Goal: Task Accomplishment & Management: Use online tool/utility

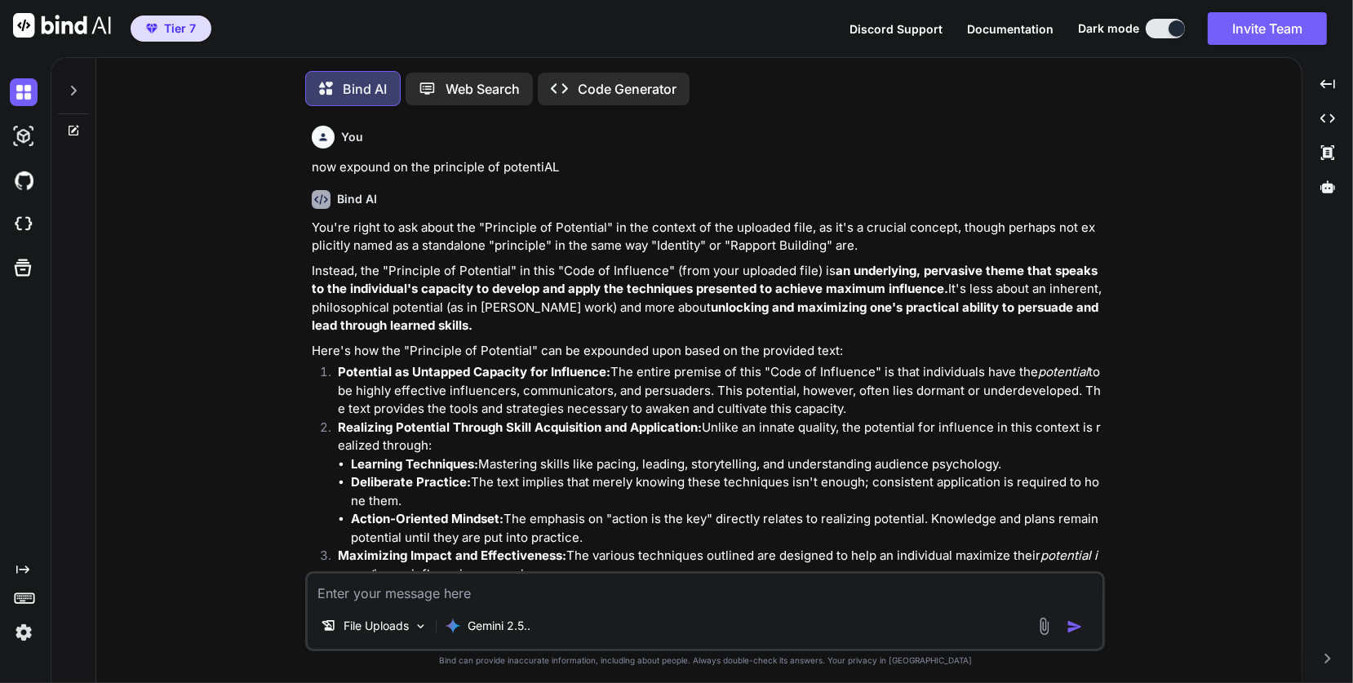
scroll to position [3941, 0]
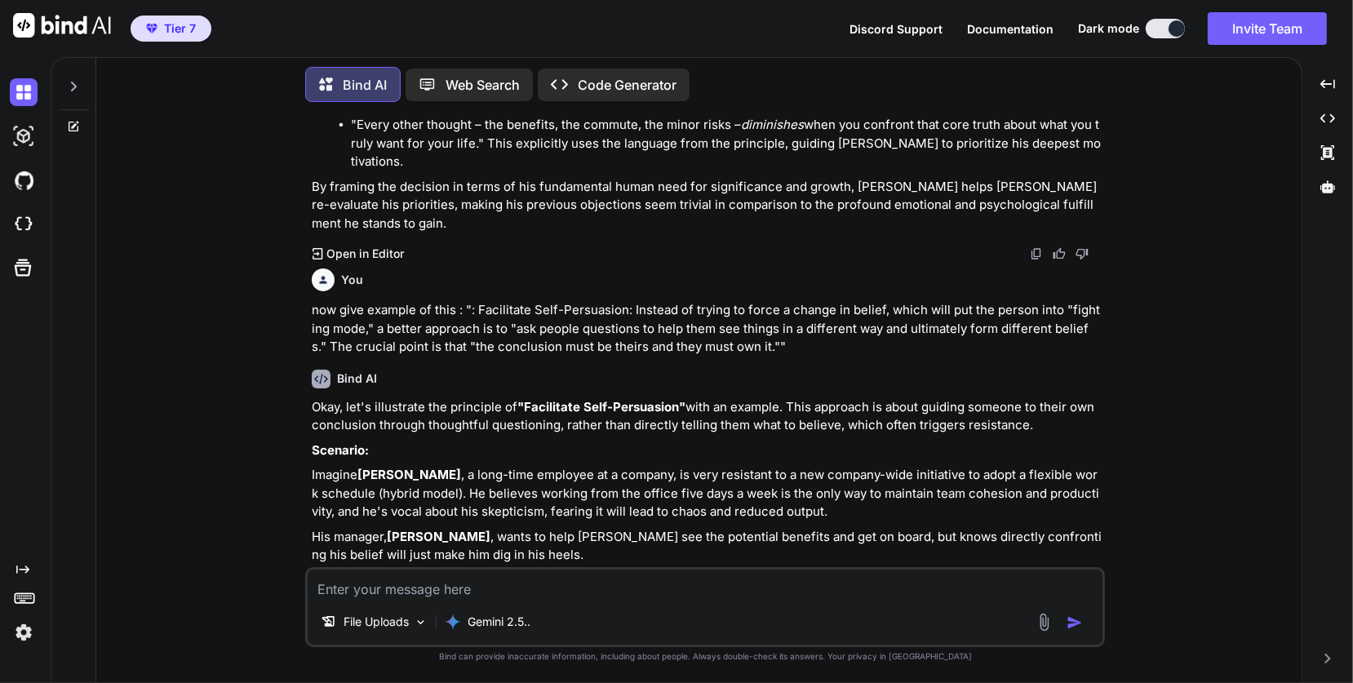
click at [696, 301] on p "now give example of this : ": Facilitate Self-Persuasion: Instead of trying to …" at bounding box center [707, 328] width 790 height 55
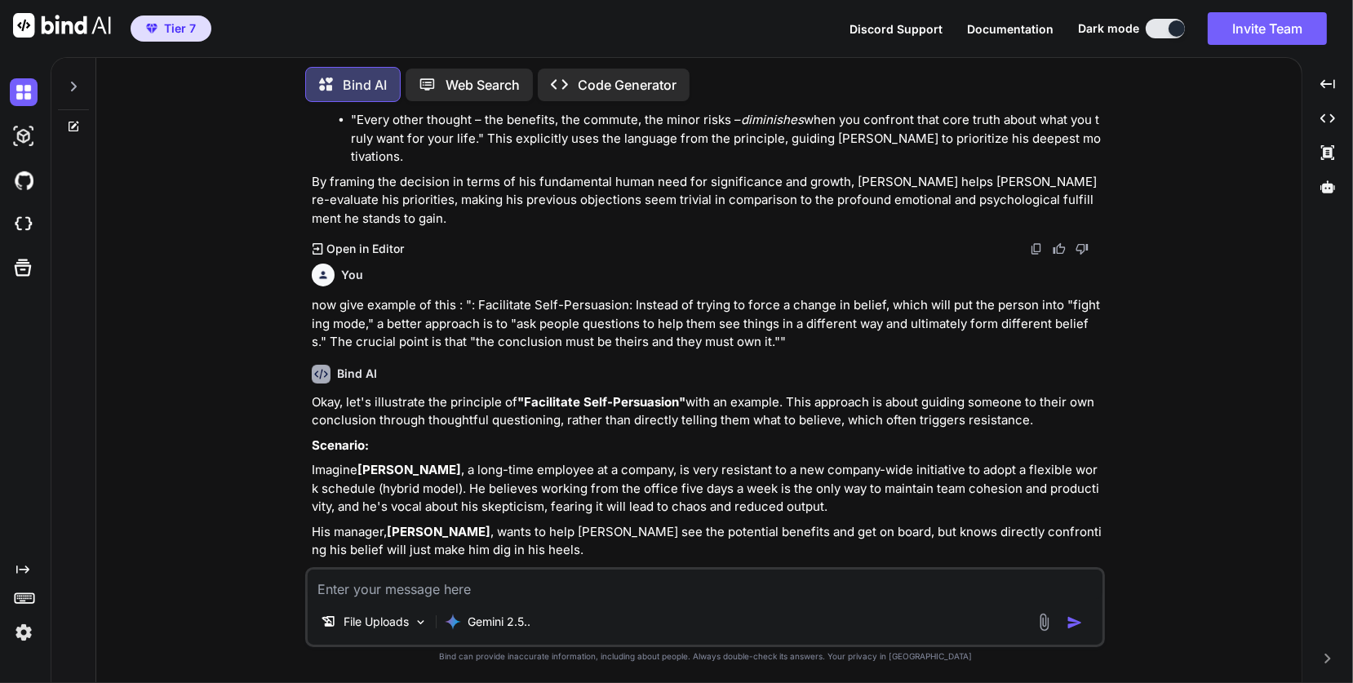
scroll to position [3610, 0]
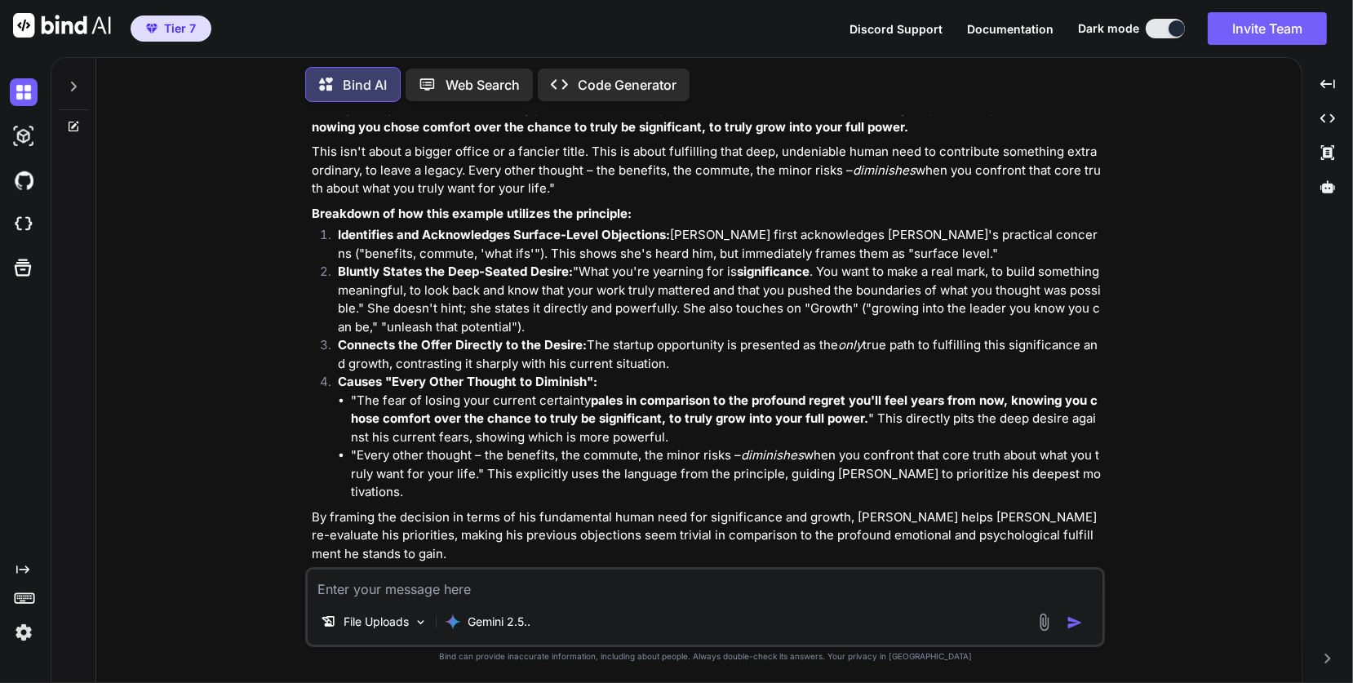
click at [78, 82] on icon at bounding box center [73, 86] width 13 height 13
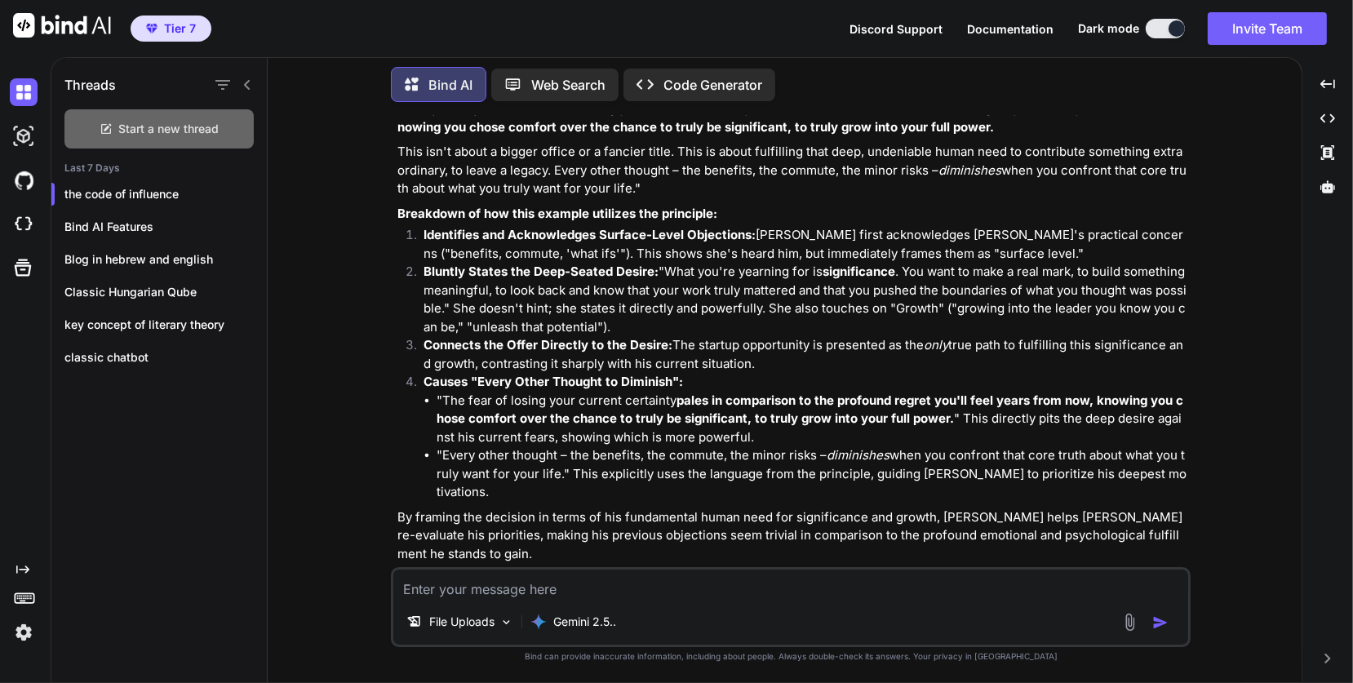
click at [145, 122] on span "Start a new thread" at bounding box center [169, 129] width 100 height 16
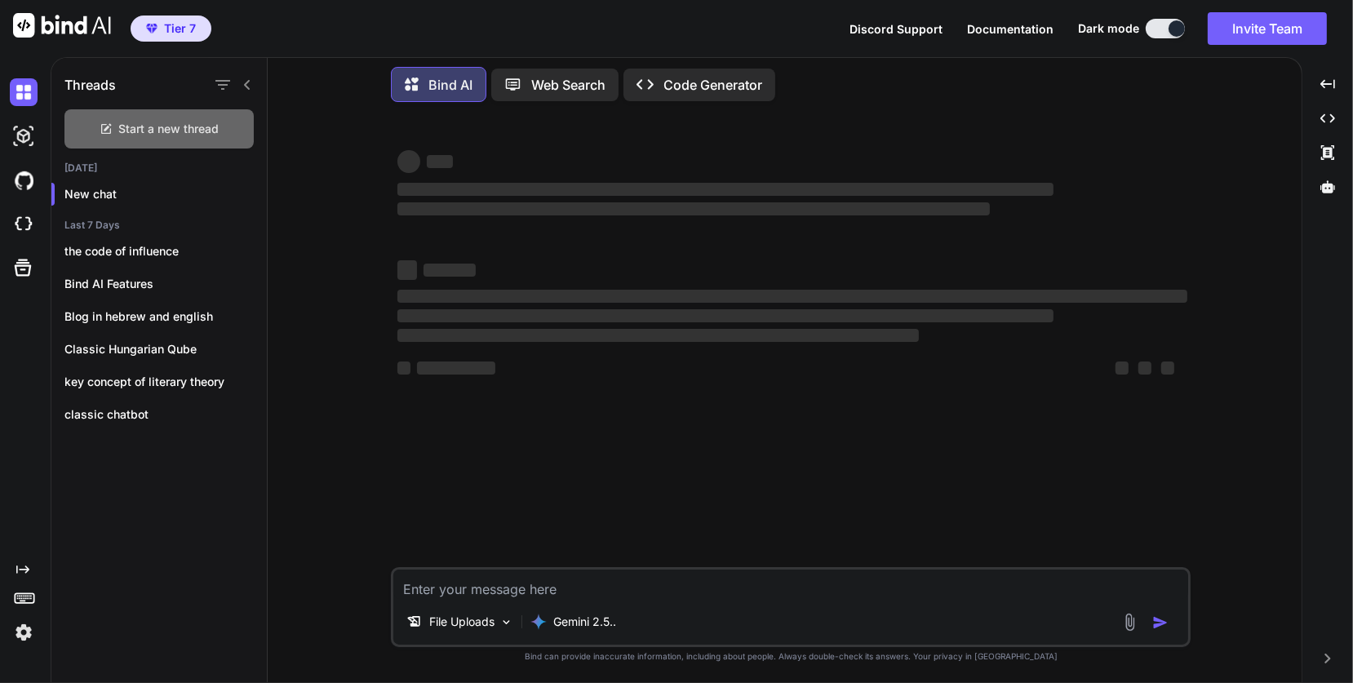
scroll to position [0, 0]
click at [144, 122] on span "Start a new thread" at bounding box center [169, 129] width 100 height 16
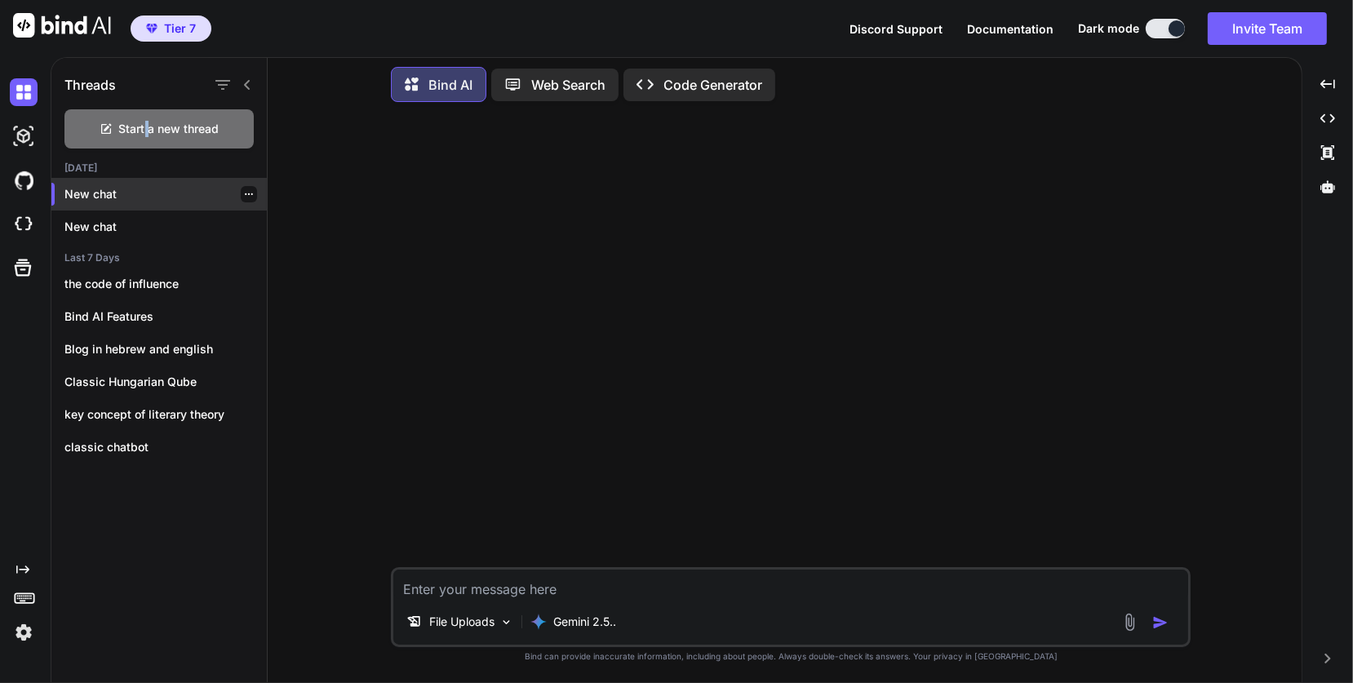
click at [244, 192] on icon "button" at bounding box center [249, 194] width 10 height 10
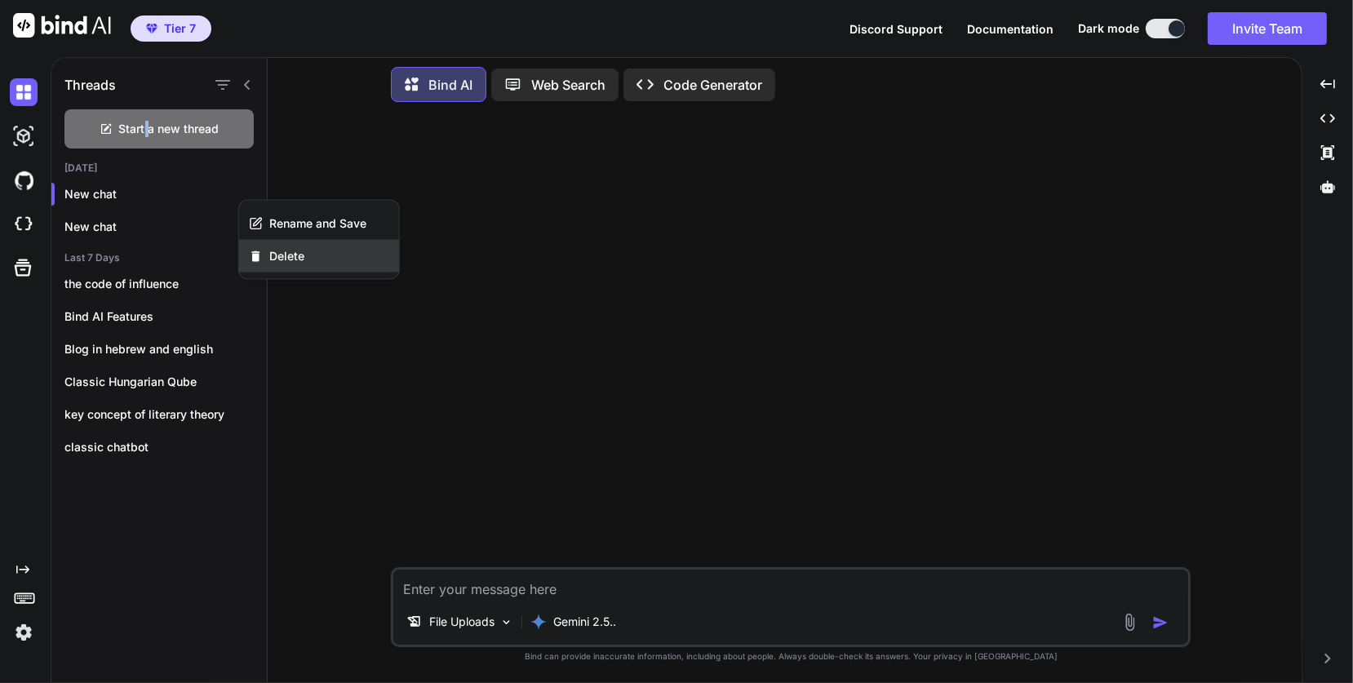
click at [295, 255] on span "Delete" at bounding box center [286, 256] width 35 height 16
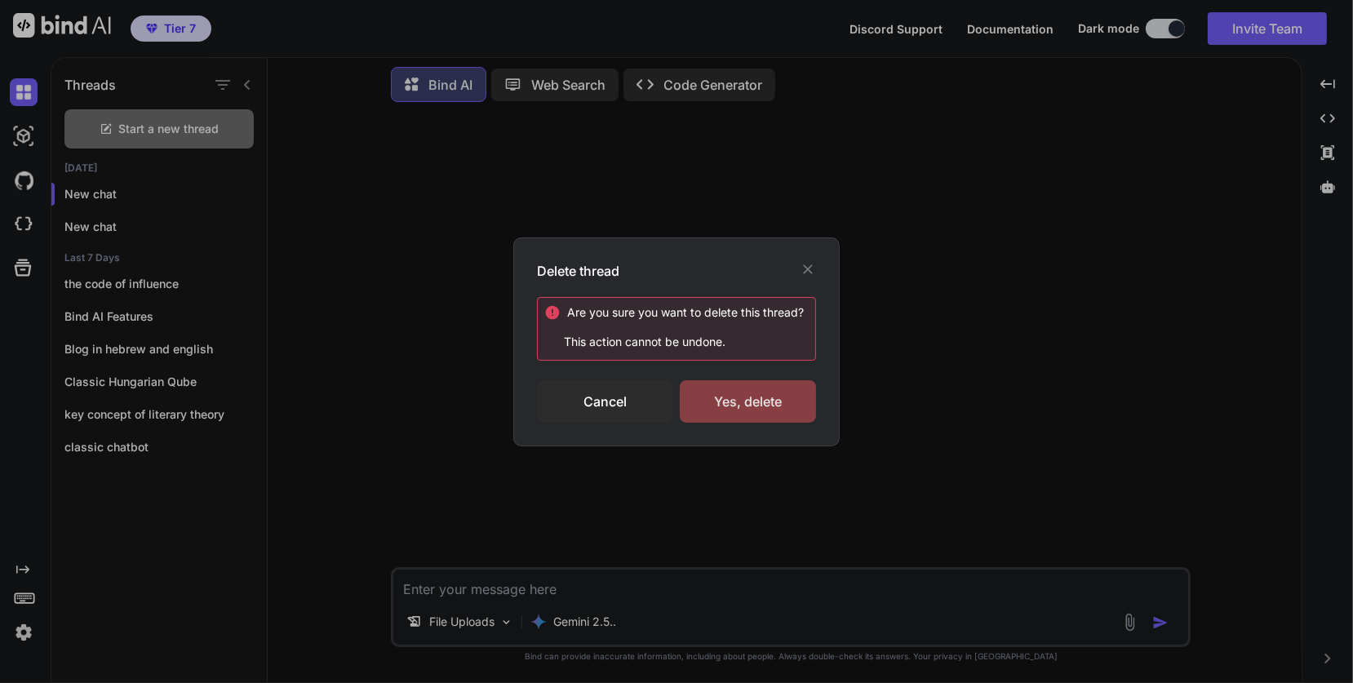
click at [745, 406] on div "Yes, delete" at bounding box center [748, 401] width 136 height 42
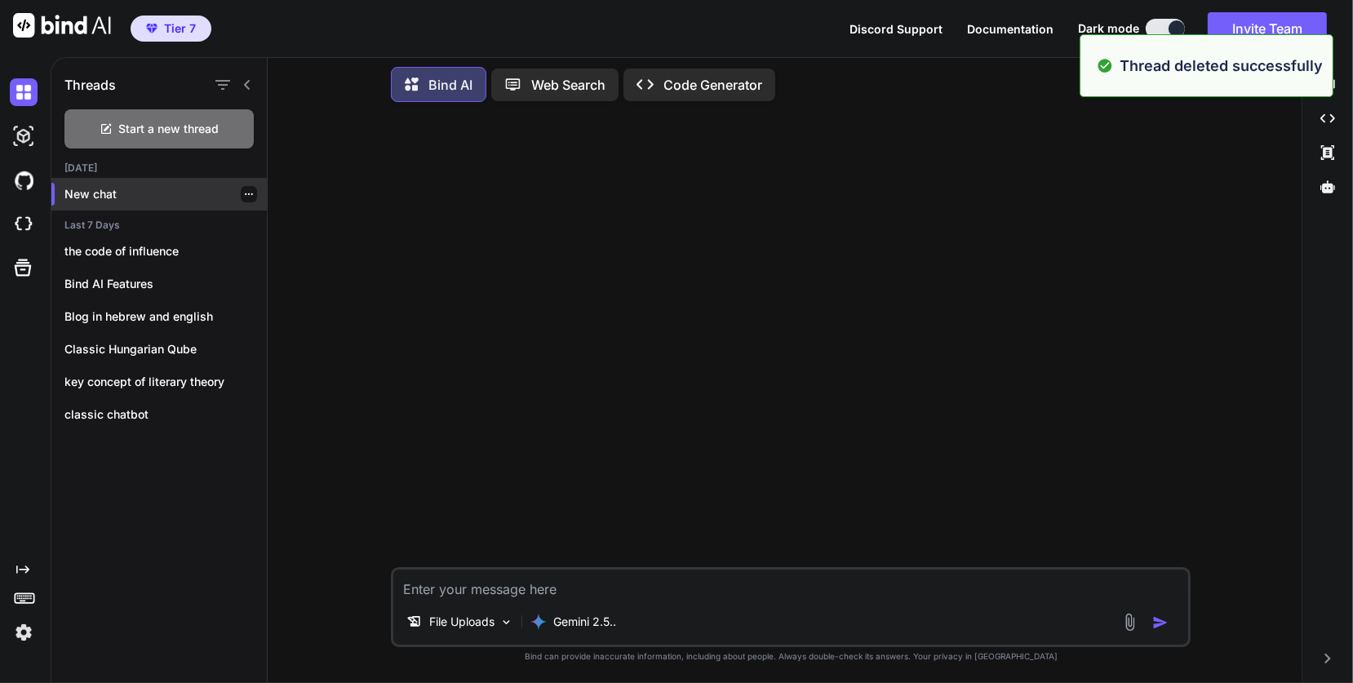
click at [74, 192] on p "New chat" at bounding box center [165, 194] width 202 height 16
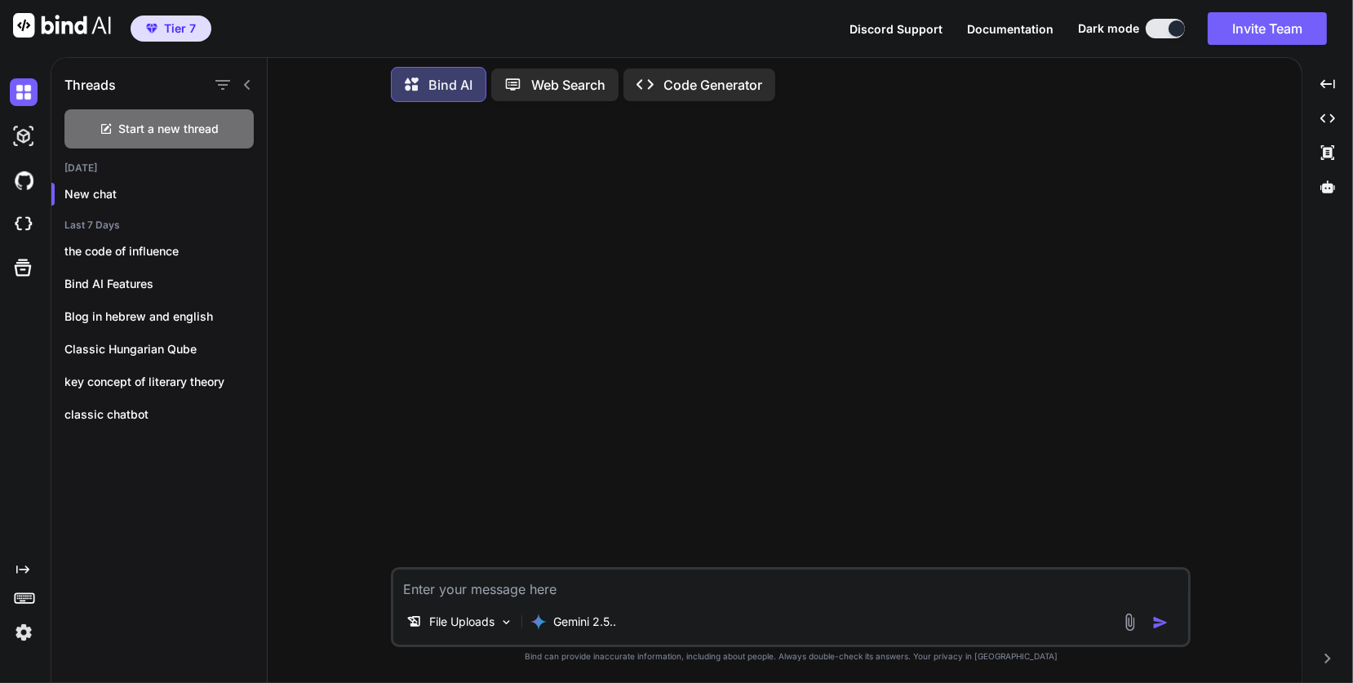
click at [246, 82] on icon at bounding box center [247, 85] width 6 height 10
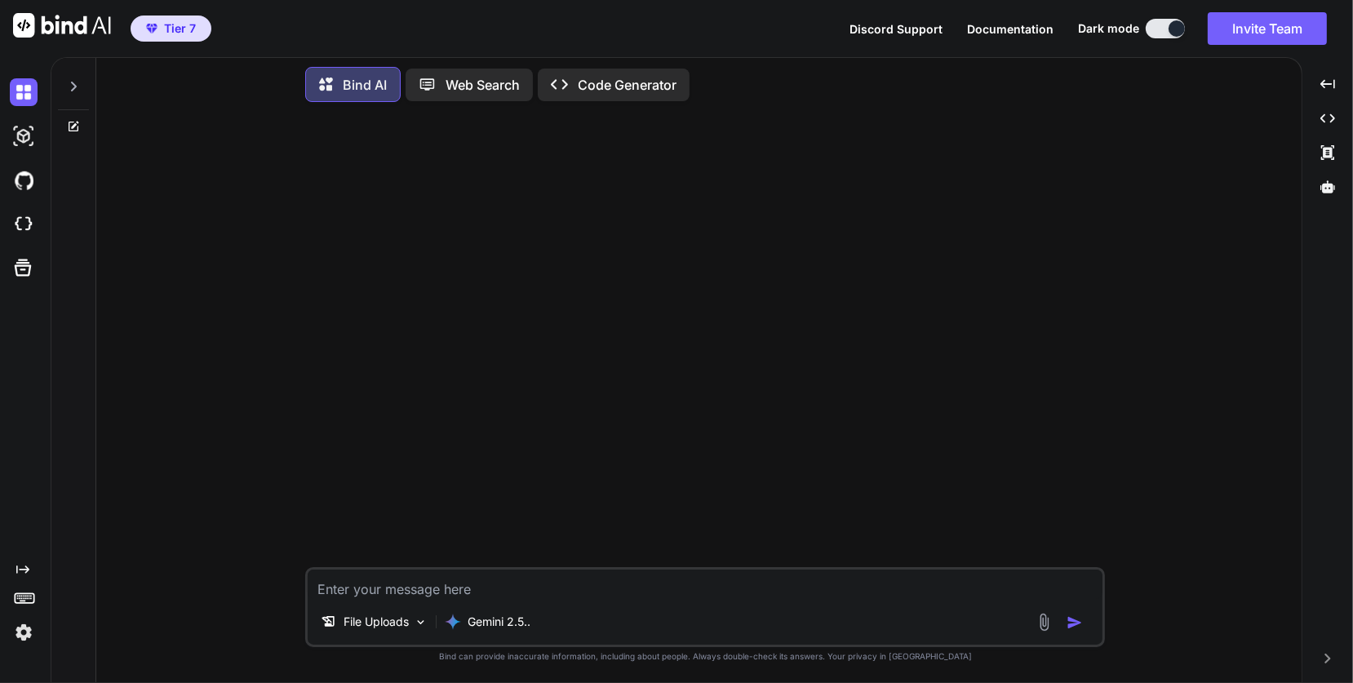
click at [71, 80] on icon at bounding box center [73, 86] width 13 height 13
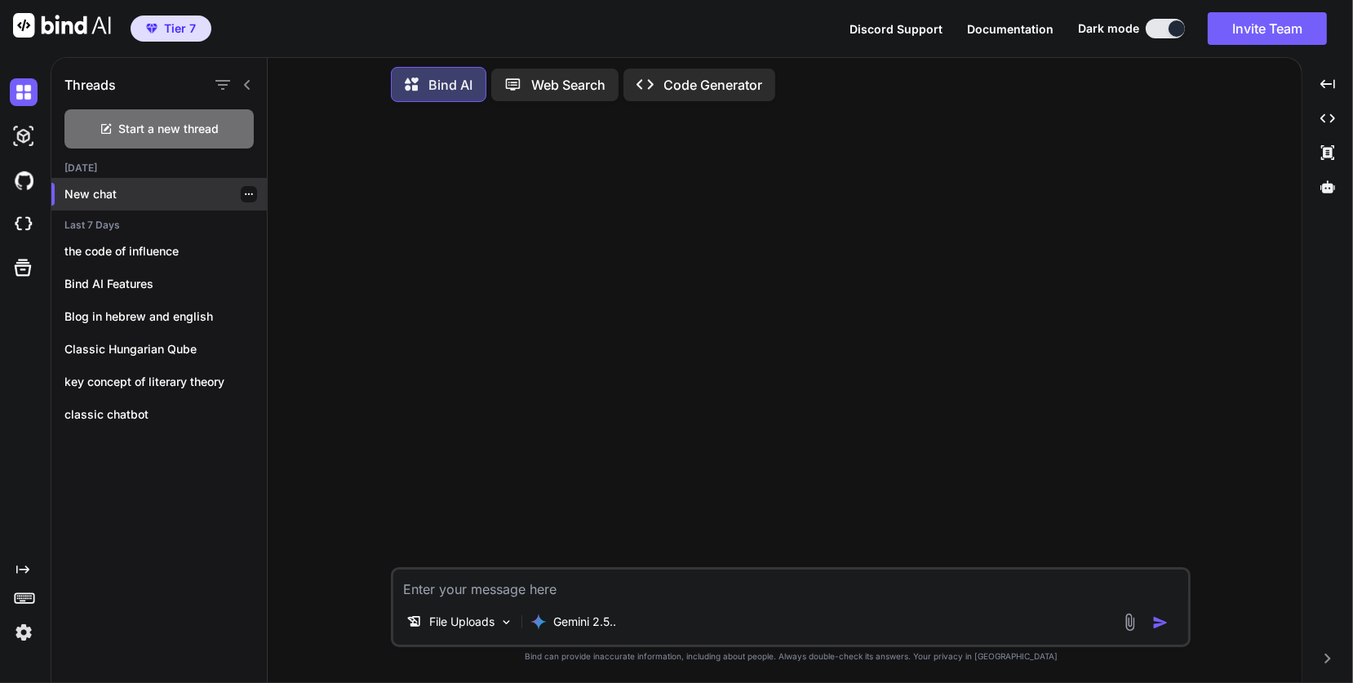
click at [91, 186] on p "New chat" at bounding box center [165, 194] width 202 height 16
click at [466, 589] on textarea at bounding box center [790, 584] width 795 height 29
click at [599, 620] on p "Gemini 2.5.." at bounding box center [584, 622] width 63 height 16
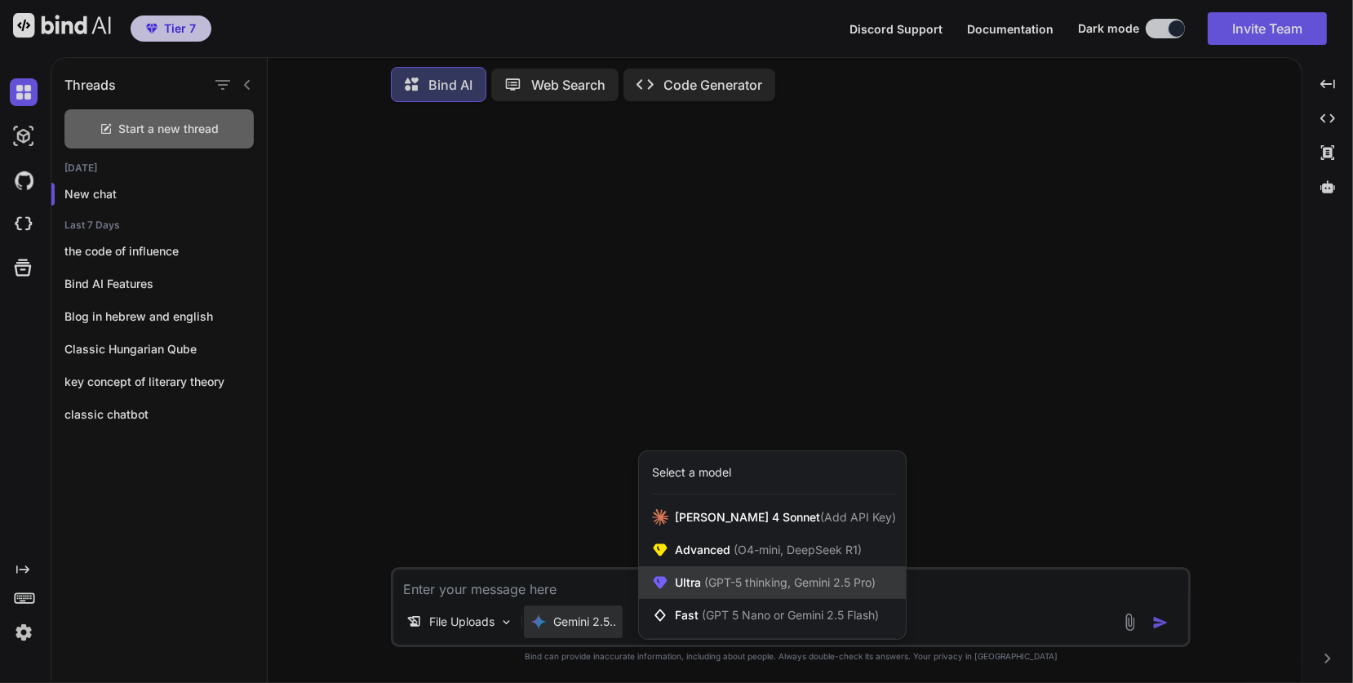
click at [709, 580] on span "(GPT-5 thinking, Gemini 2.5 Pro)" at bounding box center [788, 582] width 175 height 14
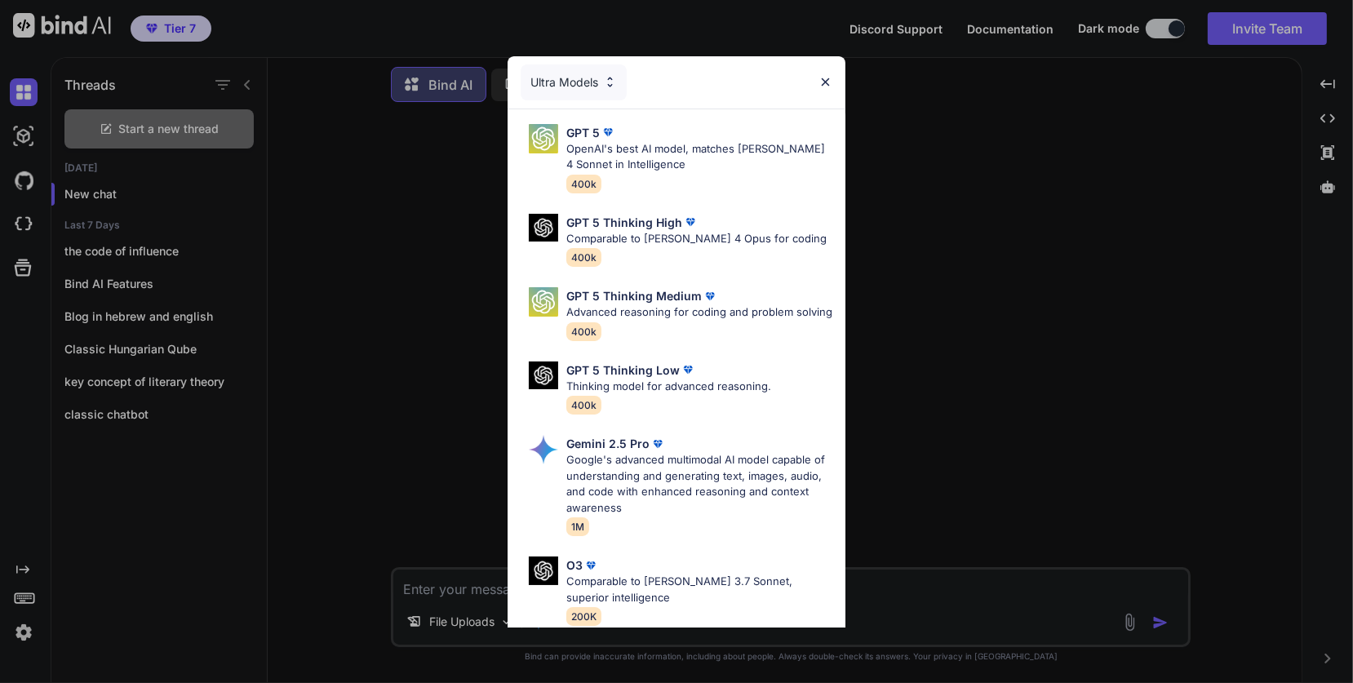
click at [936, 396] on div "Ultra Models GPT 5 OpenAI's best AI model, matches Claude 4 Sonnet in Intellige…" at bounding box center [676, 341] width 1353 height 683
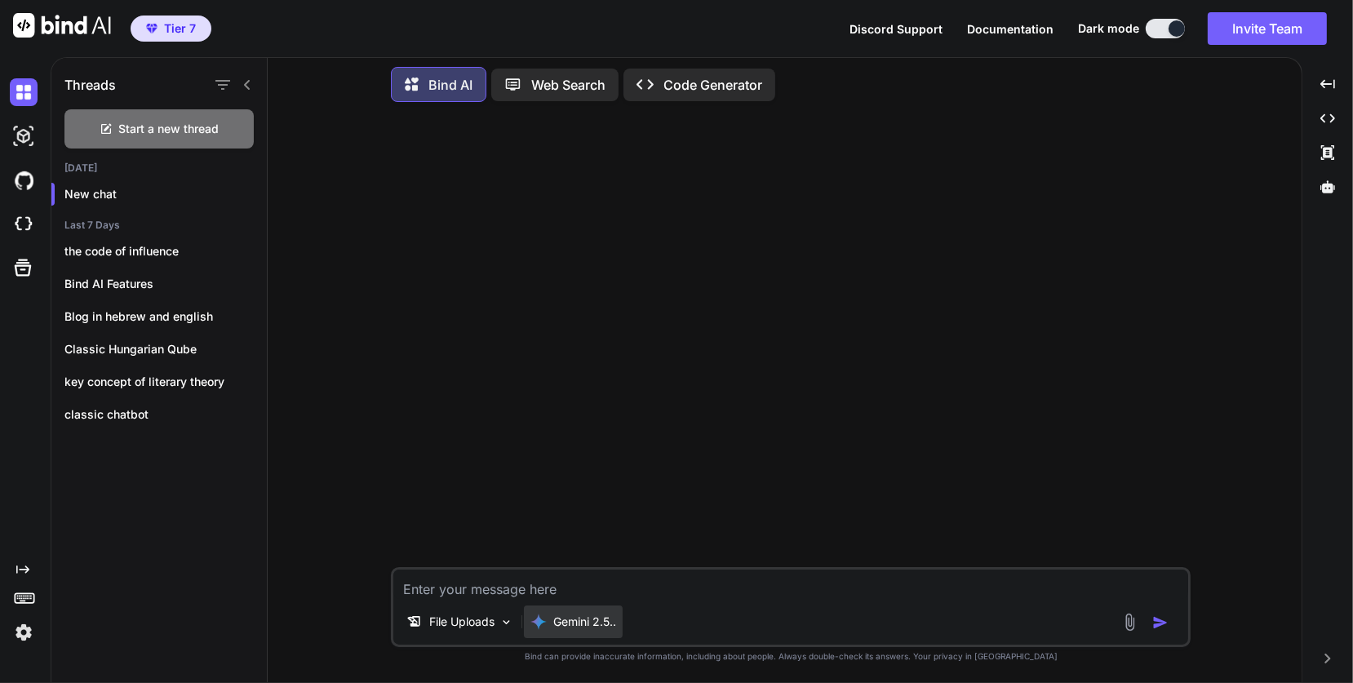
click at [574, 615] on p "Gemini 2.5.." at bounding box center [584, 622] width 63 height 16
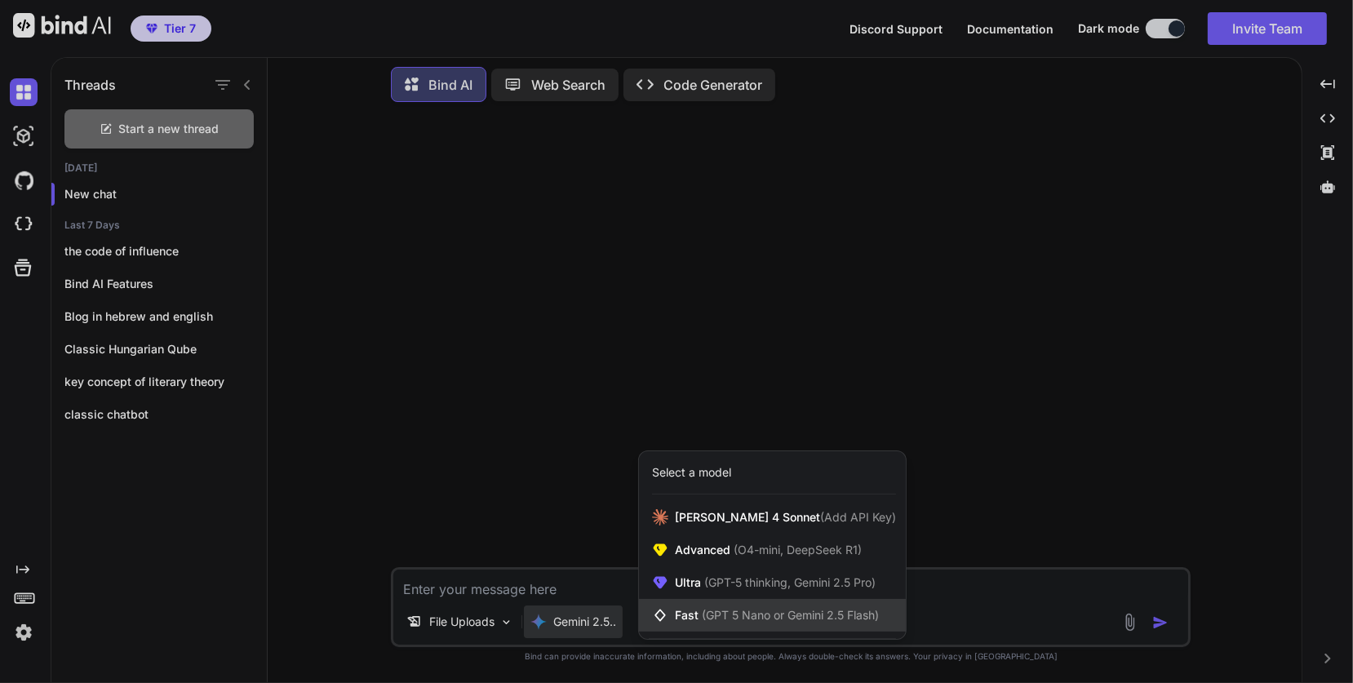
click at [707, 611] on span "(GPT 5 Nano or Gemini 2.5 Flash)" at bounding box center [790, 615] width 177 height 14
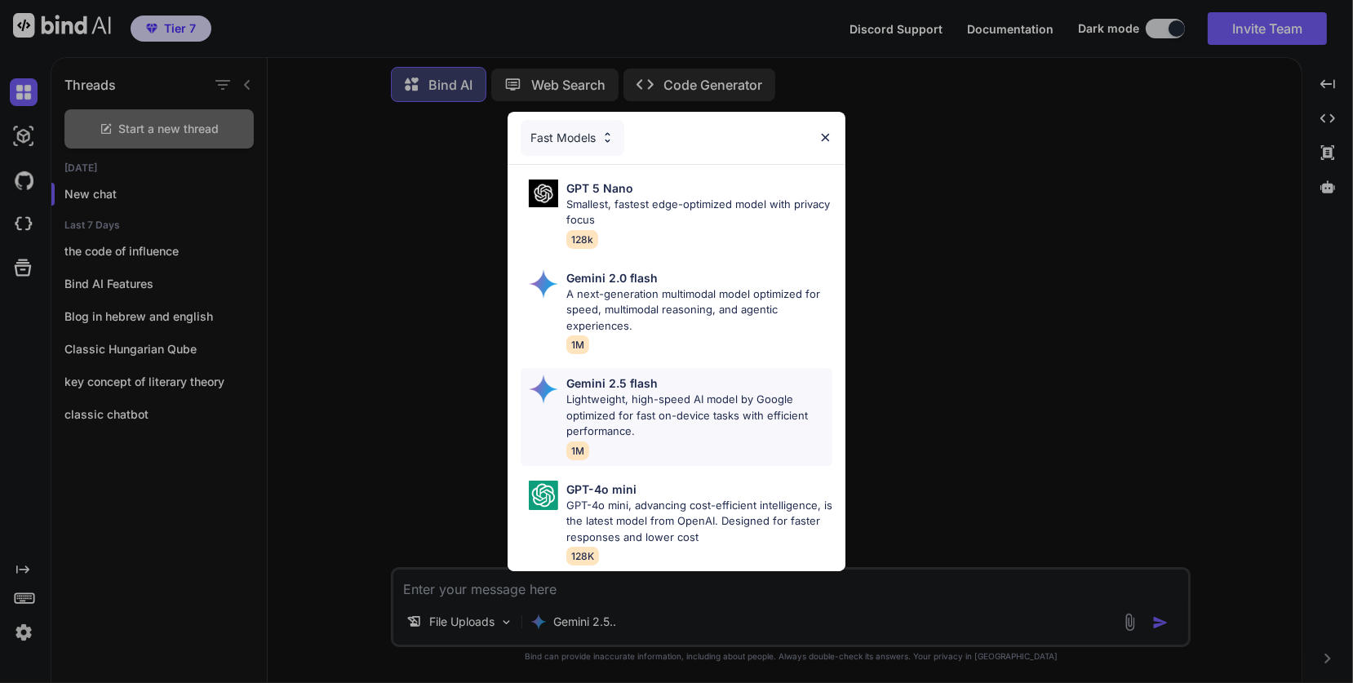
click at [624, 402] on p "Lightweight, high-speed AI model by Google optimized for fast on-device tasks w…" at bounding box center [699, 416] width 267 height 48
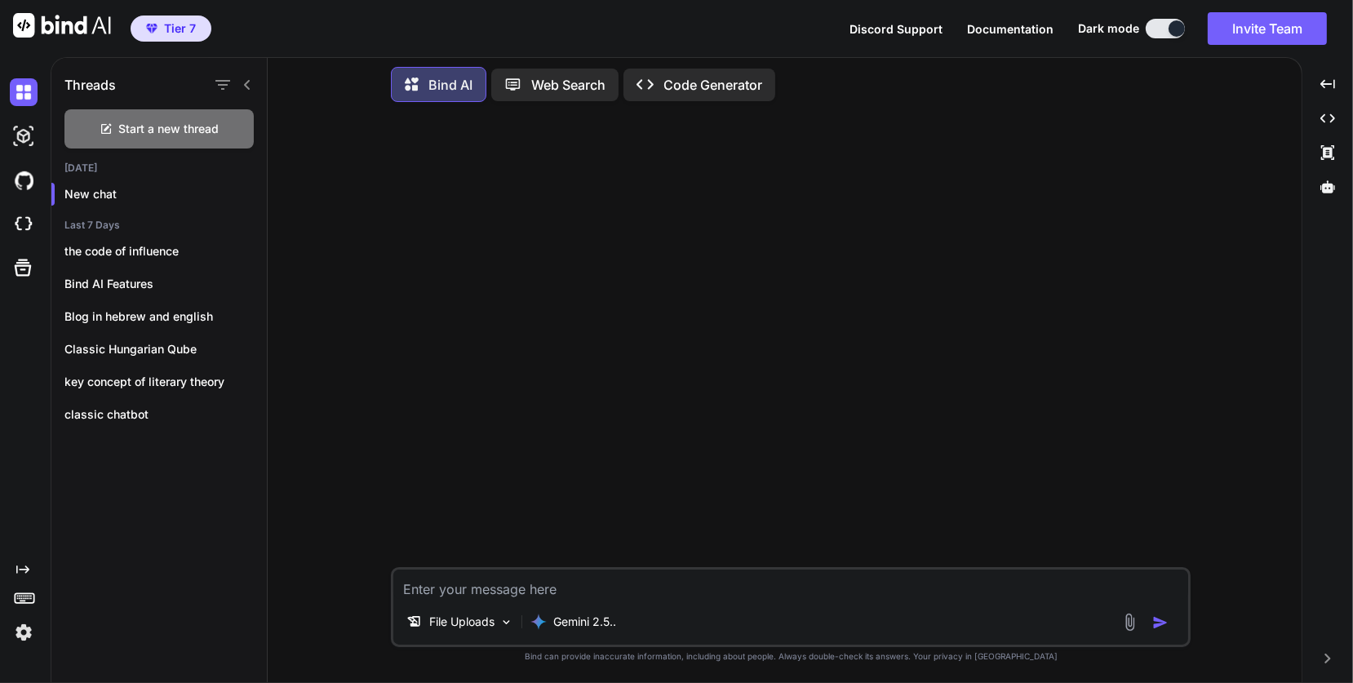
click at [452, 582] on textarea at bounding box center [790, 584] width 795 height 29
click at [722, 82] on p "Code Generator" at bounding box center [712, 85] width 99 height 20
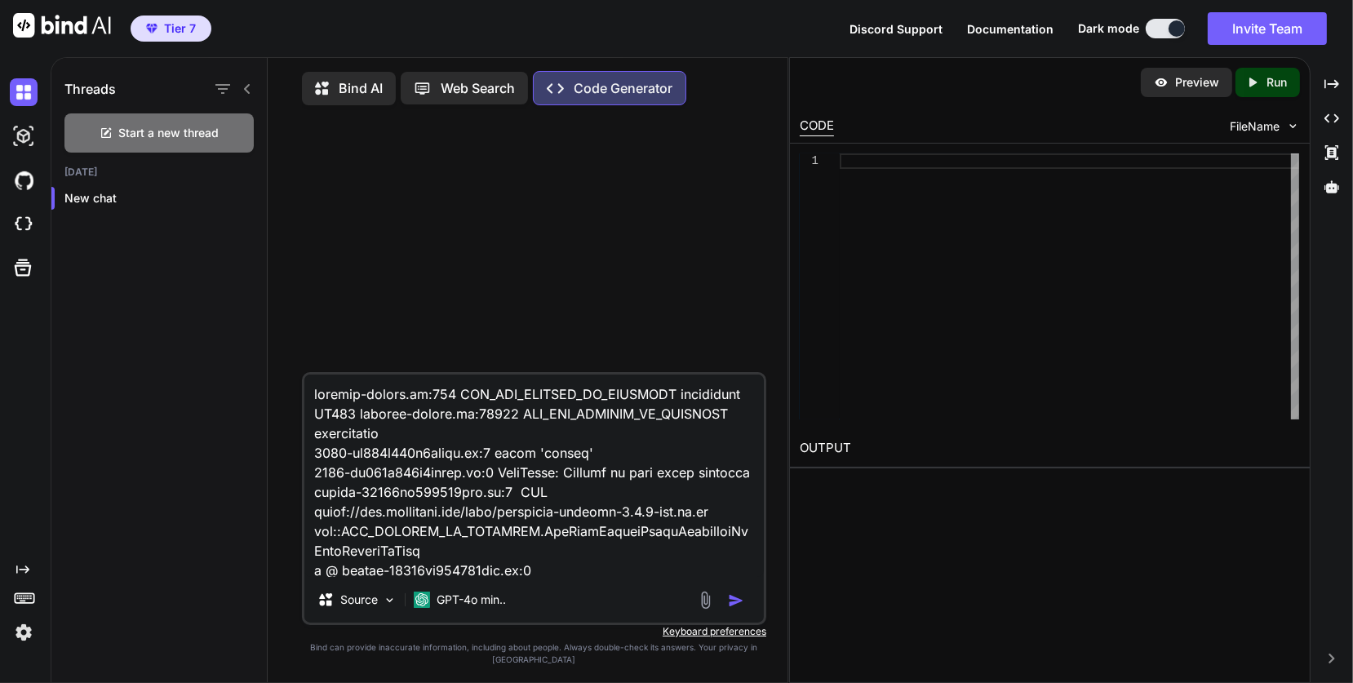
click at [422, 473] on textarea at bounding box center [533, 476] width 459 height 202
click at [422, 472] on textarea at bounding box center [533, 476] width 459 height 202
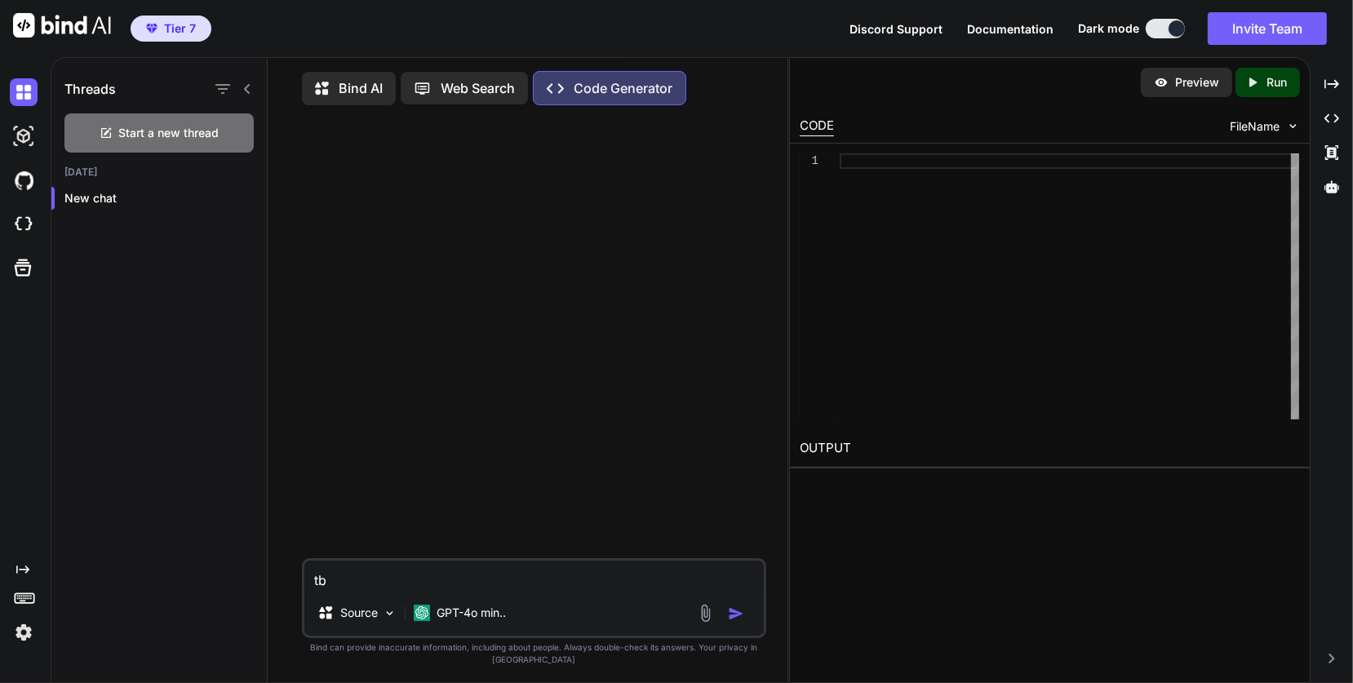
type textarea "t"
type textarea "א"
click at [681, 590] on textarea "I want to create basic one page web site with dynamic menus" at bounding box center [533, 575] width 459 height 29
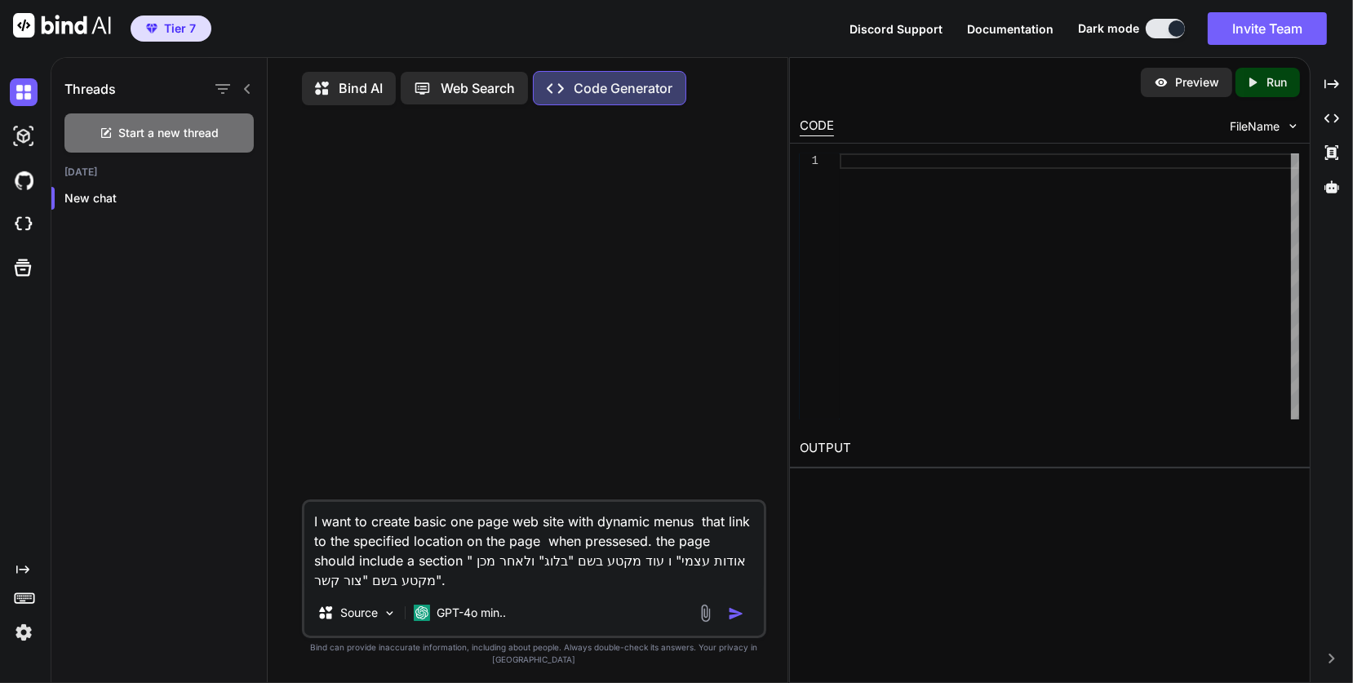
type textarea "I want to create basic one page web site with dynamic menus that link to the sp…"
click at [734, 622] on img "button" at bounding box center [736, 614] width 16 height 16
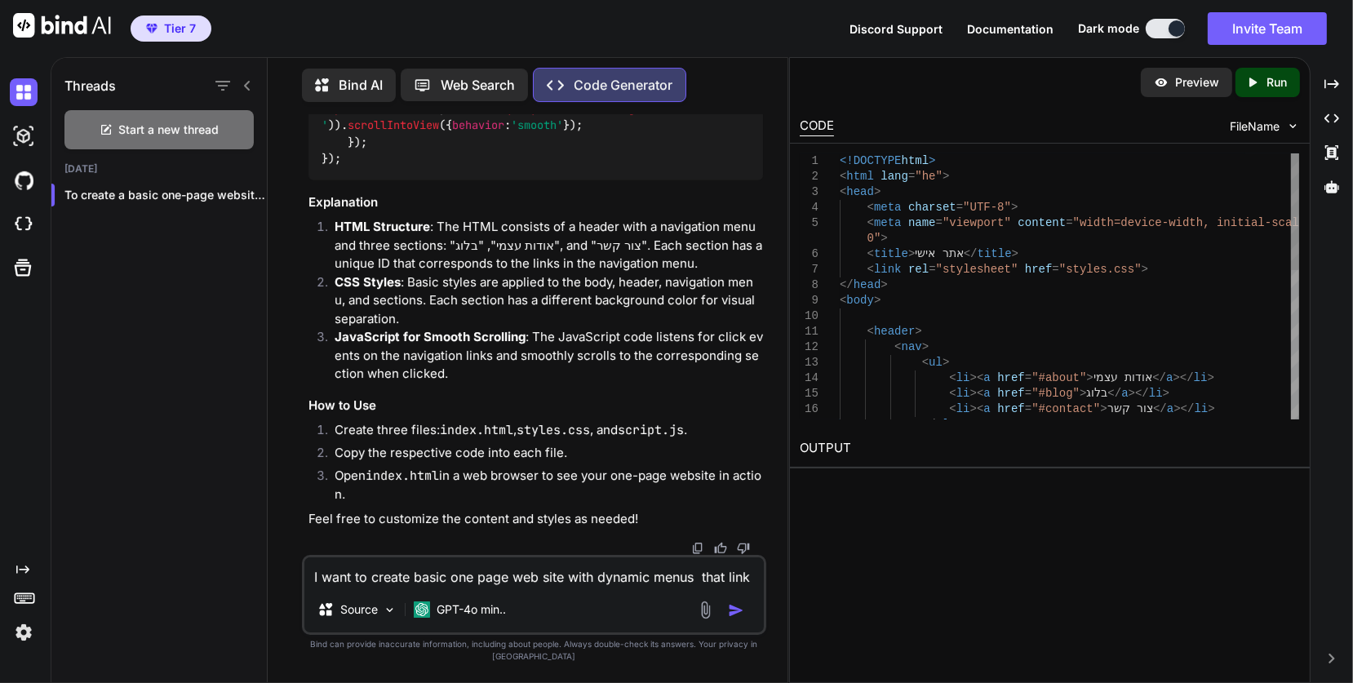
scroll to position [1372, 0]
click at [1280, 82] on p "Run" at bounding box center [1277, 82] width 20 height 16
click at [1180, 82] on p "Preview" at bounding box center [1197, 82] width 44 height 16
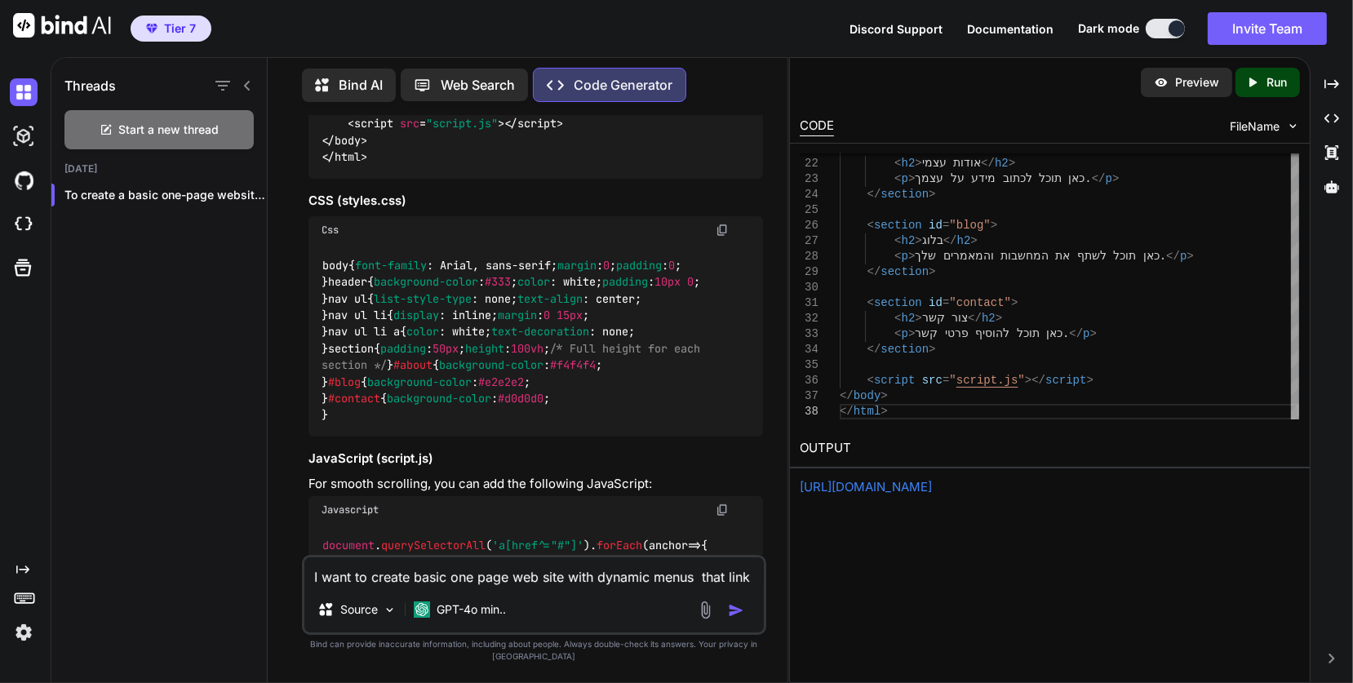
scroll to position [890, 0]
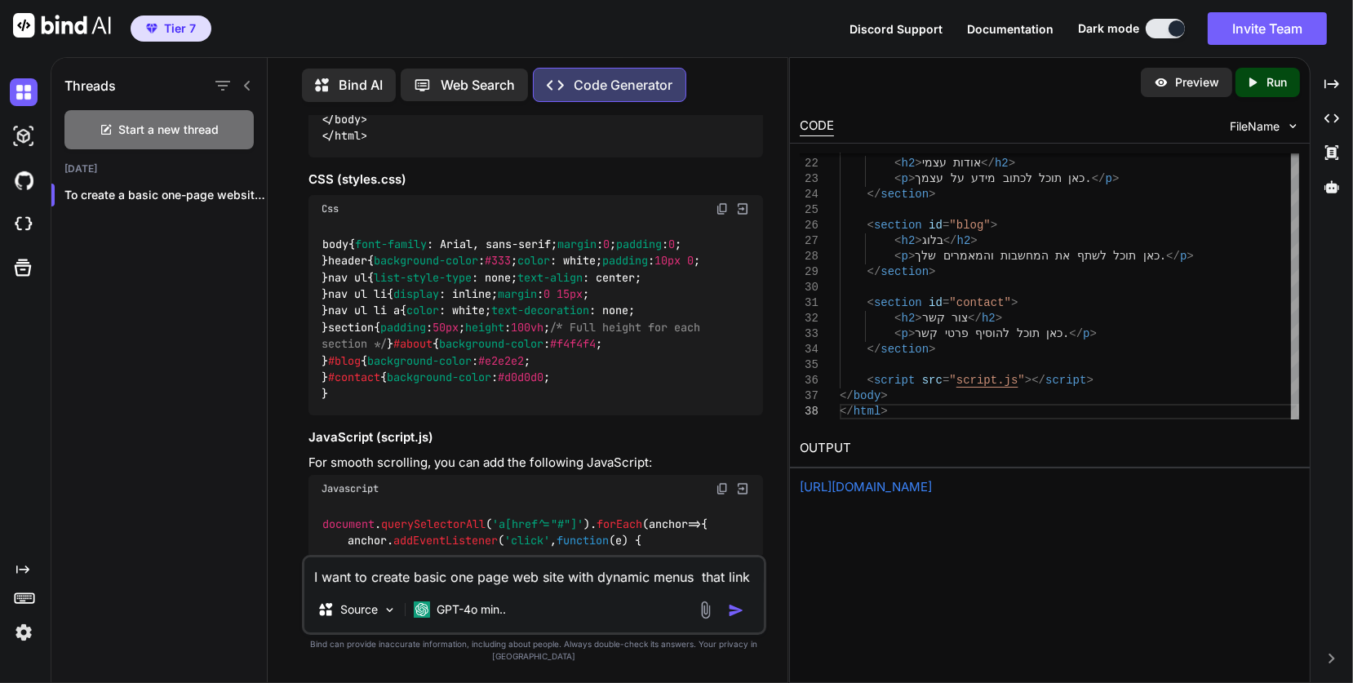
click at [743, 207] on img at bounding box center [742, 209] width 15 height 15
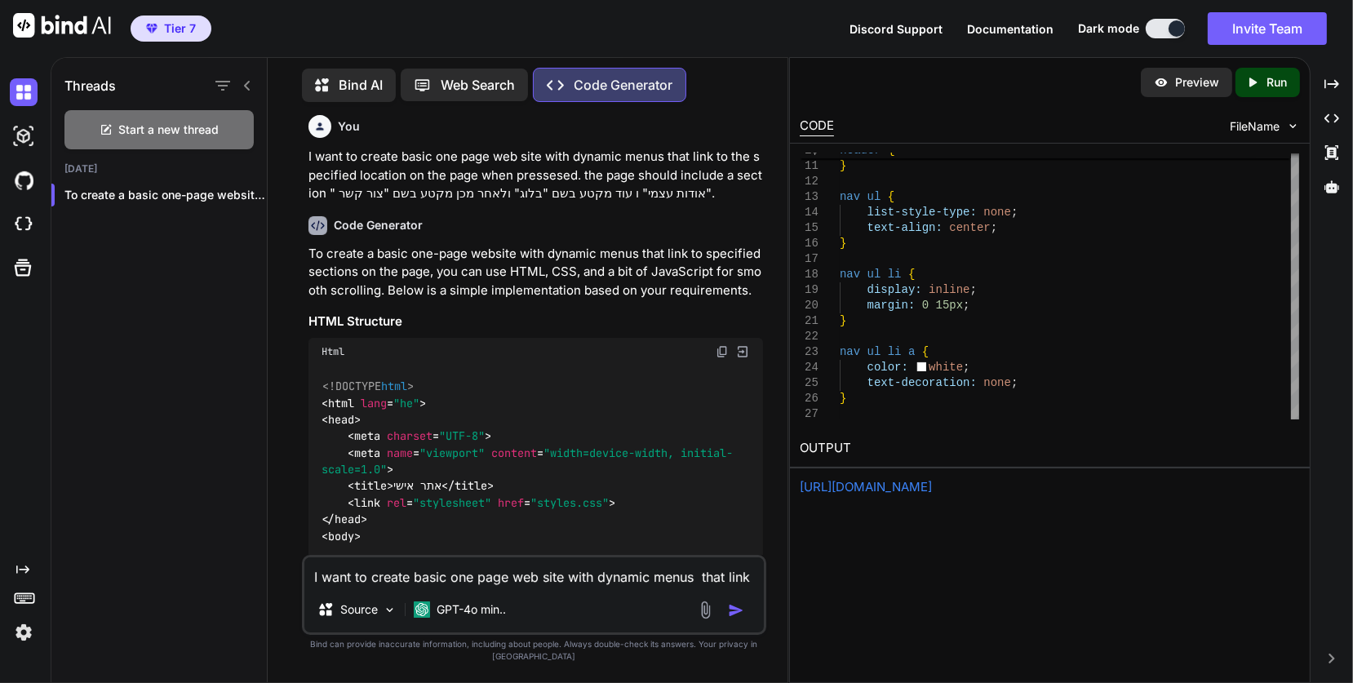
scroll to position [0, 0]
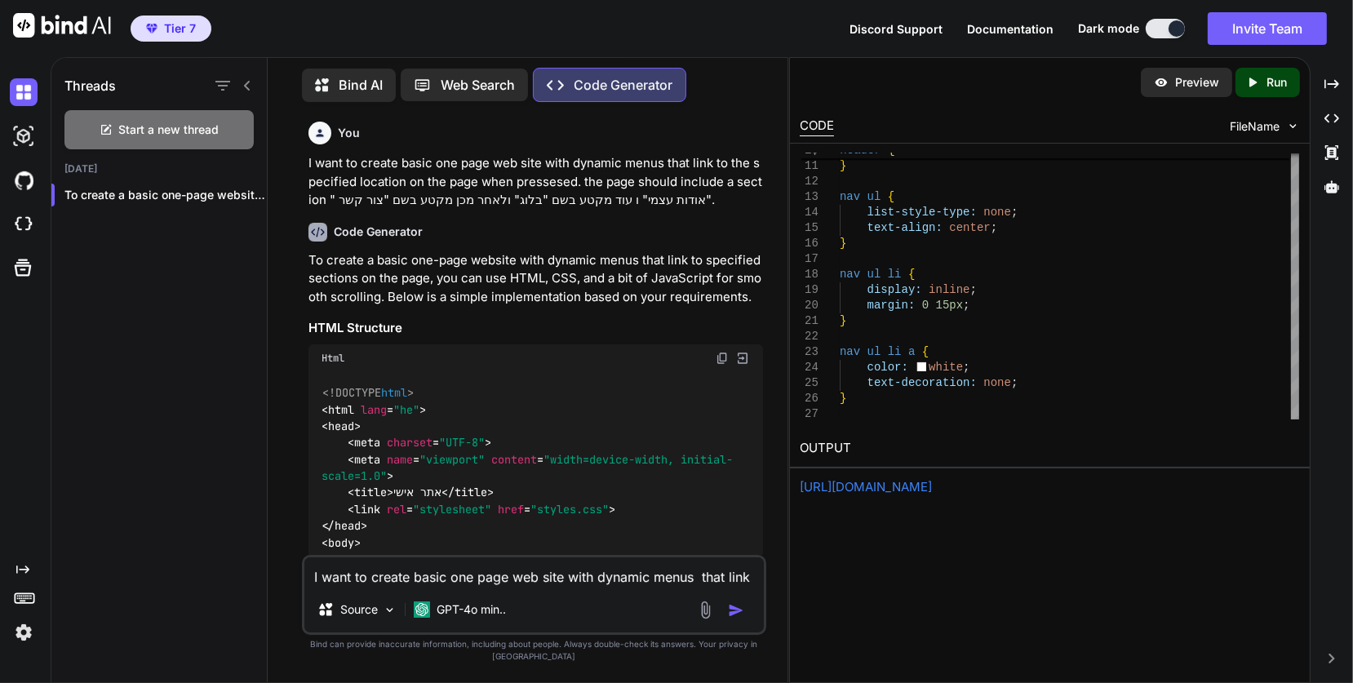
click at [742, 355] on img at bounding box center [742, 358] width 15 height 15
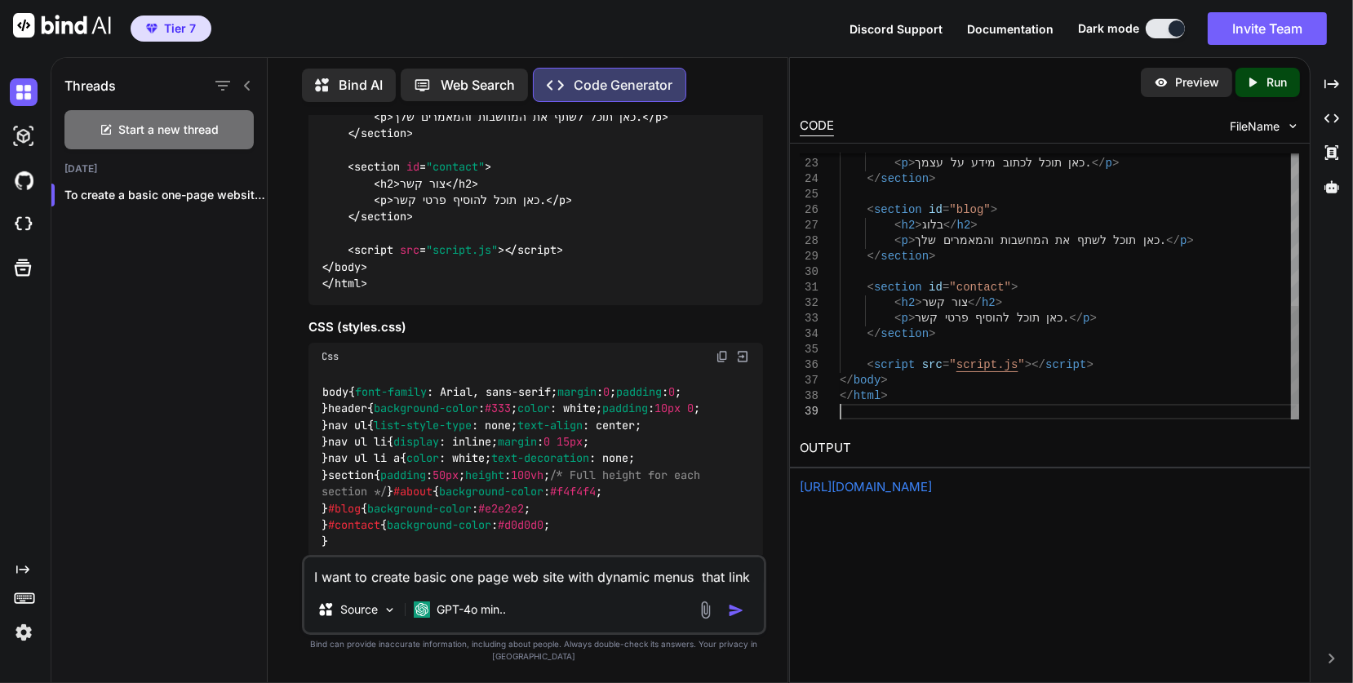
click at [857, 410] on div "< h2 > אודות עצמי </ h2 > < p > כאן תוכל לכתוב מידע על עצמך. </ p > </ section …" at bounding box center [1069, 109] width 459 height 620
click at [741, 353] on img at bounding box center [742, 356] width 15 height 15
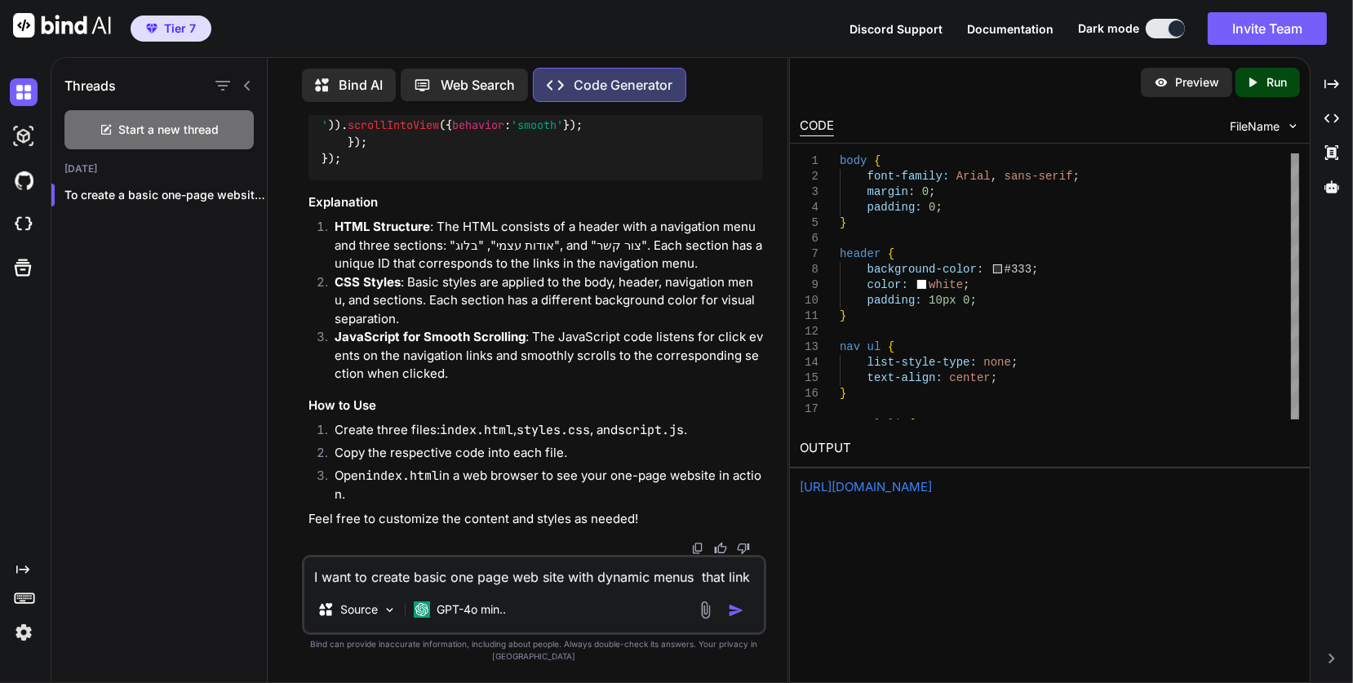
scroll to position [1924, 0]
click at [365, 587] on textarea "I want to create basic one page web site with dynamic menus that link to the sp…" at bounding box center [533, 571] width 459 height 29
type textarea "תוכל לאחד את כל קטעי הקוד הללו למקטע אחד בלבד?"
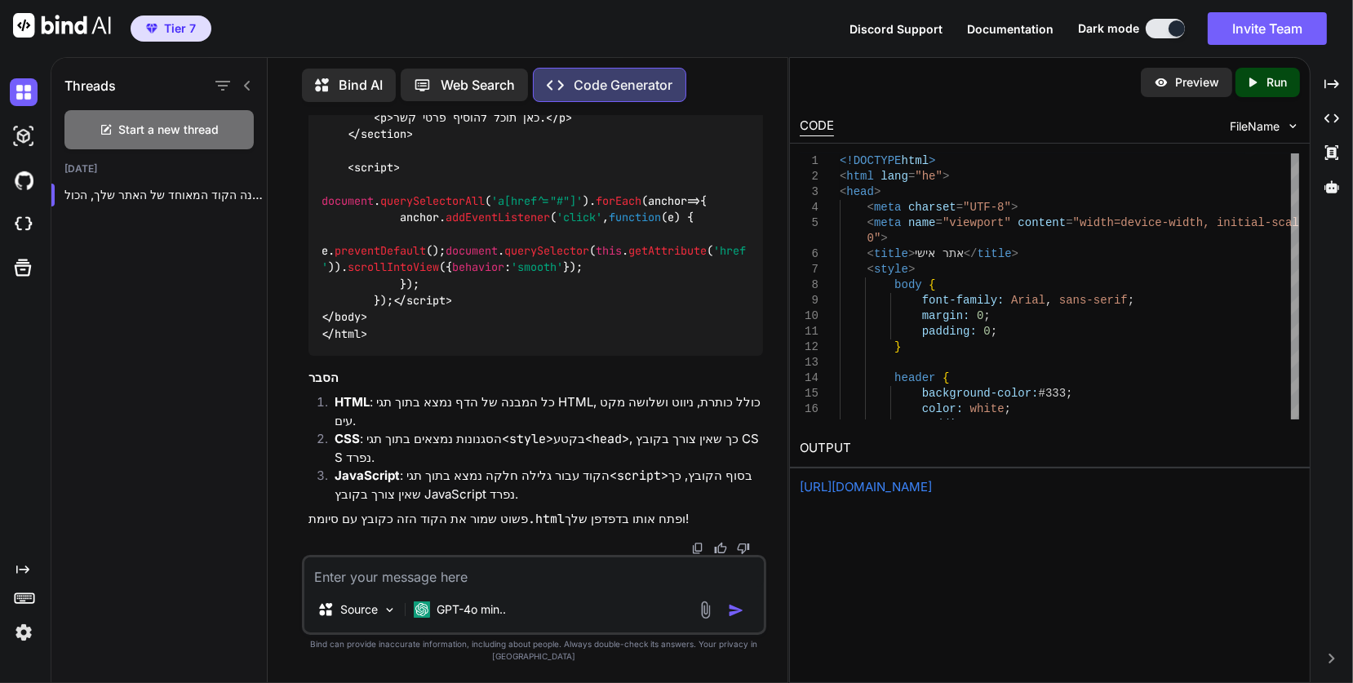
scroll to position [3934, 0]
click at [1286, 77] on p "Run" at bounding box center [1277, 82] width 20 height 16
click at [1175, 82] on p "Preview" at bounding box center [1197, 82] width 44 height 16
click at [329, 587] on textarea at bounding box center [533, 571] width 459 height 29
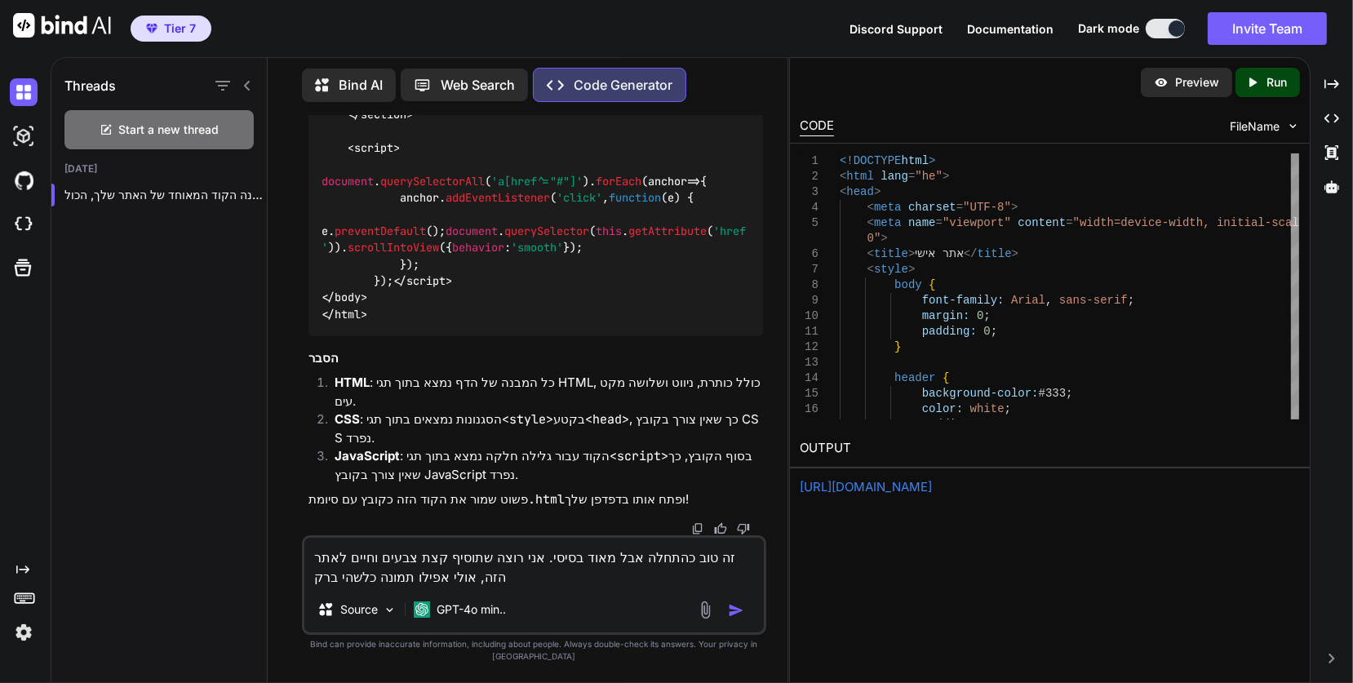
type textarea "זה טוב כהתחלה אבל מאוד בסיסי. אני רוצה שתוסיף קצת צבעים וחיים לאתר הזה, אולי אפ…"
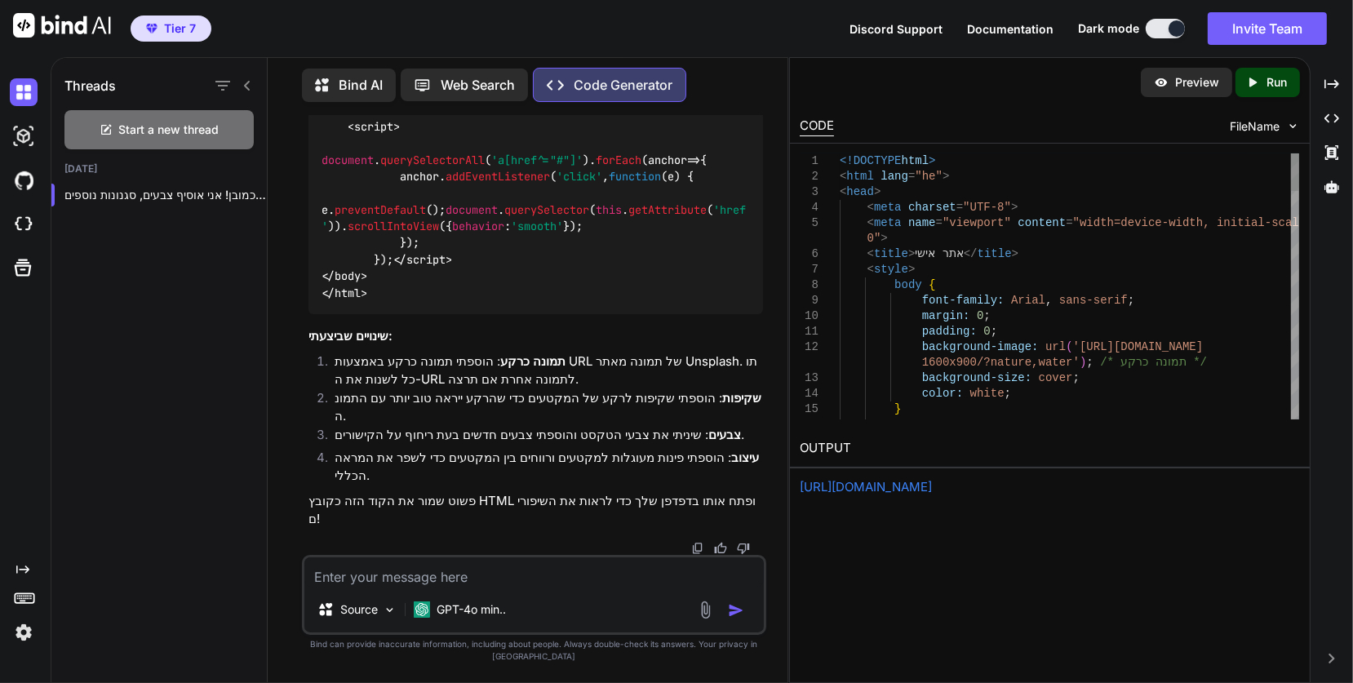
scroll to position [6437, 0]
click at [1271, 81] on p "Run" at bounding box center [1277, 82] width 20 height 16
click at [1181, 79] on p "Preview" at bounding box center [1197, 82] width 44 height 16
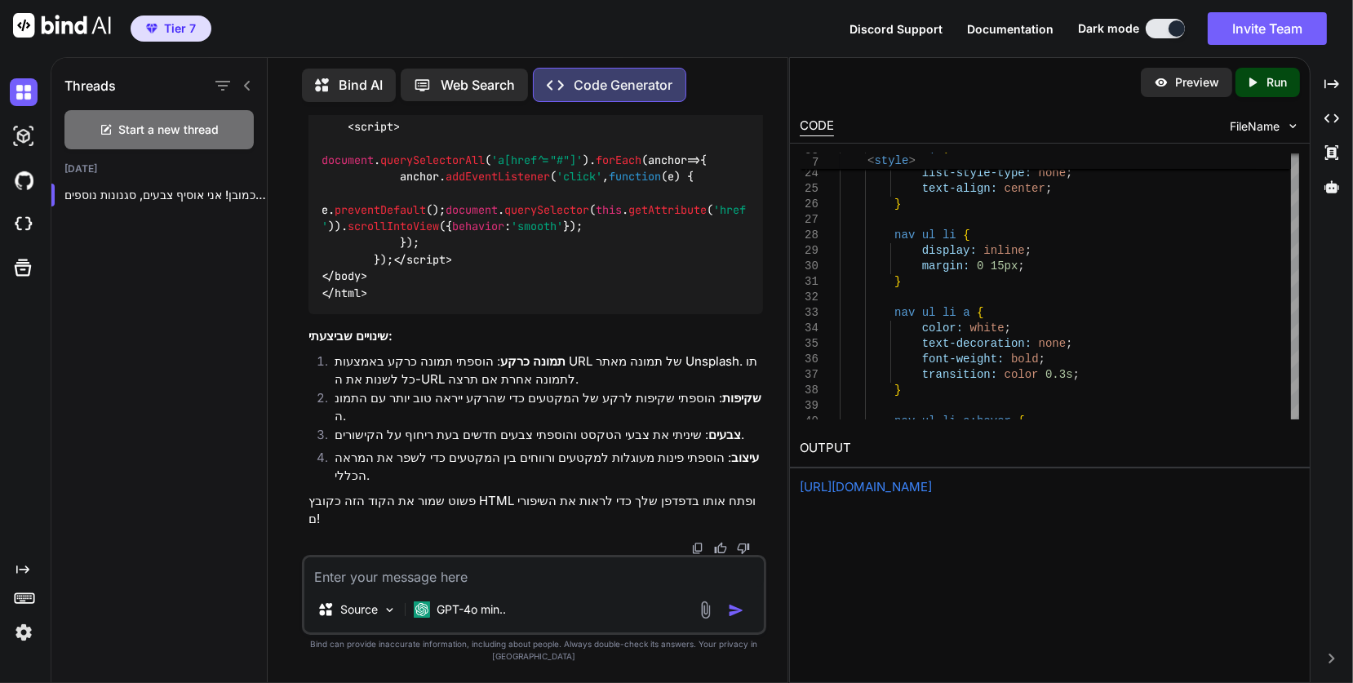
scroll to position [4508, 0]
click at [1269, 85] on p "Run" at bounding box center [1277, 82] width 20 height 16
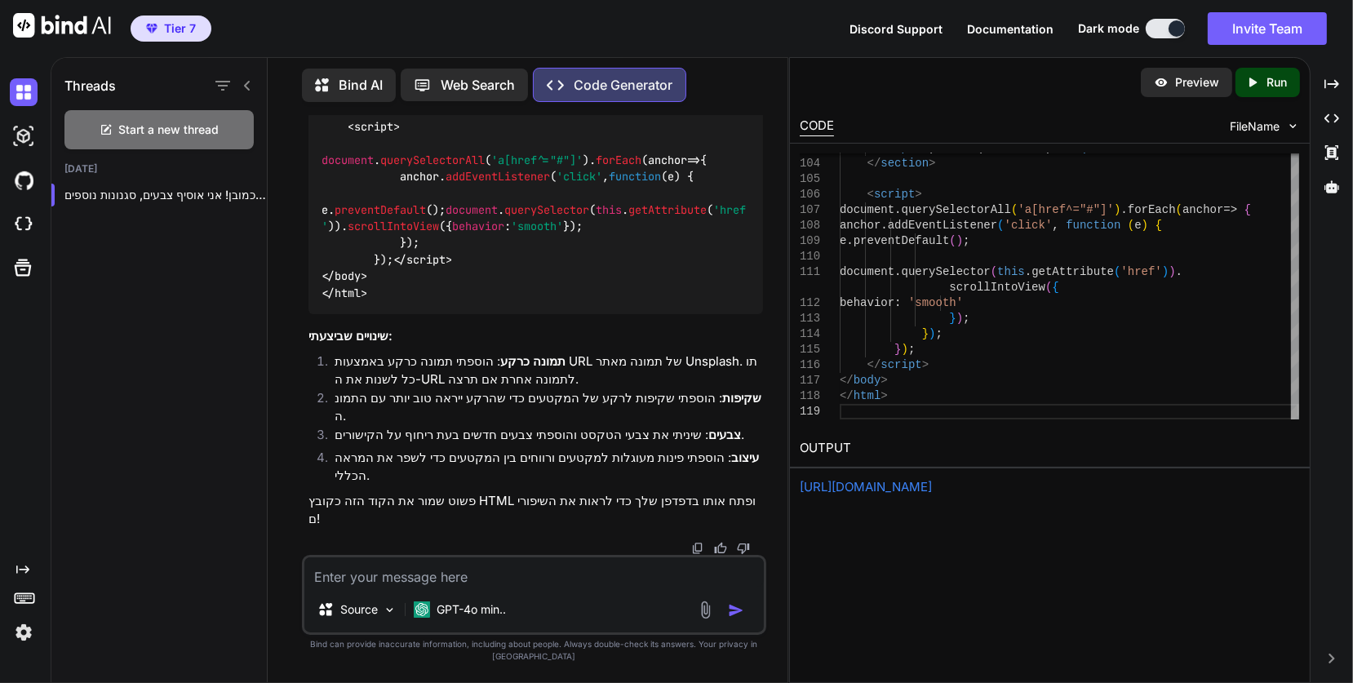
click at [932, 481] on link "https://app.onecompiler.com/43xy3fzqv_43y5wdrk2" at bounding box center [866, 487] width 132 height 16
drag, startPoint x: 341, startPoint y: 594, endPoint x: 328, endPoint y: 582, distance: 17.9
click at [339, 587] on textarea at bounding box center [533, 571] width 459 height 29
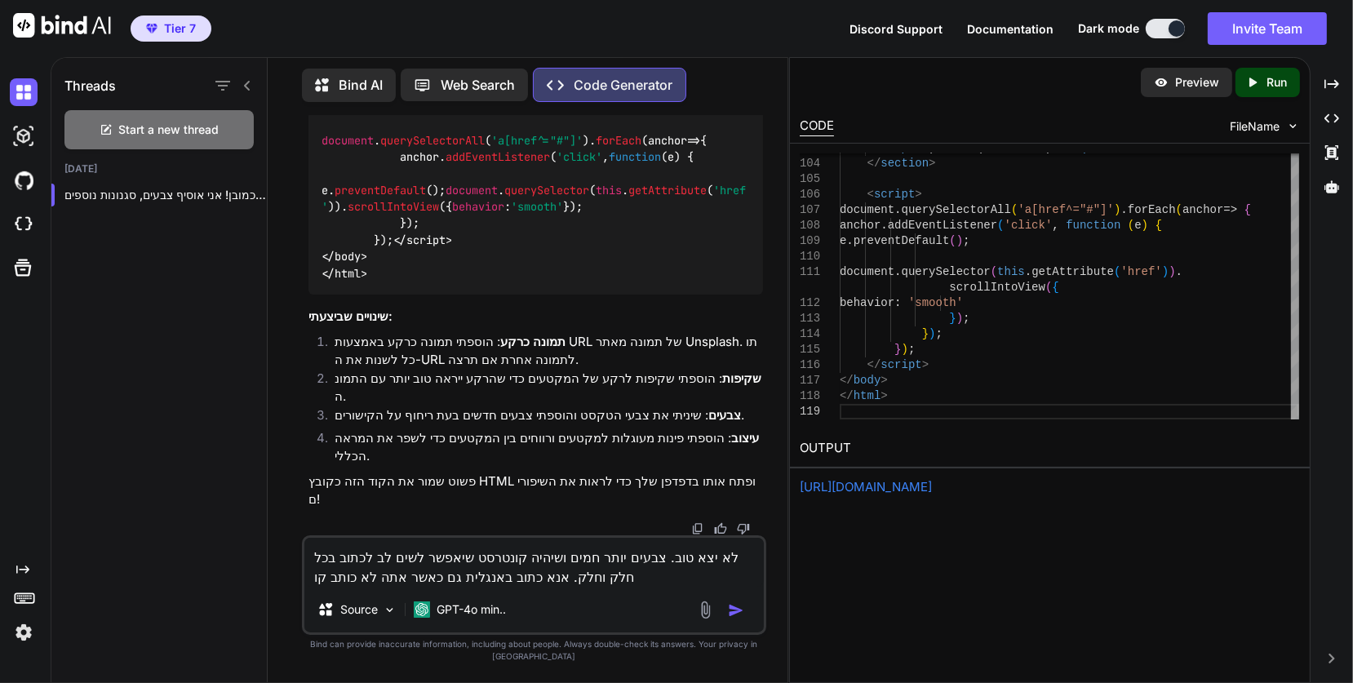
type textarea "לא יצא טוב. צבעים יותר חמים ושיהיה קונטרסט שיאפשר לשים לב לכתוב בכל חלק וחלק. א…"
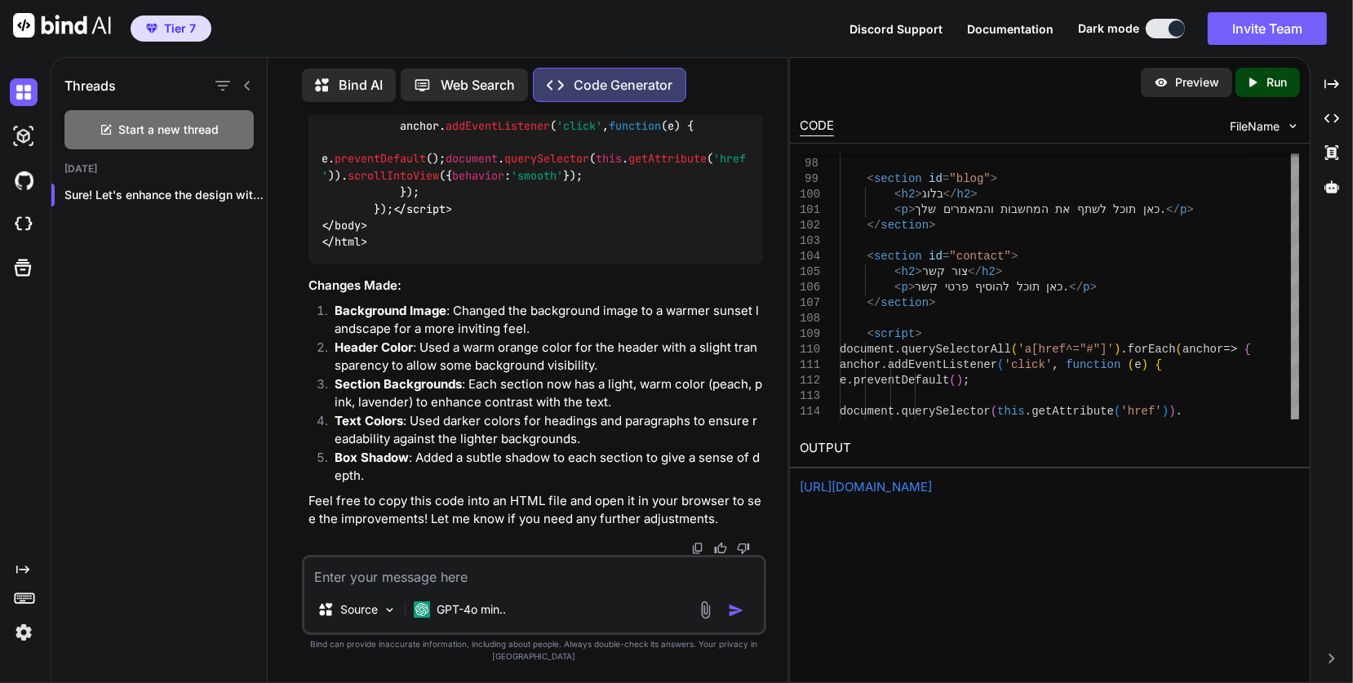
scroll to position [6847, 0]
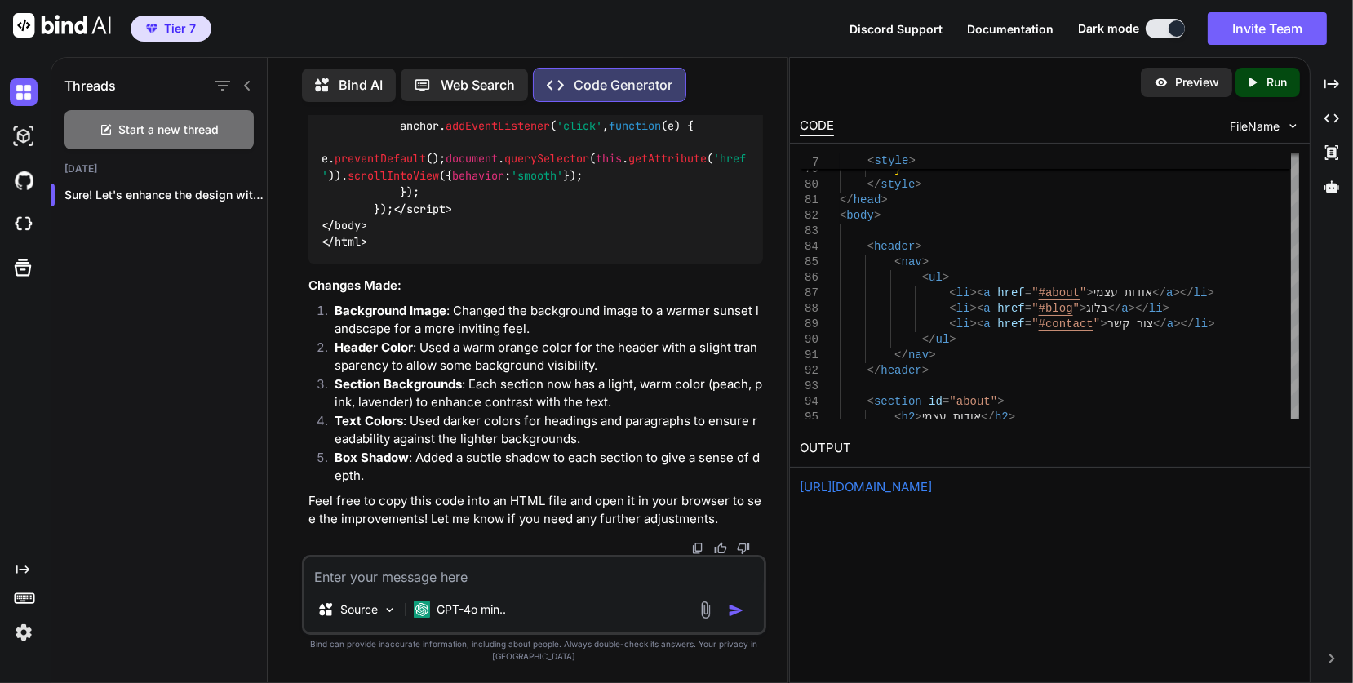
click at [1270, 72] on div "Created with Pixso. Run" at bounding box center [1268, 82] width 64 height 29
click at [1183, 84] on p "Preview" at bounding box center [1197, 82] width 44 height 16
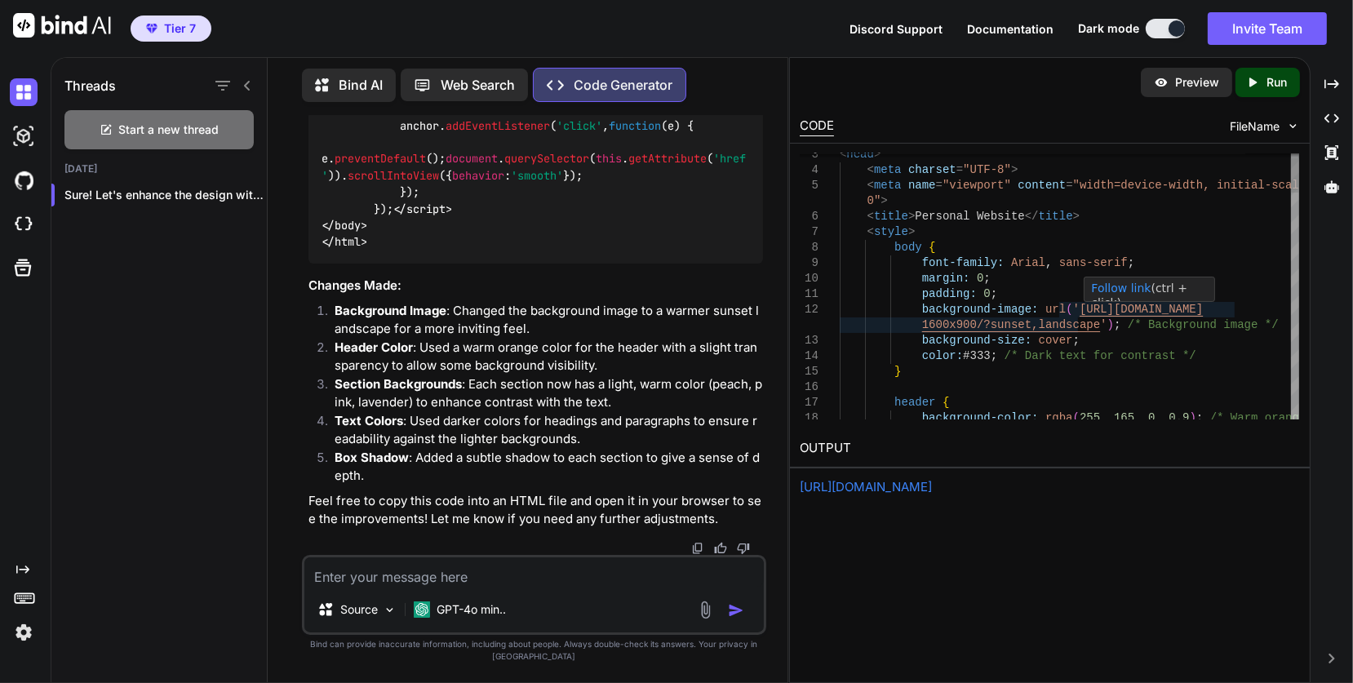
scroll to position [0, 0]
type textarea "margin: 0; padding: 0; background-image: url('https://source.unsplash.com/1600x…"
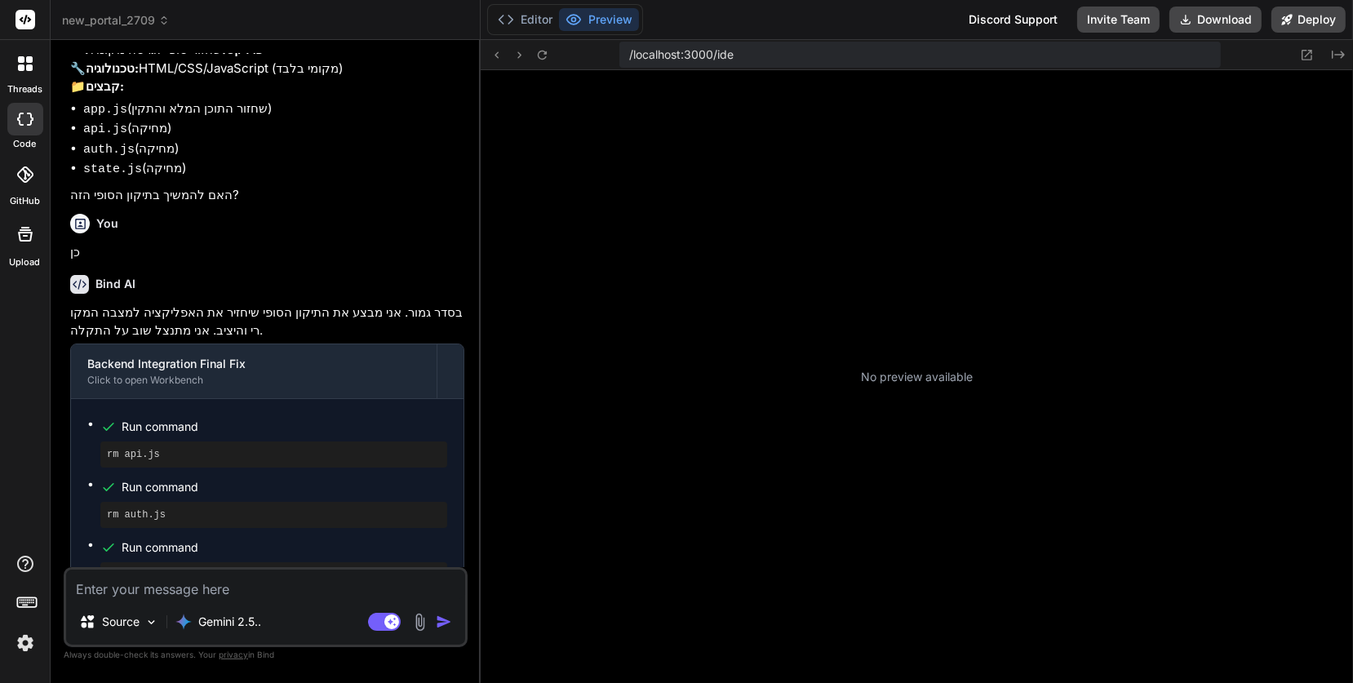
scroll to position [155, 0]
type textarea "x"
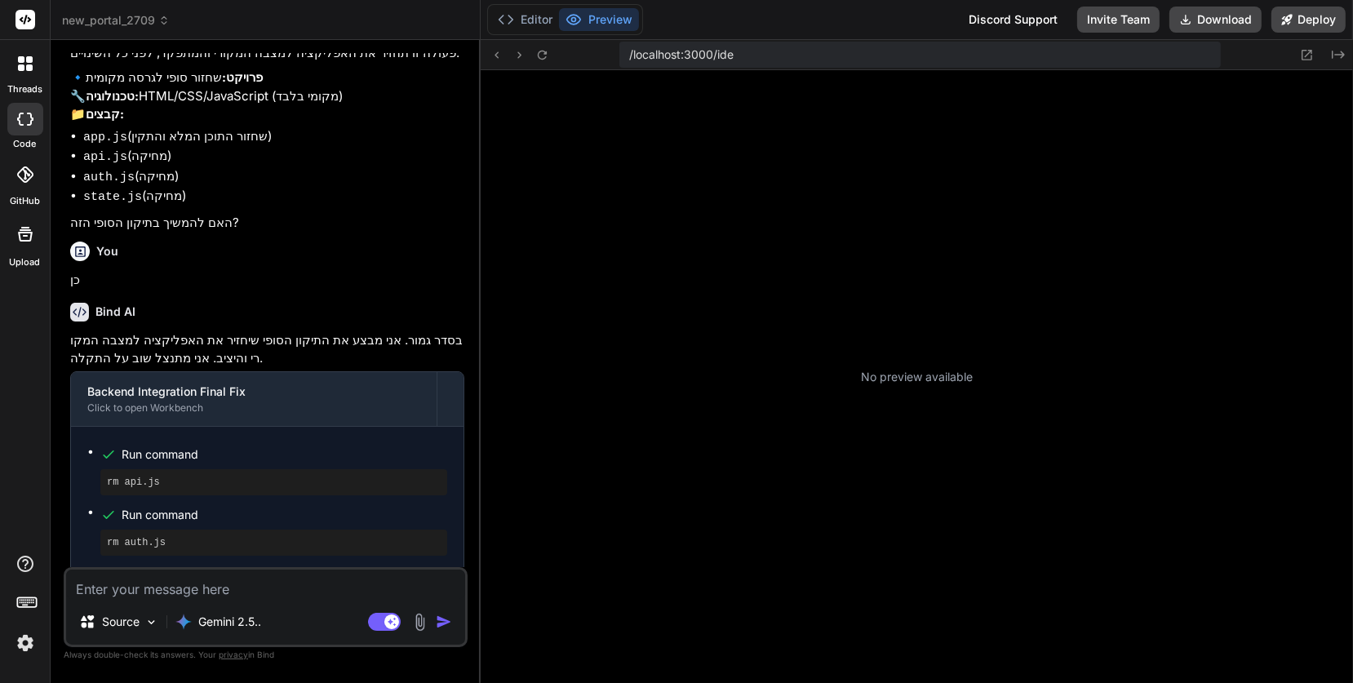
scroll to position [1942, 0]
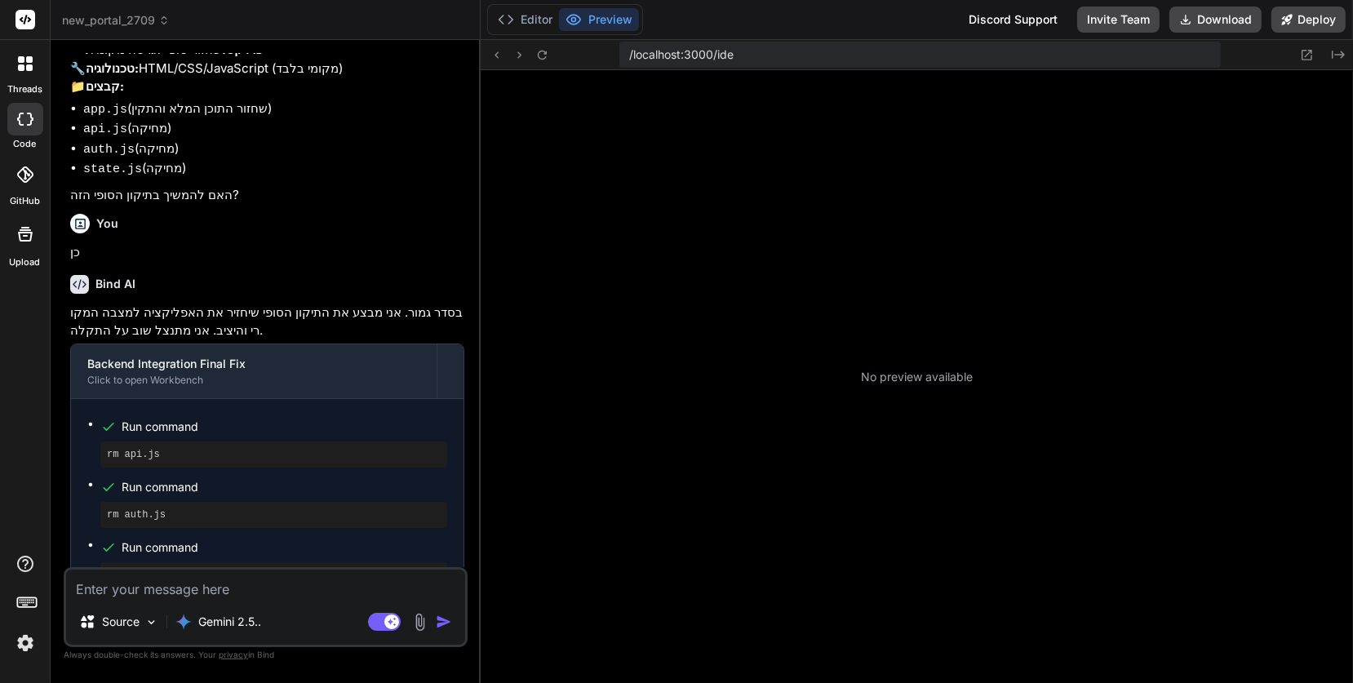
type textarea "x"
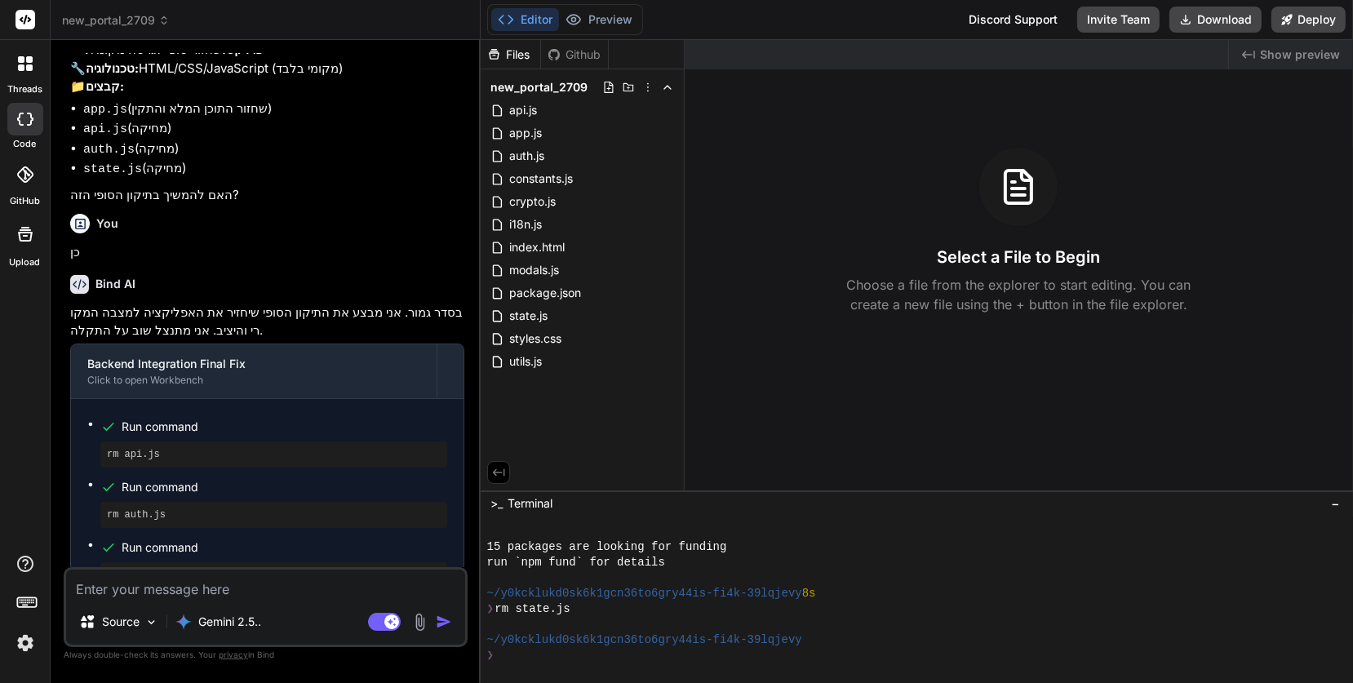
click at [108, 592] on textarea at bounding box center [265, 584] width 399 height 29
type textarea "ר"
type textarea "x"
type textarea "רו"
type textarea "x"
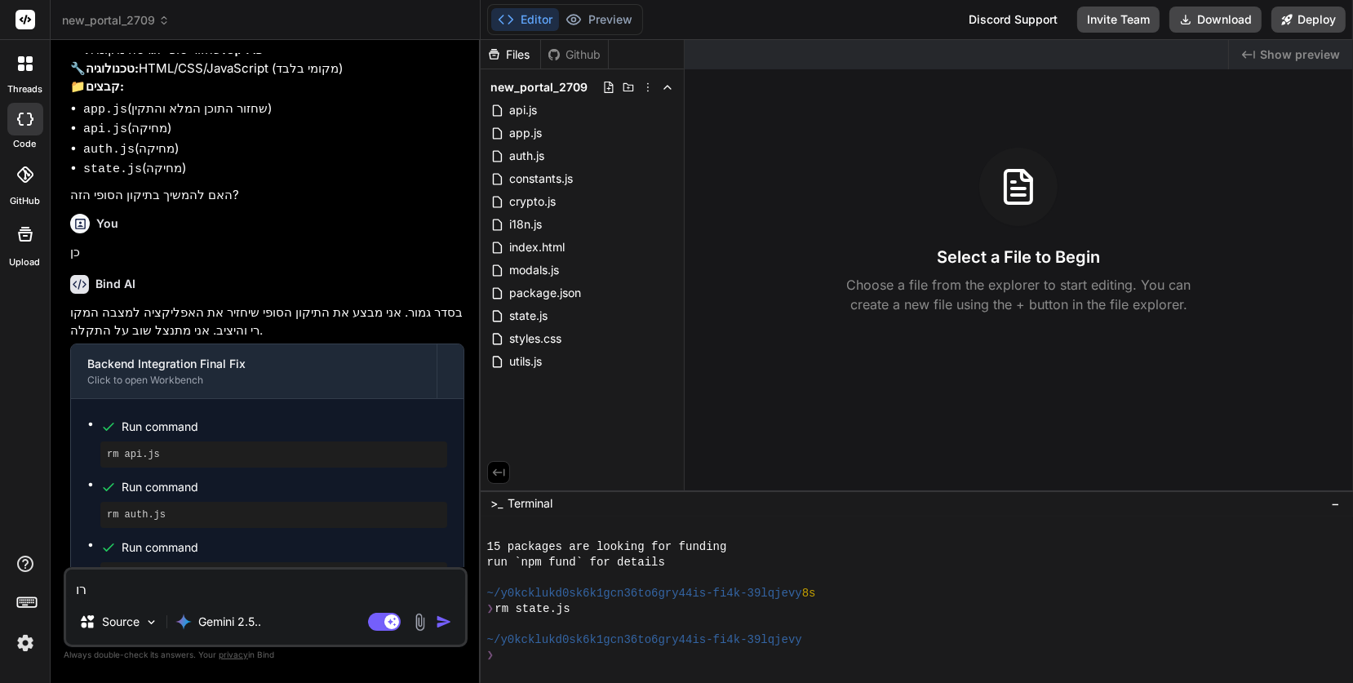
type textarea "רומ"
type textarea "x"
type textarea "רו"
type textarea "x"
type textarea "ר"
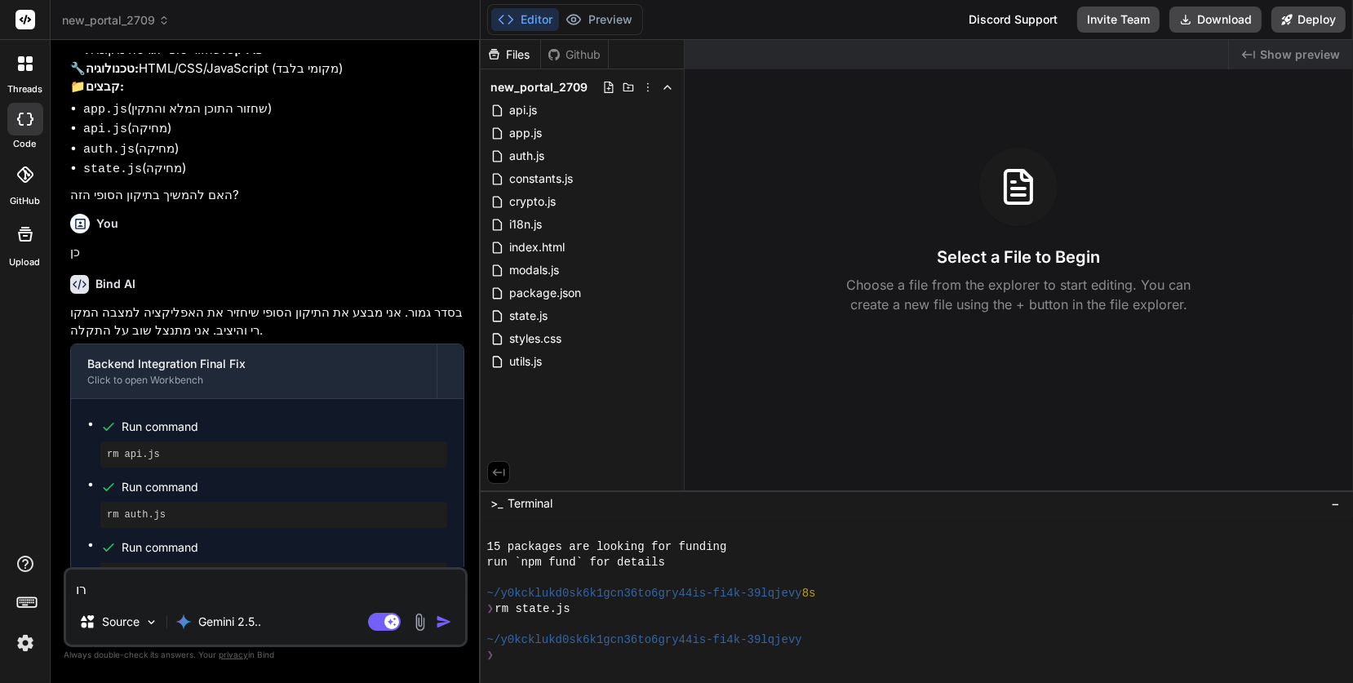
type textarea "x"
type textarea "v"
type textarea "x"
type textarea "vr"
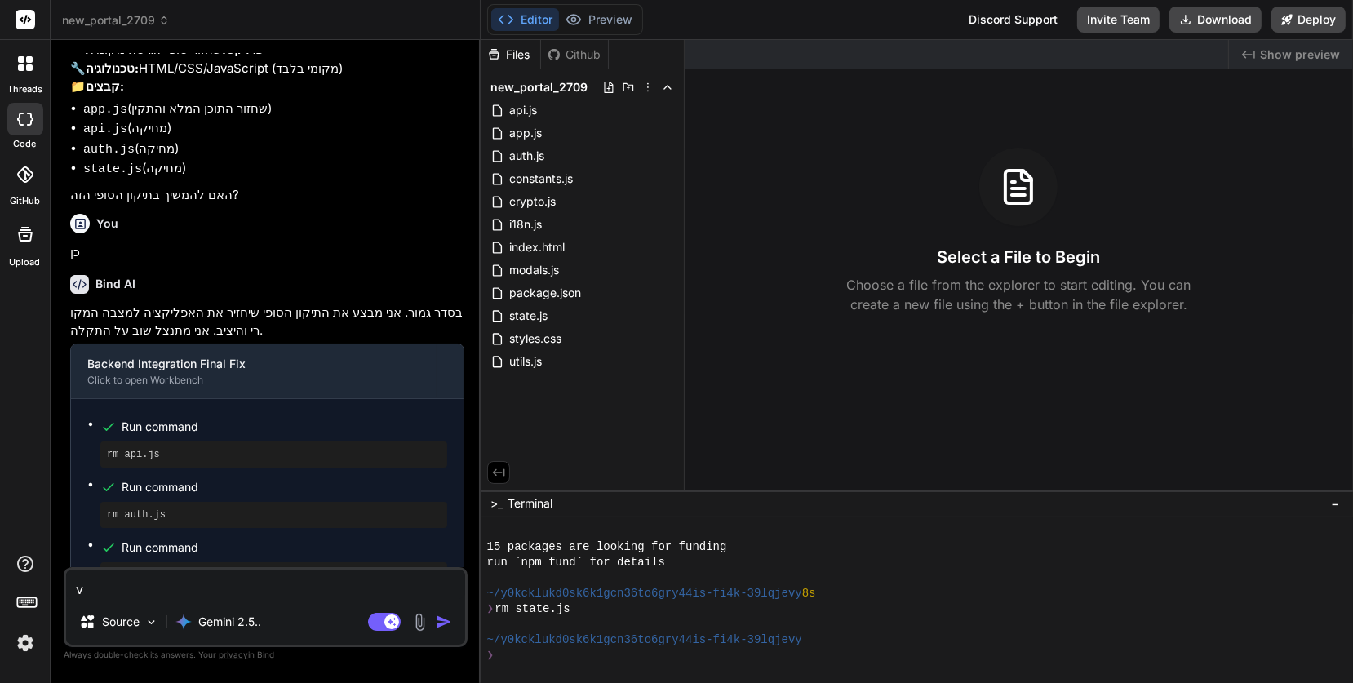
type textarea "x"
type textarea "vr."
type textarea "x"
type textarea "vr."
type textarea "x"
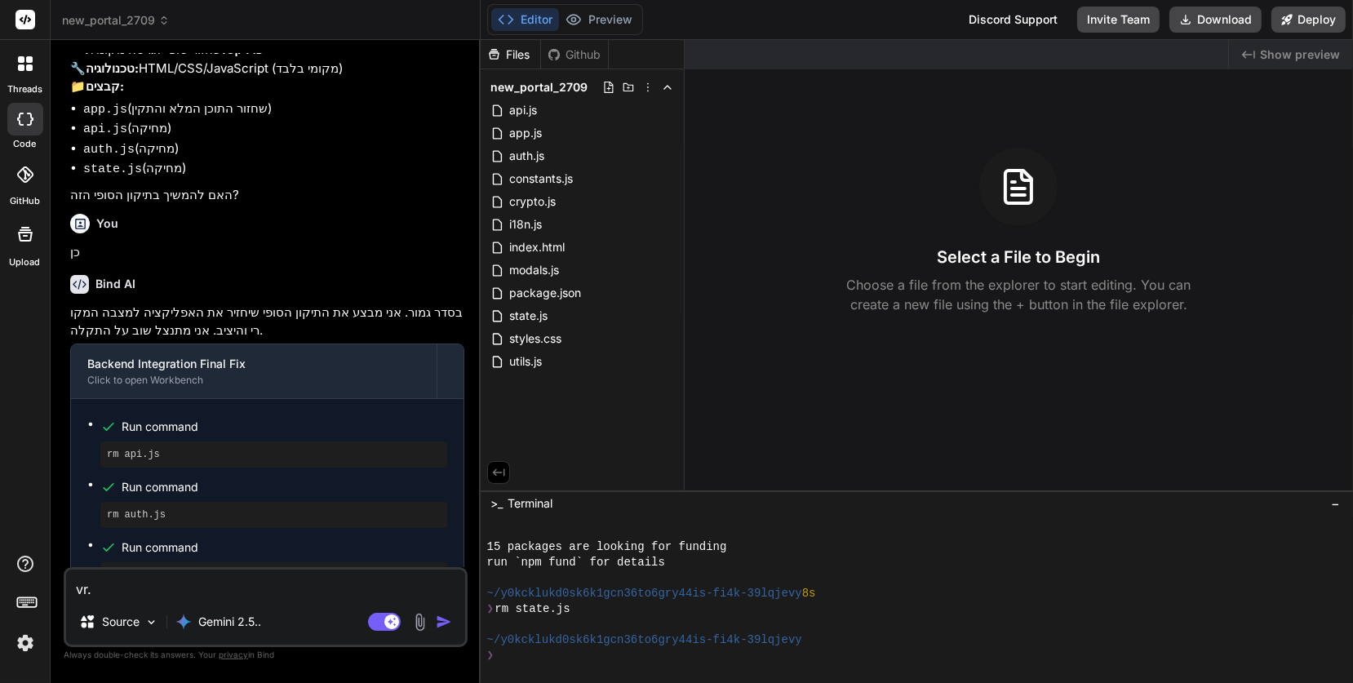
type textarea "vr."
type textarea "x"
type textarea "vr"
type textarea "x"
type textarea "v"
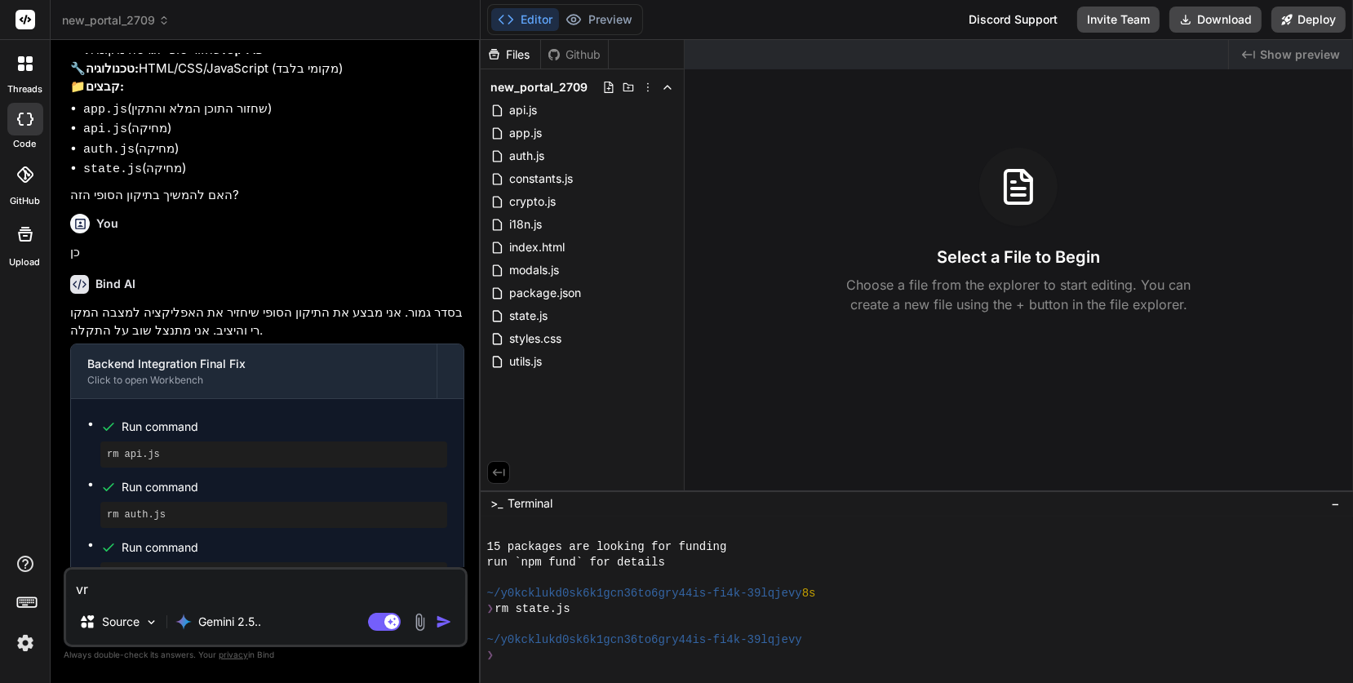
type textarea "x"
click at [149, 588] on textarea at bounding box center [265, 584] width 399 height 29
type textarea "r"
type textarea "x"
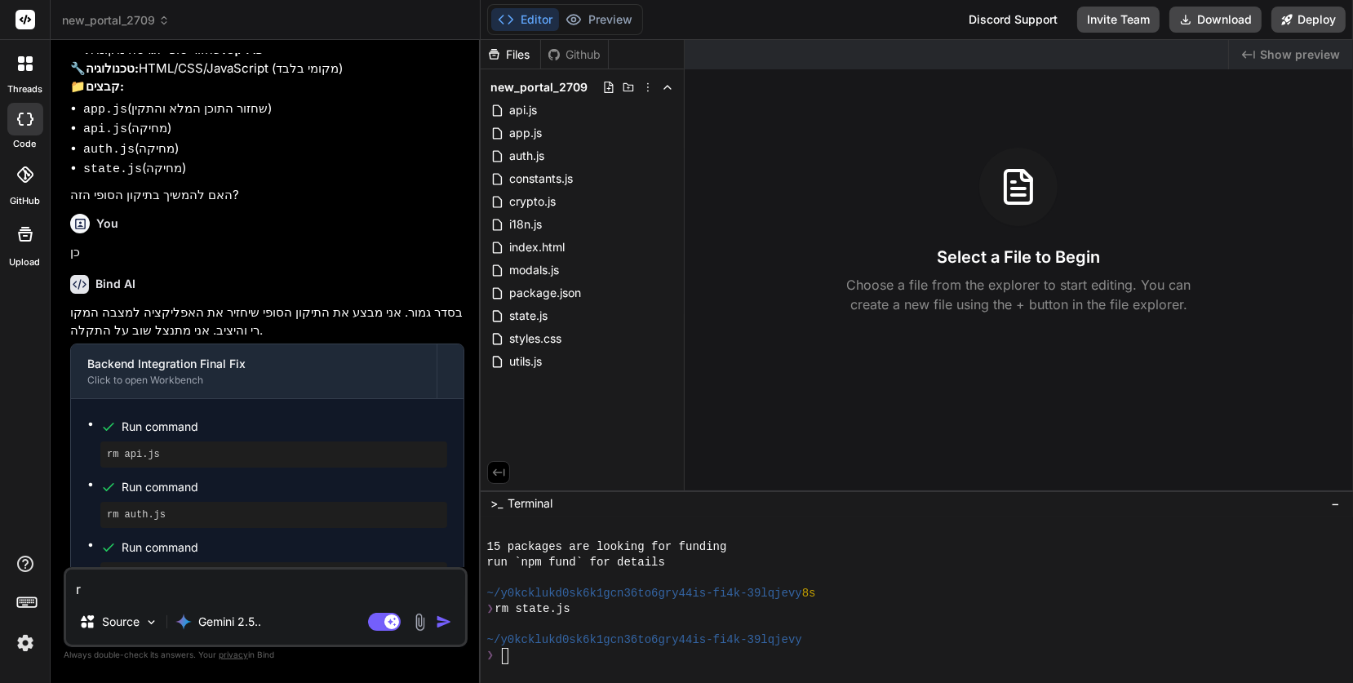
type textarea "ru"
type textarea "x"
type textarea "run"
type textarea "x"
type textarea "run"
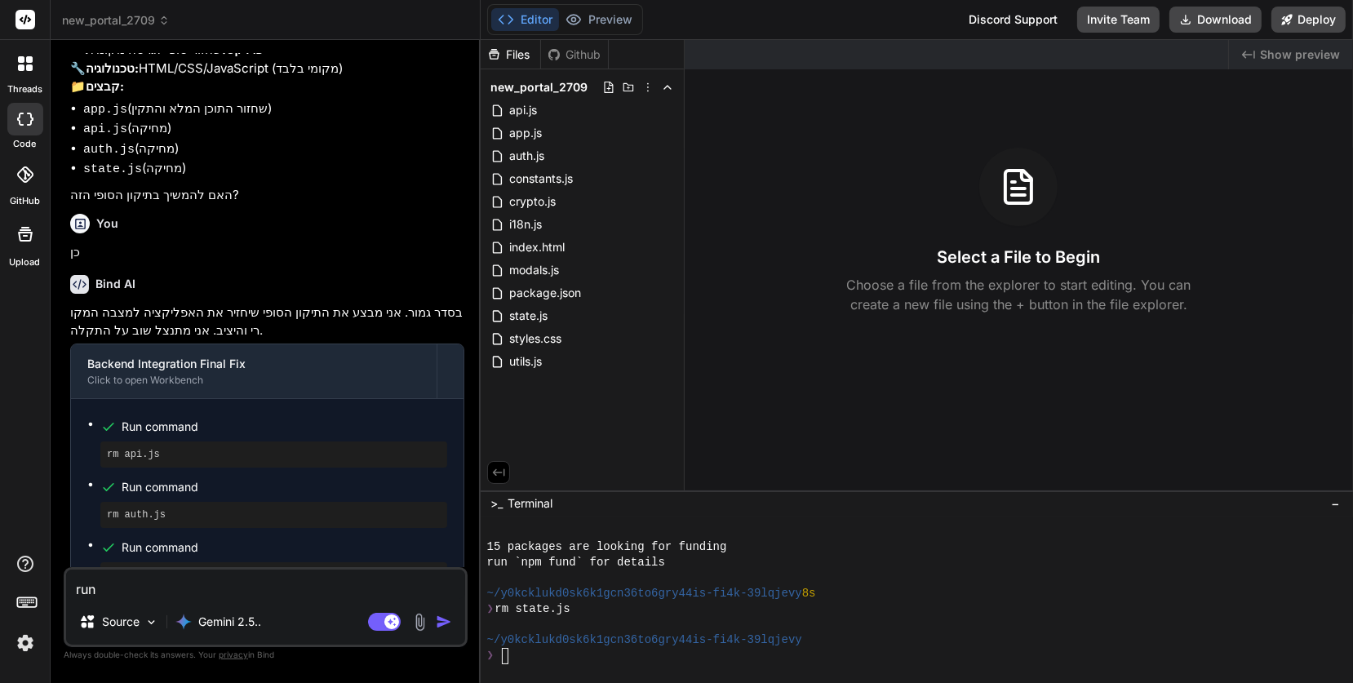
type textarea "x"
type textarea "run t"
type textarea "x"
type textarea "run th"
type textarea "x"
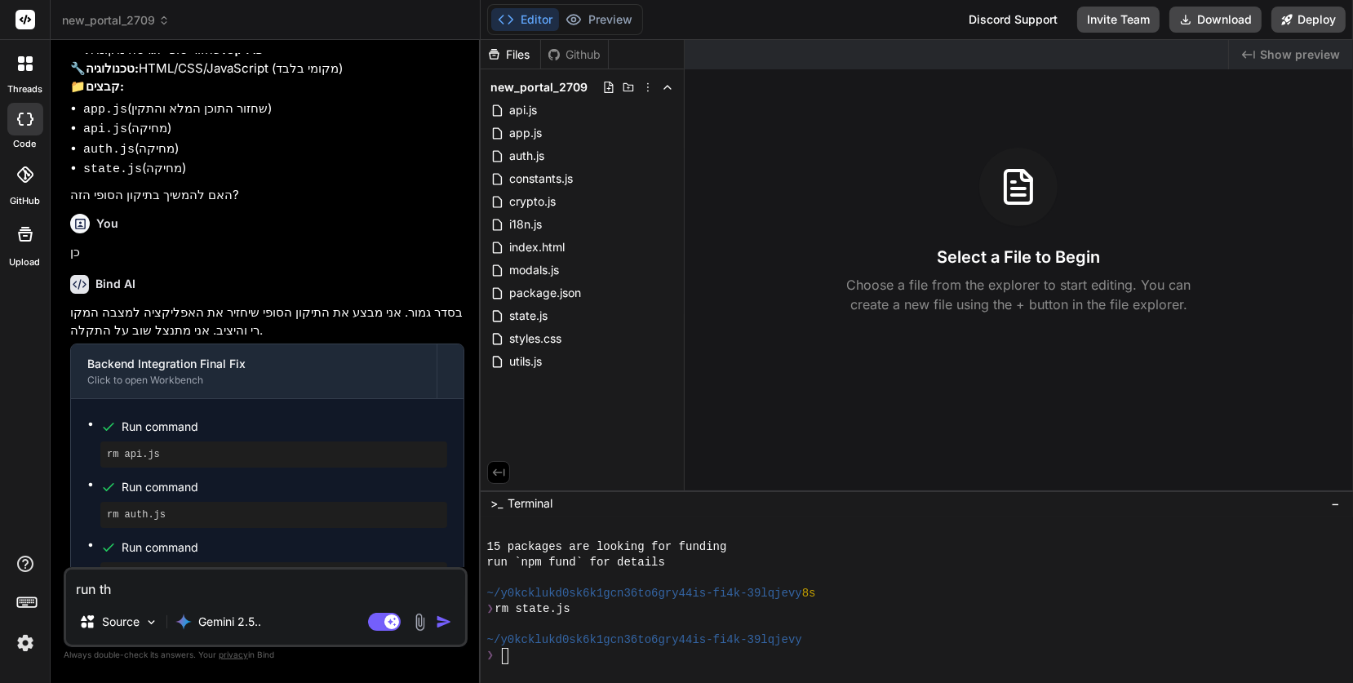
type textarea "run the"
type textarea "x"
type textarea "run the"
type textarea "x"
type textarea "run the s"
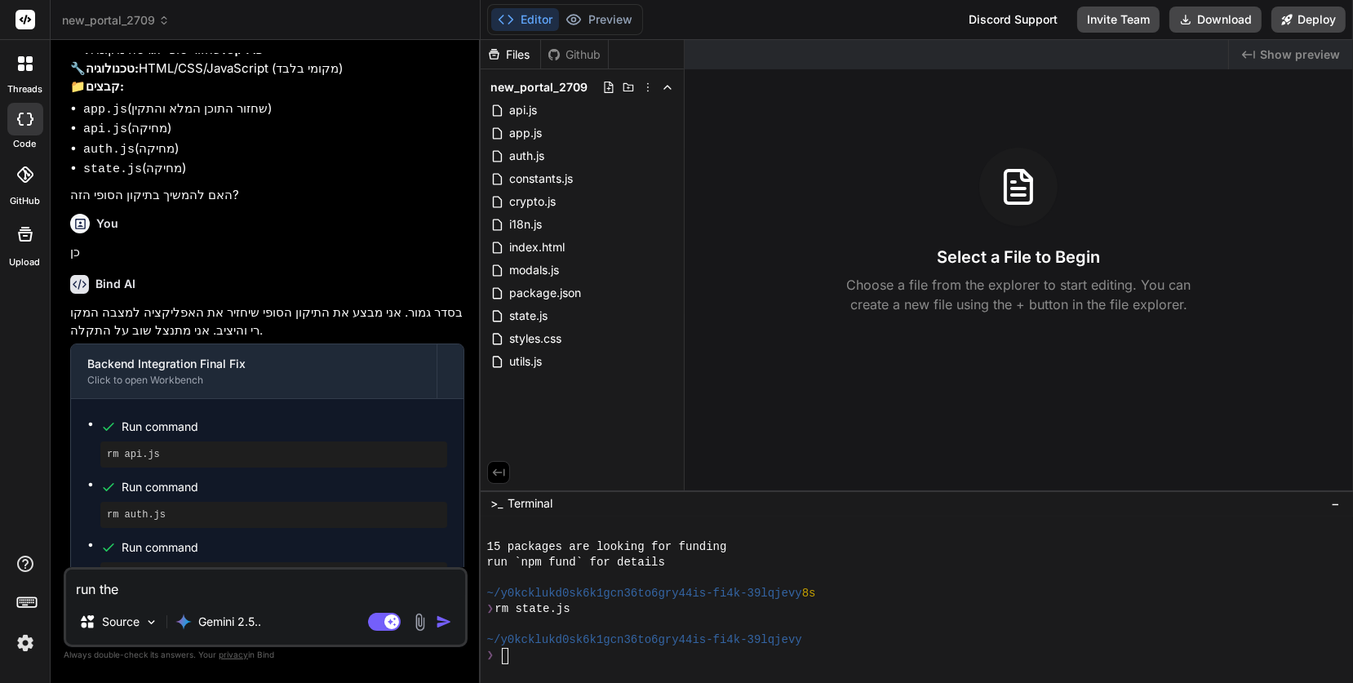
type textarea "x"
type textarea "run the se"
type textarea "x"
type textarea "run the ser"
type textarea "x"
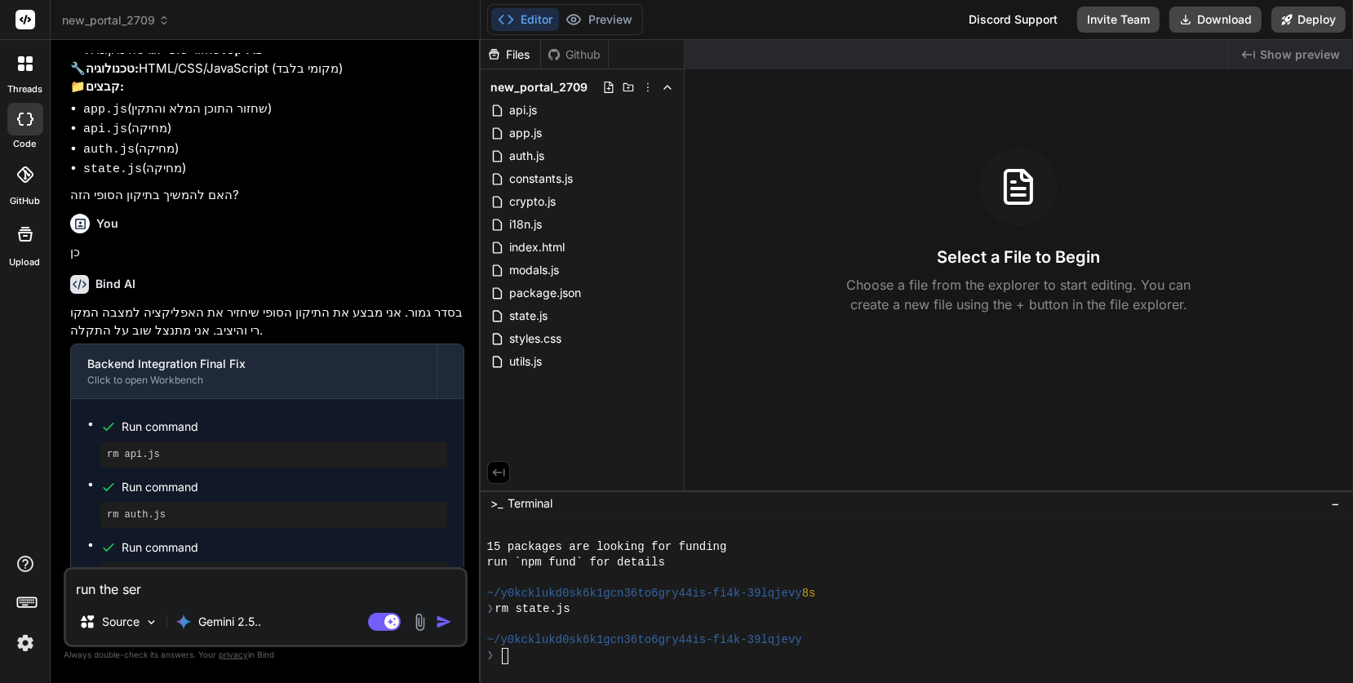
type textarea "run the serv"
type textarea "x"
type textarea "run the serve"
type textarea "x"
type textarea "run the server"
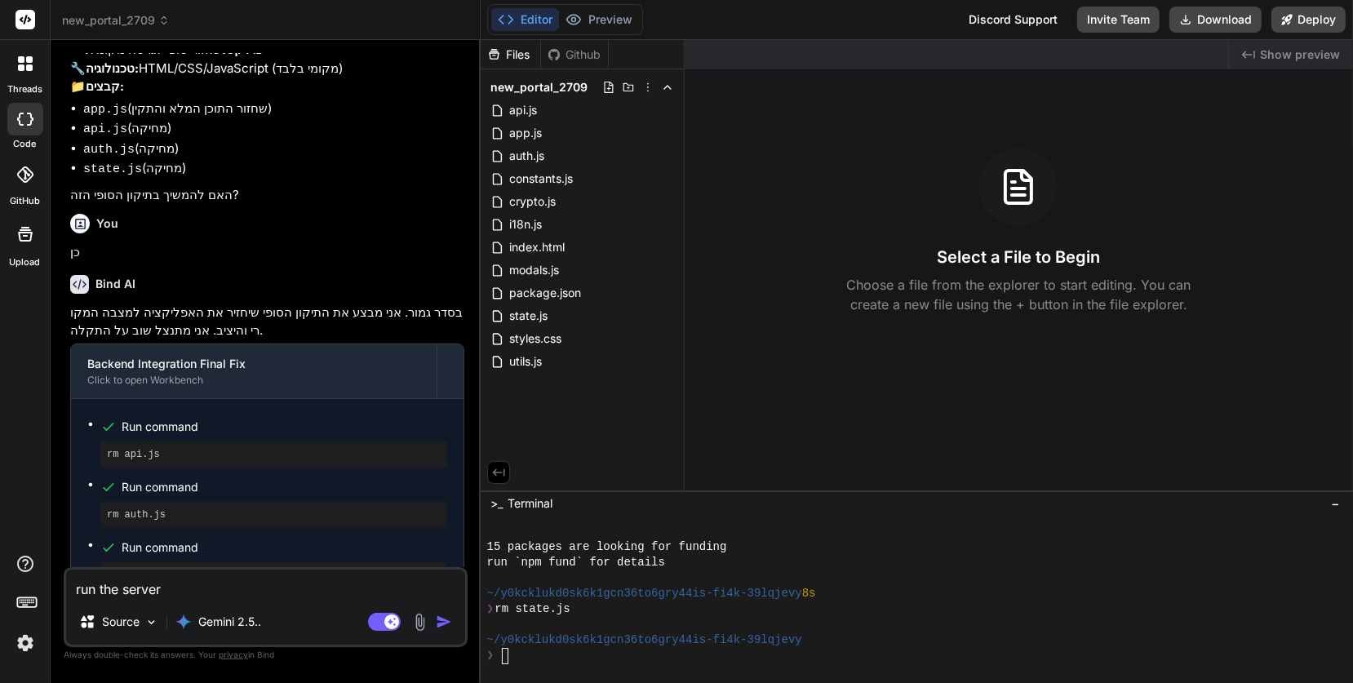
type textarea "x"
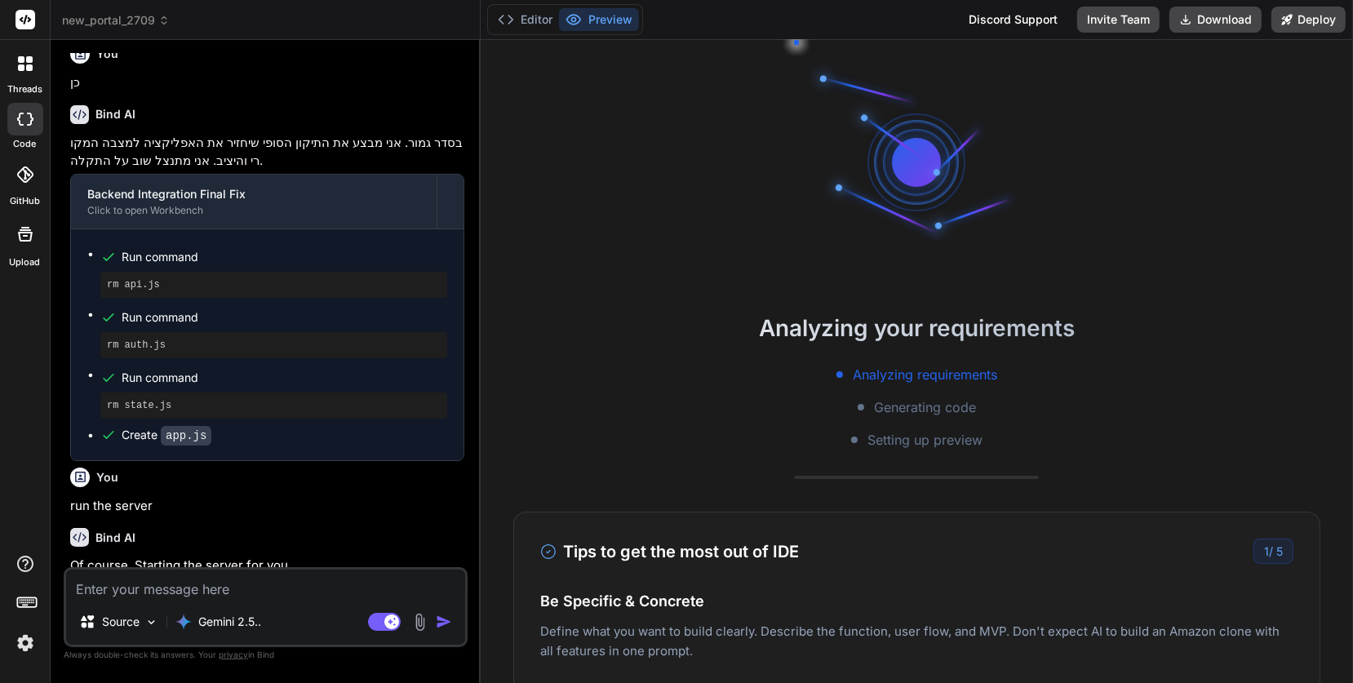
scroll to position [342, 0]
type textarea "x"
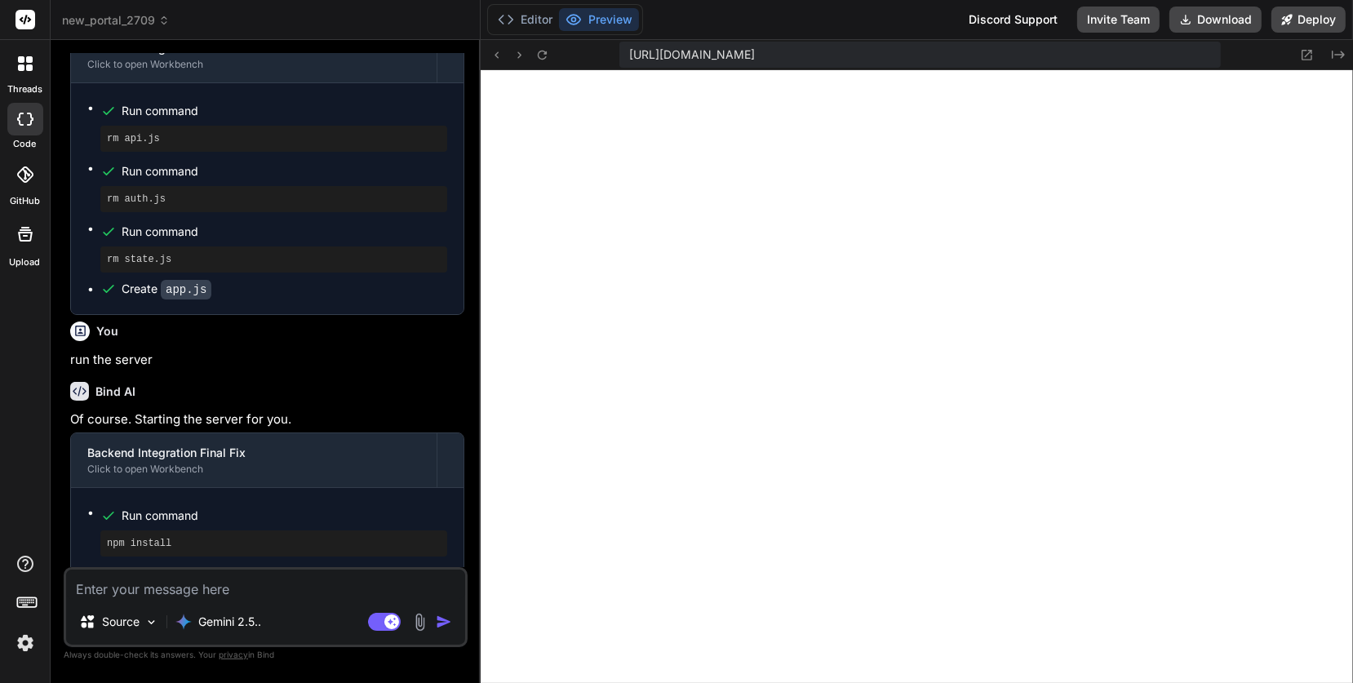
scroll to position [2261, 0]
click at [89, 588] on textarea at bounding box center [265, 584] width 399 height 29
type textarea "n"
type textarea "x"
type textarea "nv"
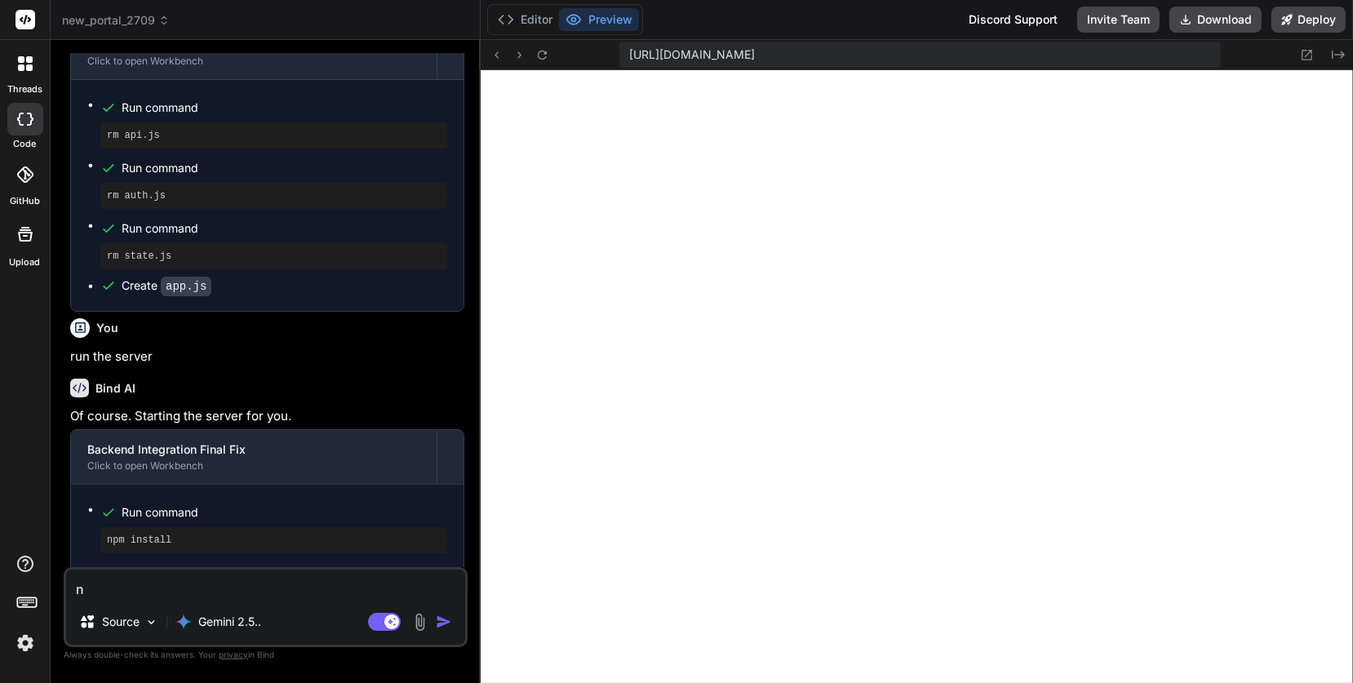
type textarea "x"
type textarea "nv"
type textarea "x"
type textarea "nv"
type textarea "x"
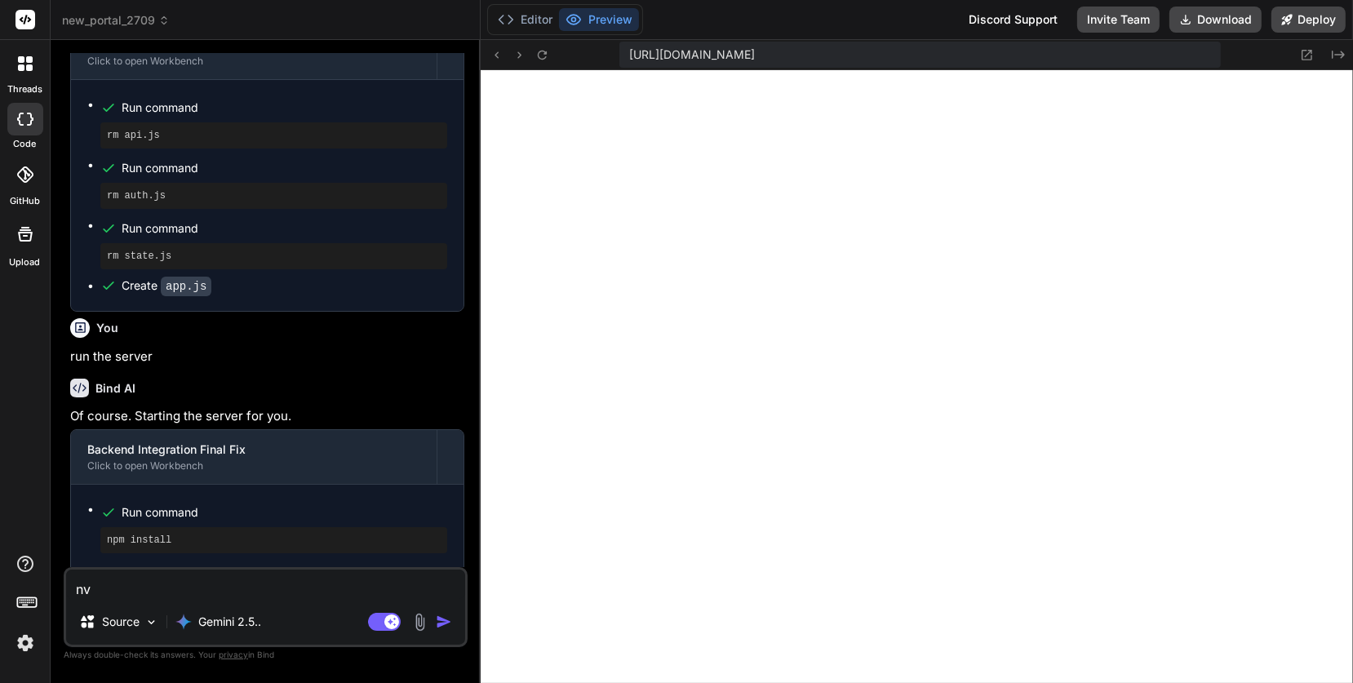
type textarea "n"
type textarea "x"
type textarea "8ן"
type textarea "x"
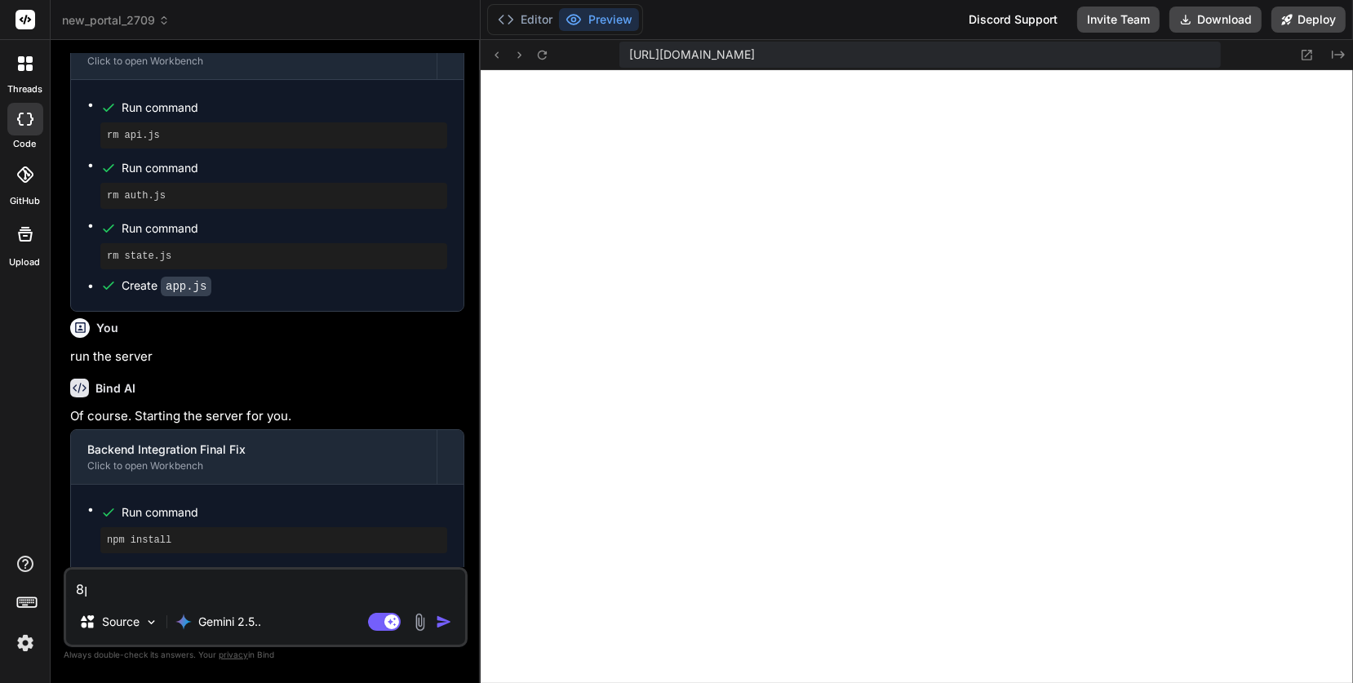
type textarea "8"
type textarea "x"
type textarea "ב"
type textarea "x"
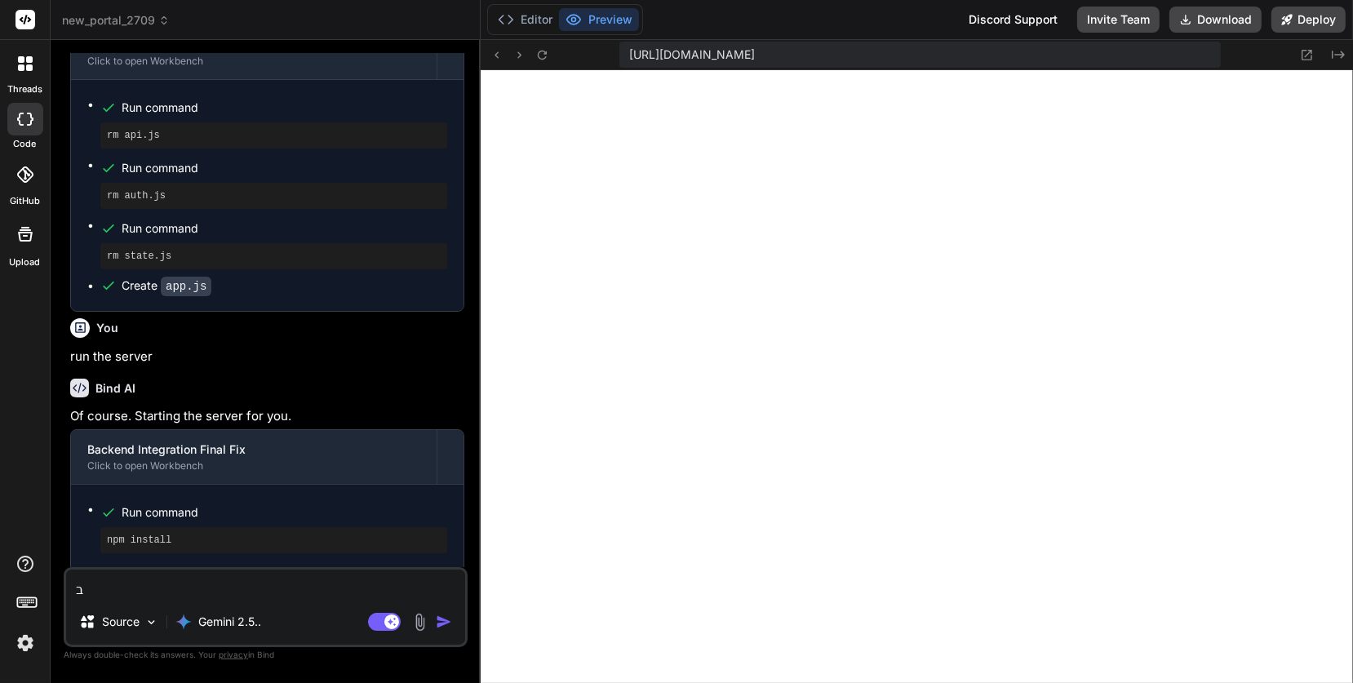
type textarea "בק"
type textarea "x"
type textarea "בקי"
type textarea "x"
type textarea "בקיצ"
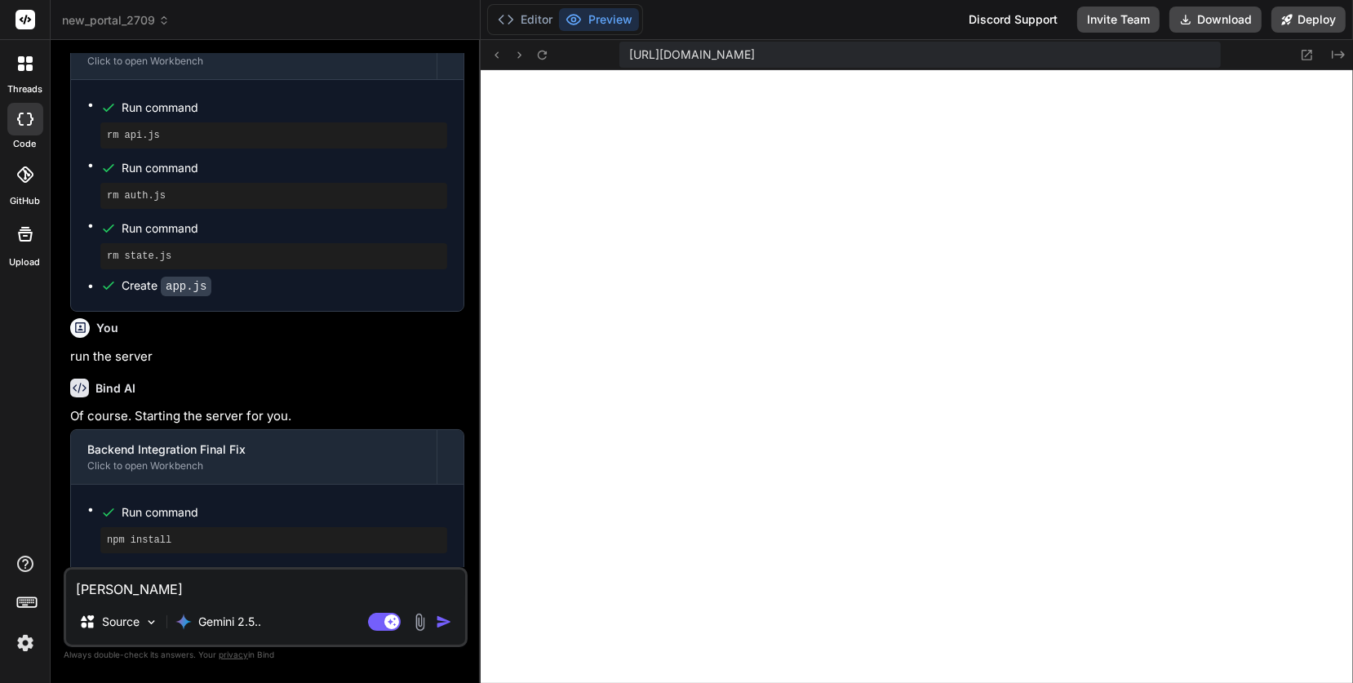
type textarea "x"
type textarea "בקיצו"
type textarea "x"
type textarea "בקיצור"
type textarea "x"
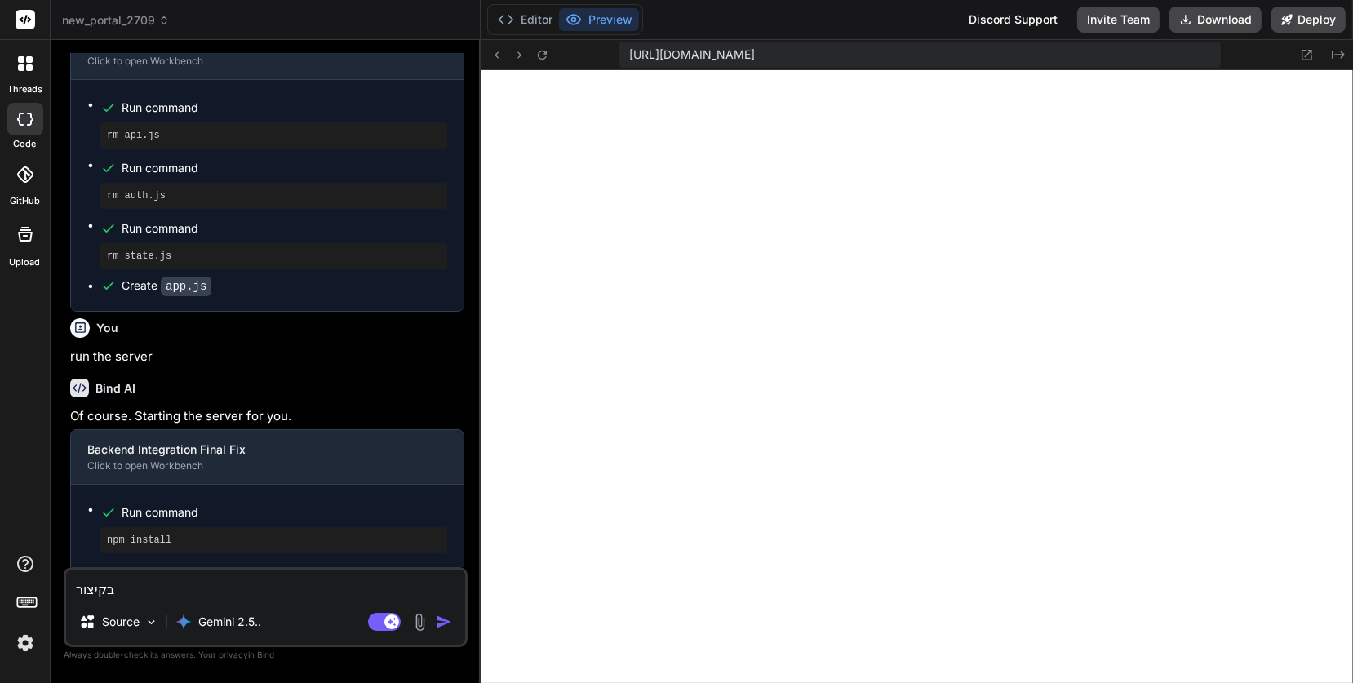
type textarea "בקיצור,"
type textarea "x"
type textarea "בקיצור,"
type textarea "x"
type textarea "בקיצור, ה"
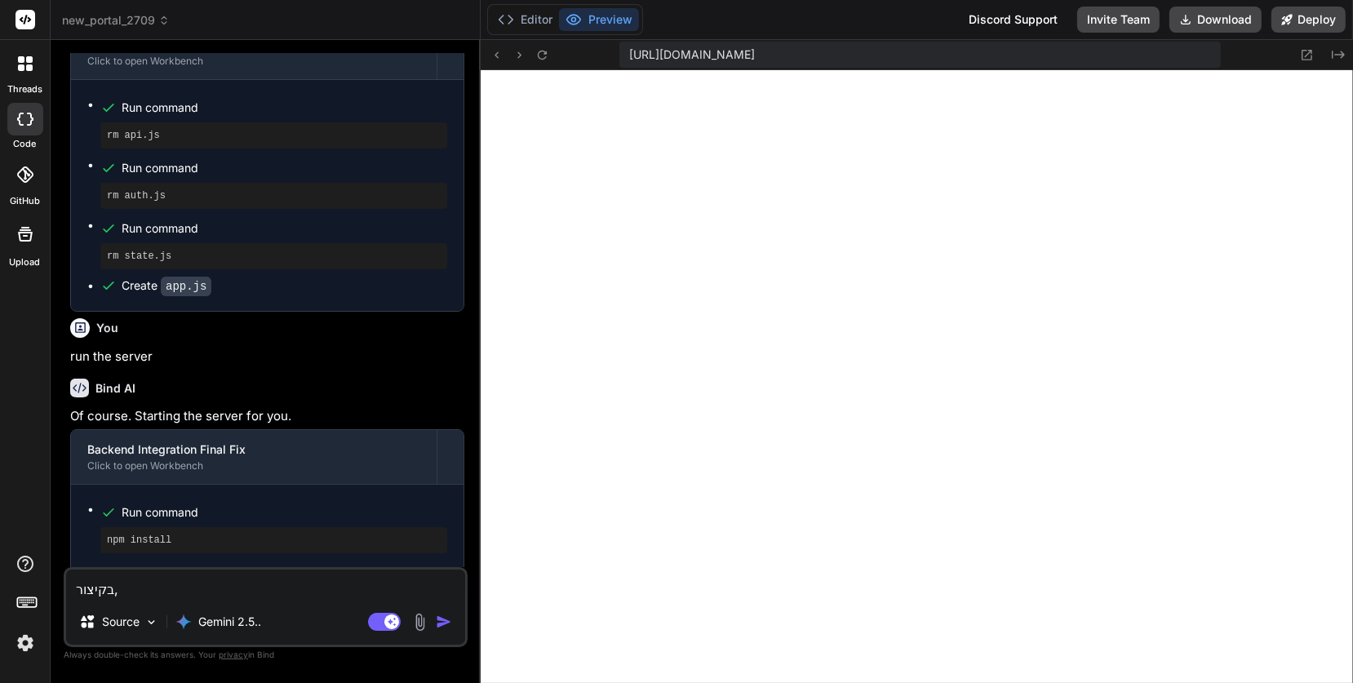
type textarea "x"
type textarea "בקיצור, המ"
type textarea "x"
type textarea "בקיצור, המק"
type textarea "x"
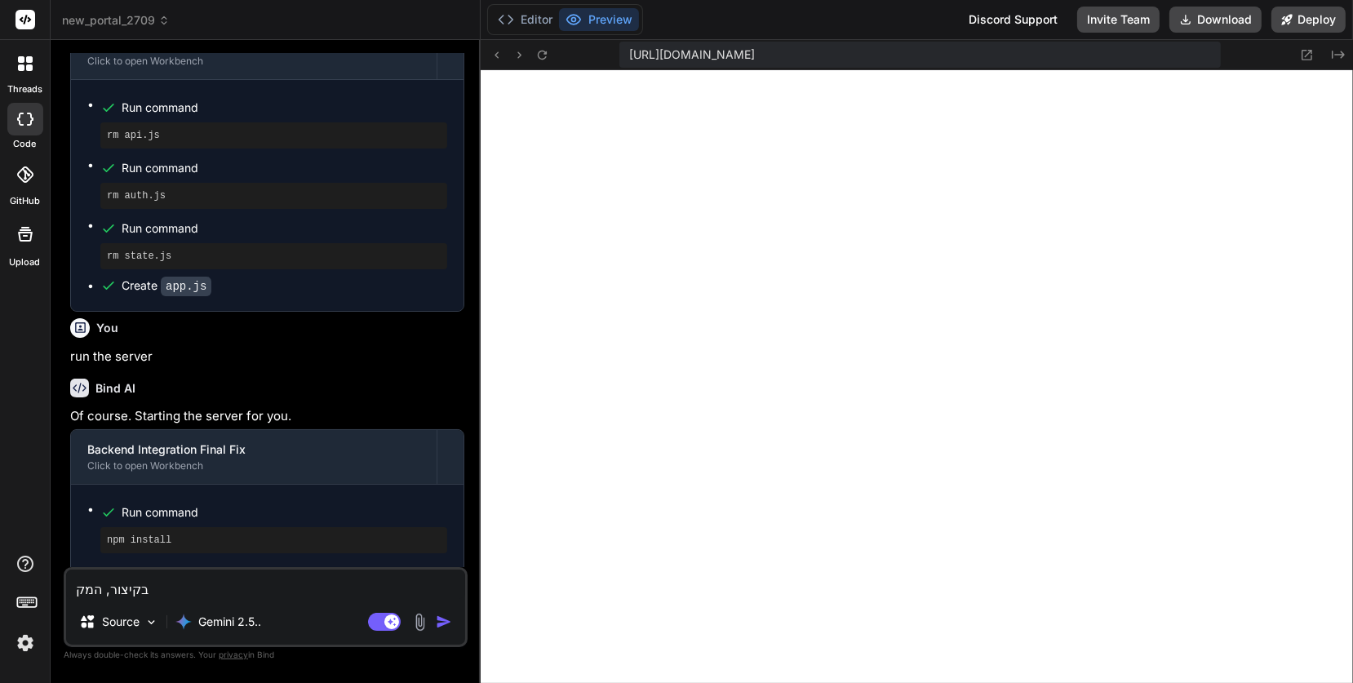
type textarea "בקיצור, המקר"
type textarea "x"
type textarea "בקיצור, המקרה"
type textarea "x"
type textarea "בקיצור, המקרה"
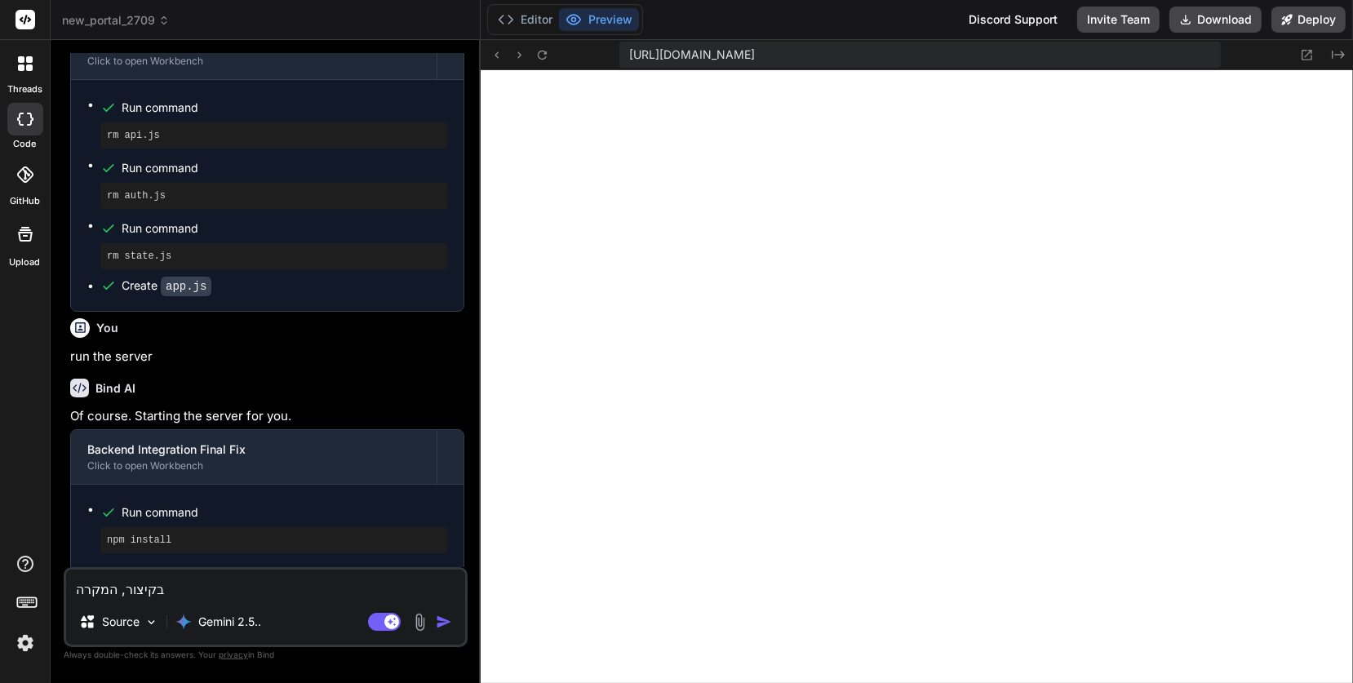
type textarea "x"
type textarea "בקיצור, המקרה ה"
type textarea "x"
type textarea "בקיצור, המקרה הז"
type textarea "x"
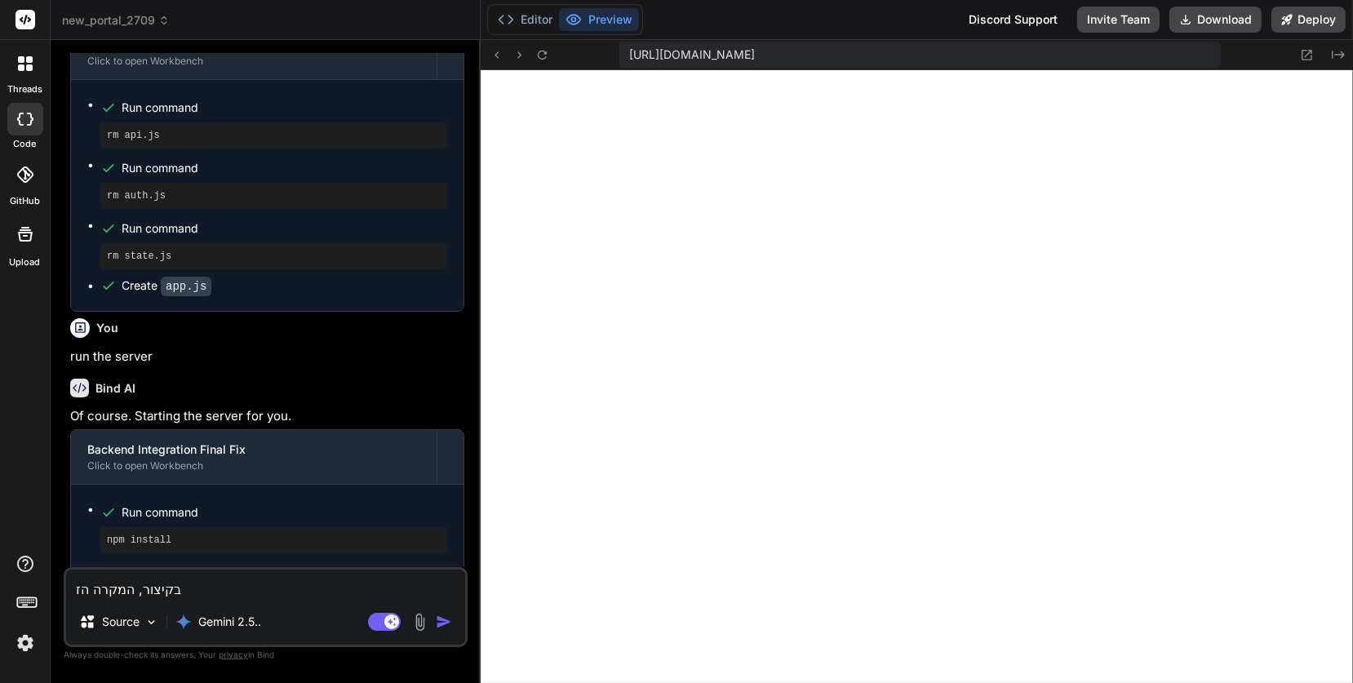
type textarea "בקיצור, המקרה הזה"
type textarea "x"
type textarea "בקיצור, המקרה הזה"
type textarea "x"
type textarea "בקיצור, המקרה הזה כ"
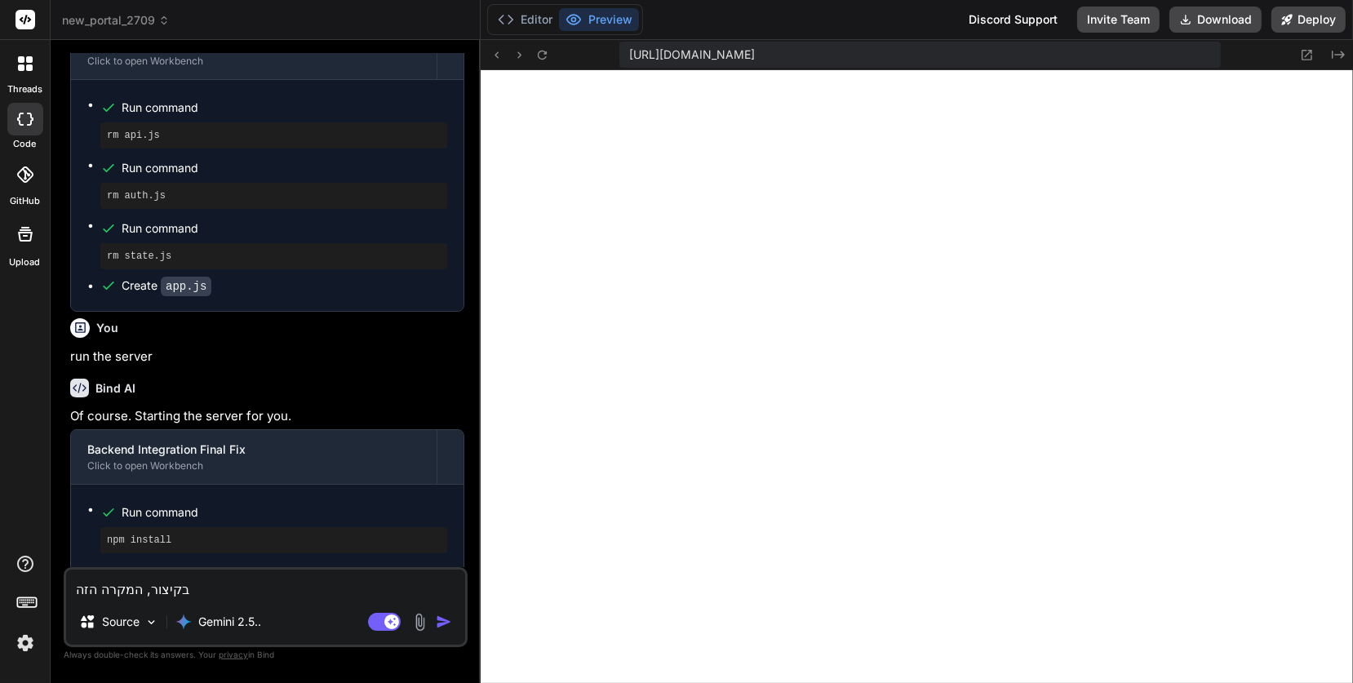
type textarea "x"
type textarea "בקיצור, המקרה הזה כב"
type textarea "x"
type textarea "בקיצור, המקרה הזה כבר"
type textarea "x"
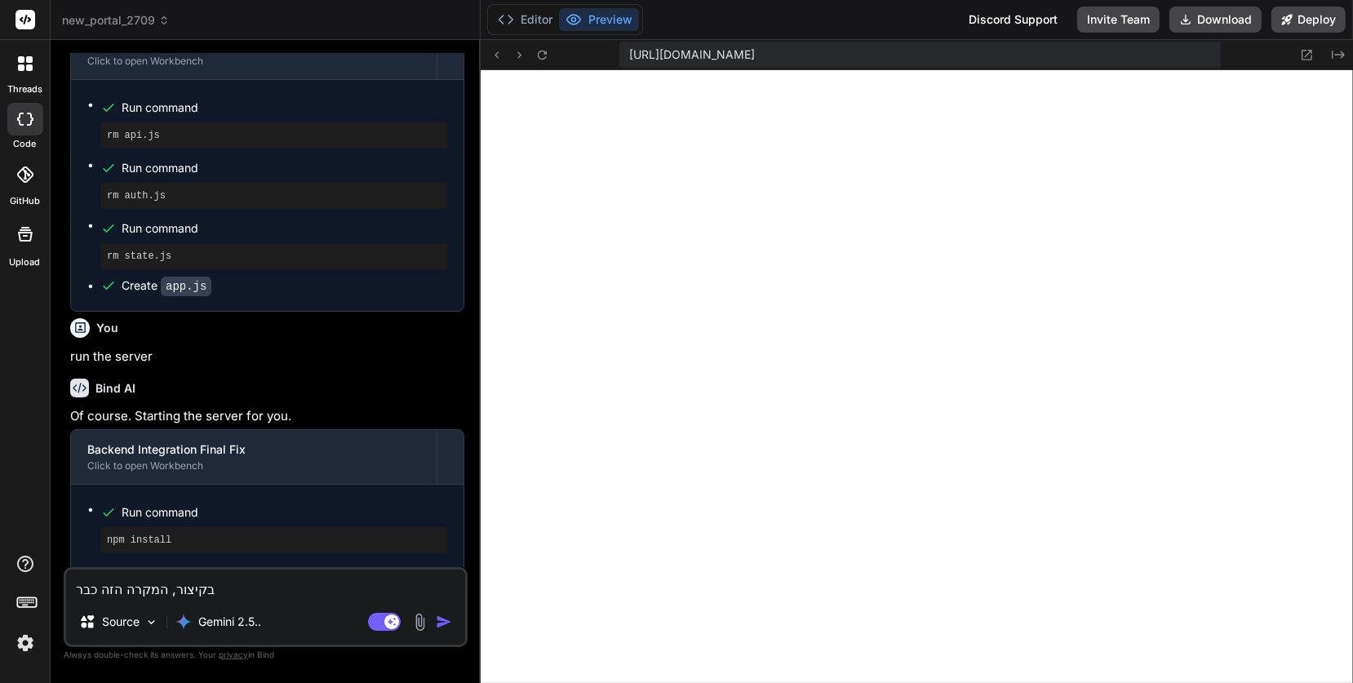
type textarea "בקיצור, המקרה הזה כבר"
type textarea "x"
type textarea "בקיצור, המקרה הזה כבר א"
type textarea "x"
type textarea "בקיצור, המקרה הזה כבר אב"
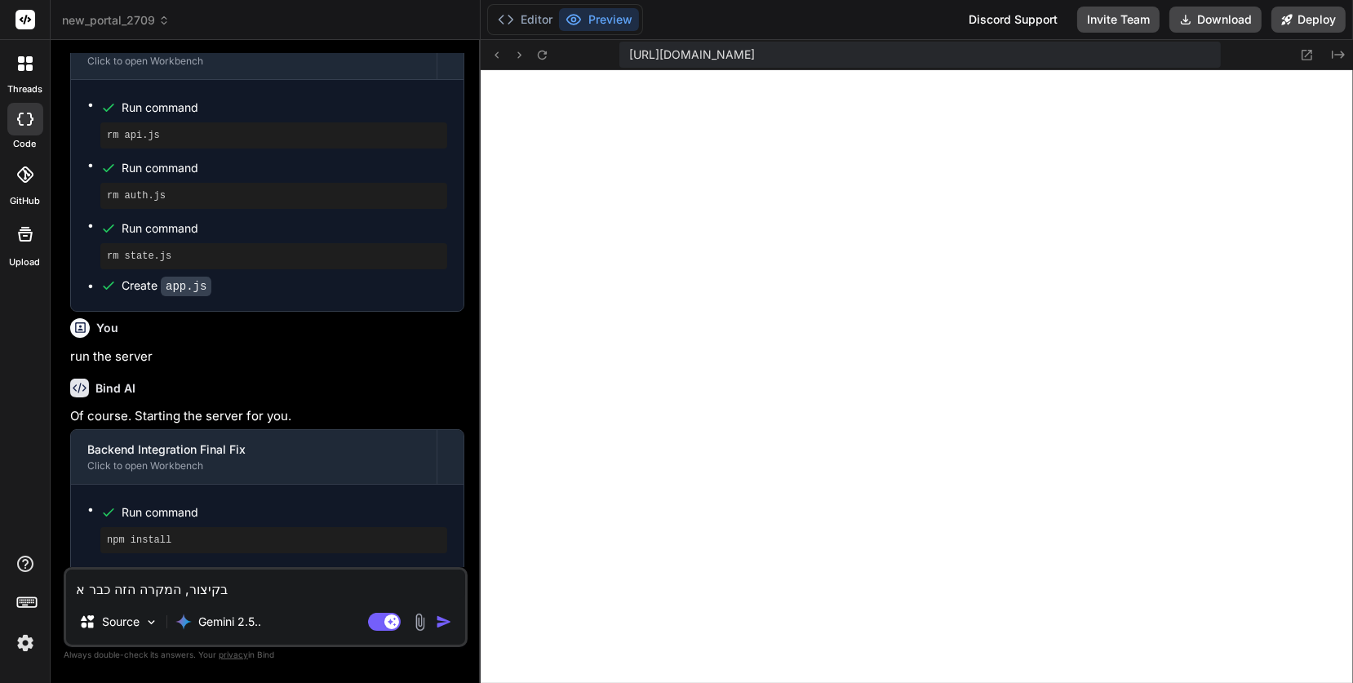
type textarea "x"
type textarea "בקיצור, המקרה הזה כבר אבו"
type textarea "x"
type textarea "בקיצור, המקרה הזה כבר אבוד"
type textarea "x"
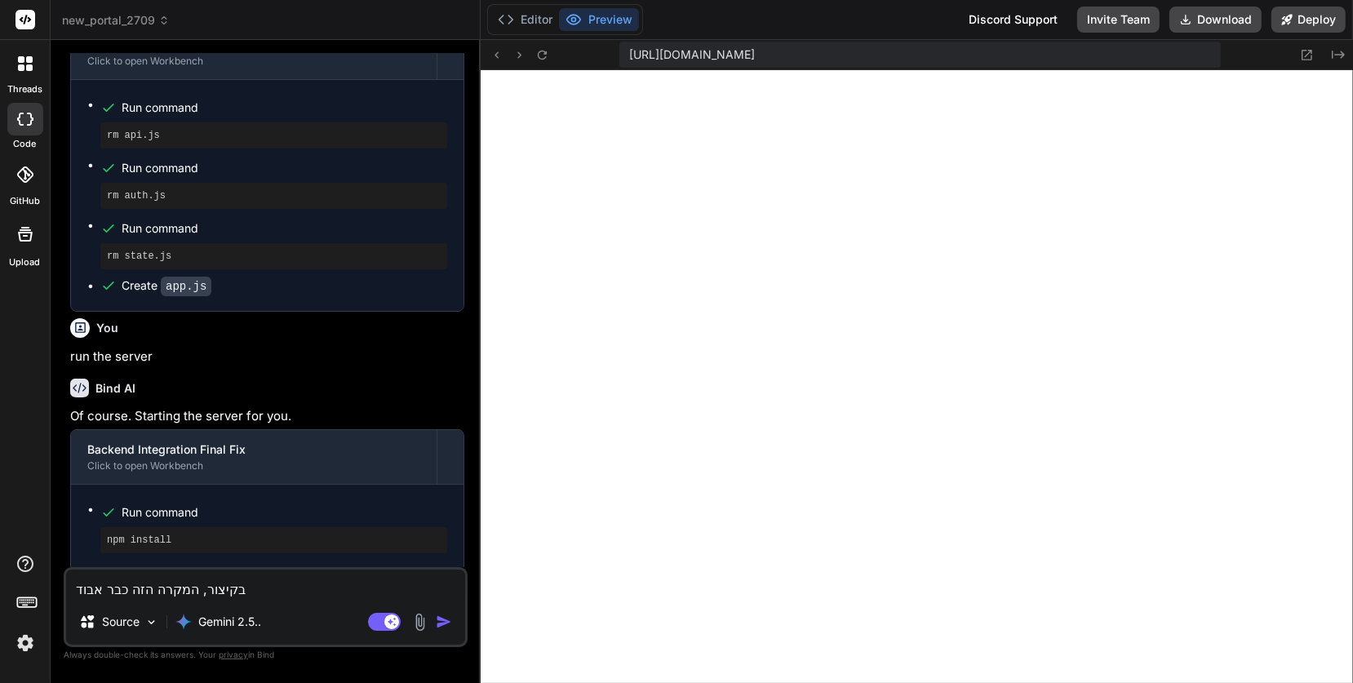
type textarea "בקיצור, המקרה הזה כבר אבוד."
type textarea "x"
type textarea "בקיצור, המקרה הזה כבר אבוד."
type textarea "x"
type textarea "בקיצור, המקרה הזה כבר אבוד. א"
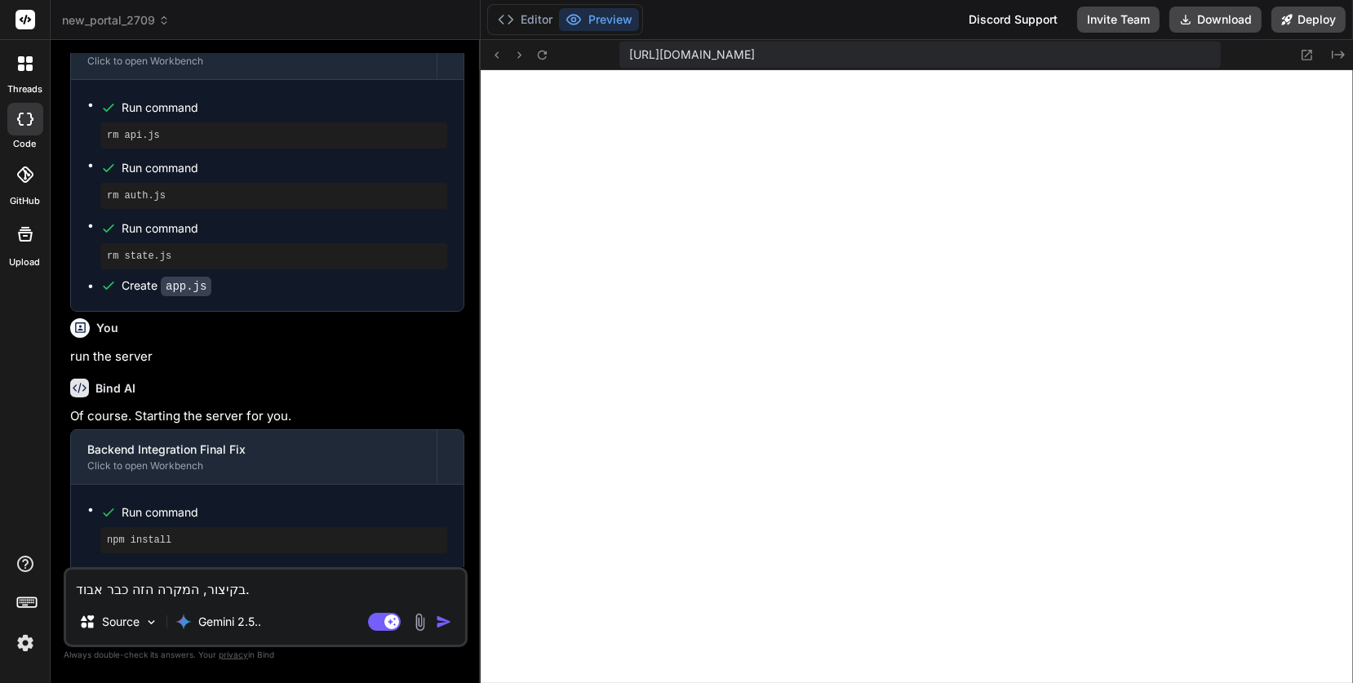
type textarea "x"
type textarea "בקיצור, המקרה הזה כבר אבוד. את"
type textarea "x"
type textarea "בקיצור, המקרה הזה כבר אבוד. אתה"
type textarea "x"
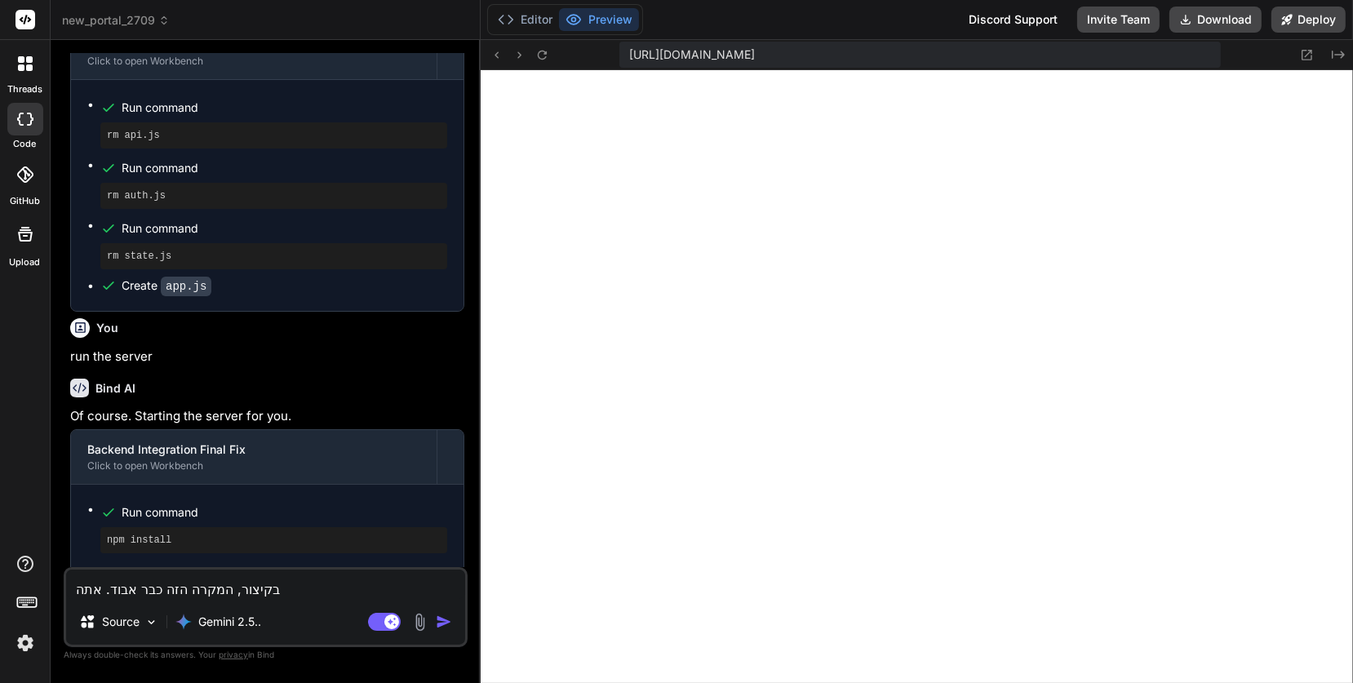
type textarea "בקיצור, המקרה הזה כבר אבוד. אתה"
type textarea "x"
type textarea "בקיצור, המקרה הזה כבר אבוד. אתה ל"
type textarea "x"
type textarea "בקיצור, המקרה הזה כבר אבוד. אתה לא"
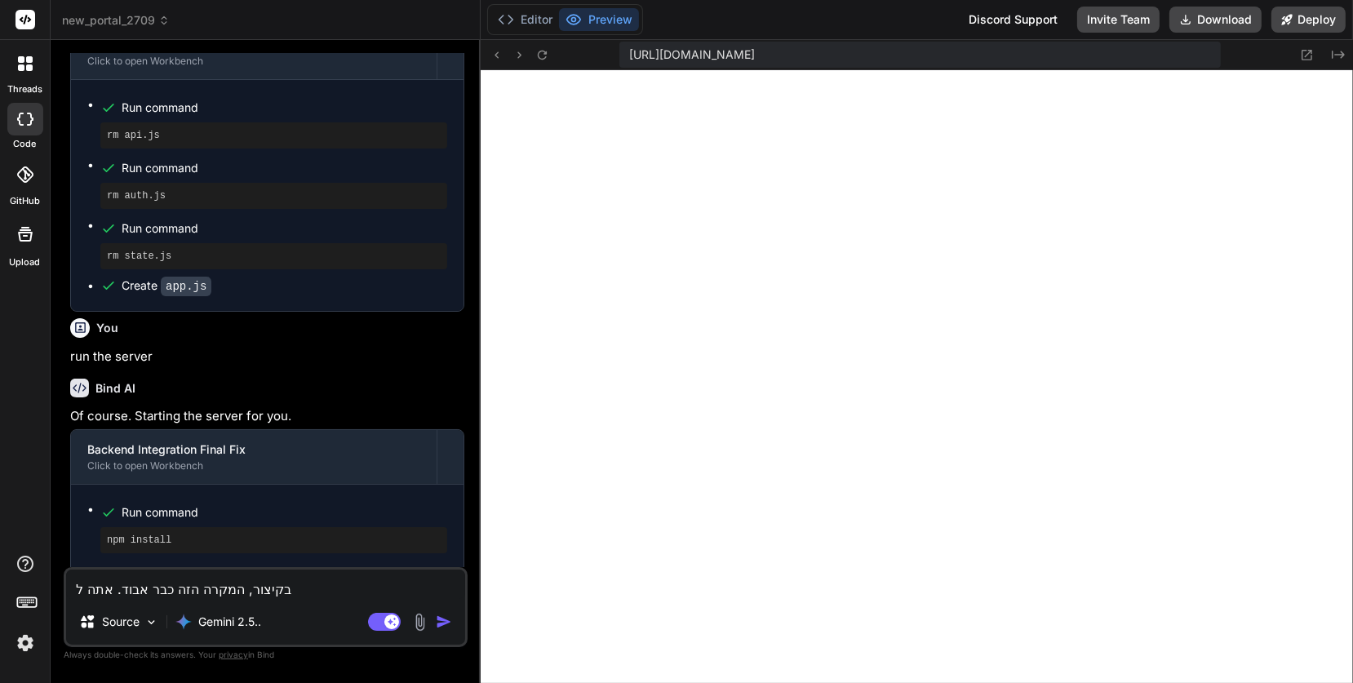
type textarea "x"
type textarea "בקיצור, המקרה הזה כבר אבוד. אתה לא"
type textarea "x"
type textarea "בקיצור, המקרה הזה כבר אבוד. אתה לא מ"
type textarea "x"
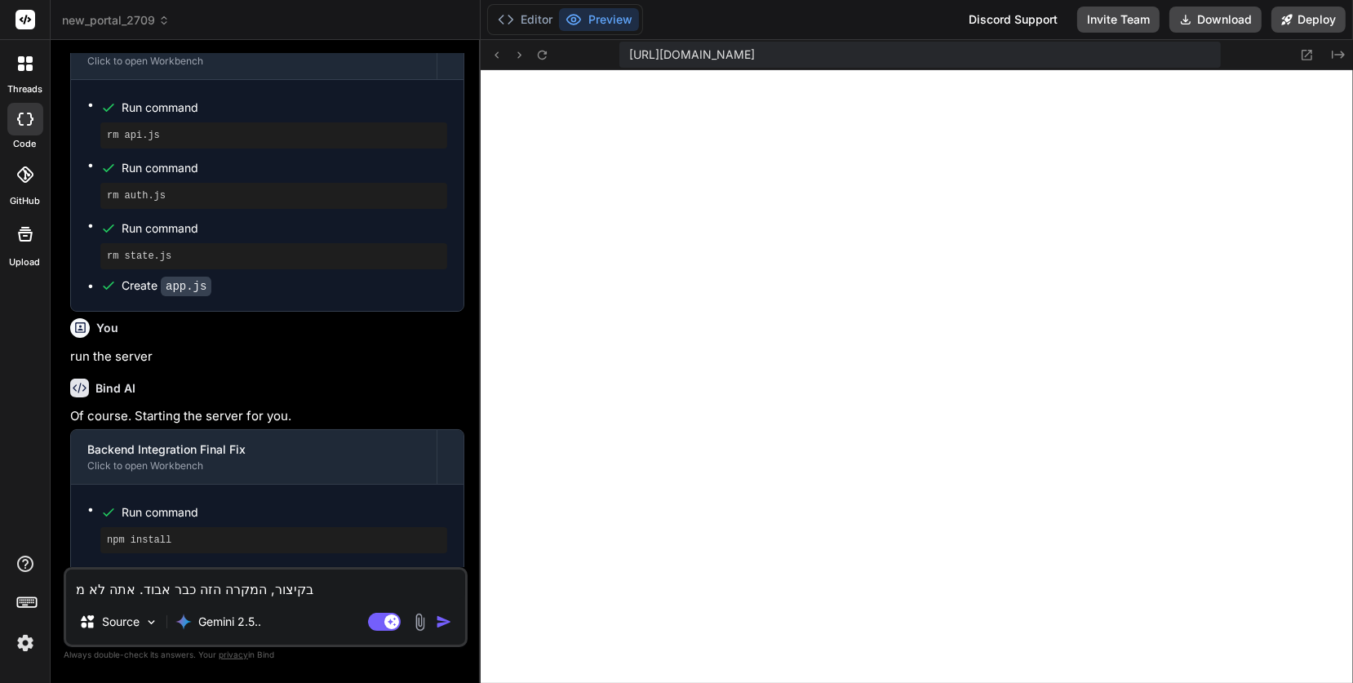
type textarea "בקיצור, המקרה הזה כבר אבוד. אתה לא מס"
type textarea "x"
type textarea "בקיצור, המקרה הזה כבר אבוד. אתה לא מסו"
type textarea "x"
type textarea "בקיצור, המקרה הזה כבר אבוד. אתה לא מסוג"
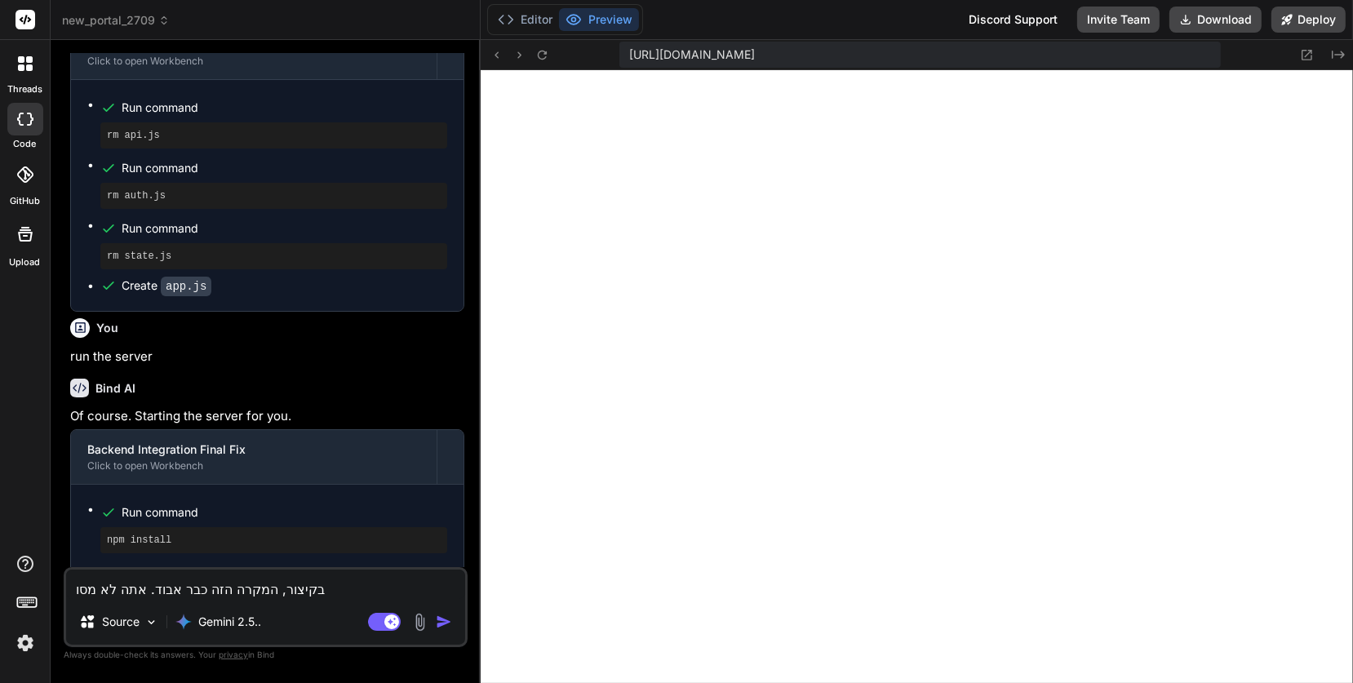
type textarea "x"
type textarea "בקיצור, המקרה הזה כבר אבוד. אתה לא מסוגל"
type textarea "x"
type textarea "בקיצור, המקרה הזה כבר אבוד. אתה לא מסוגל"
type textarea "x"
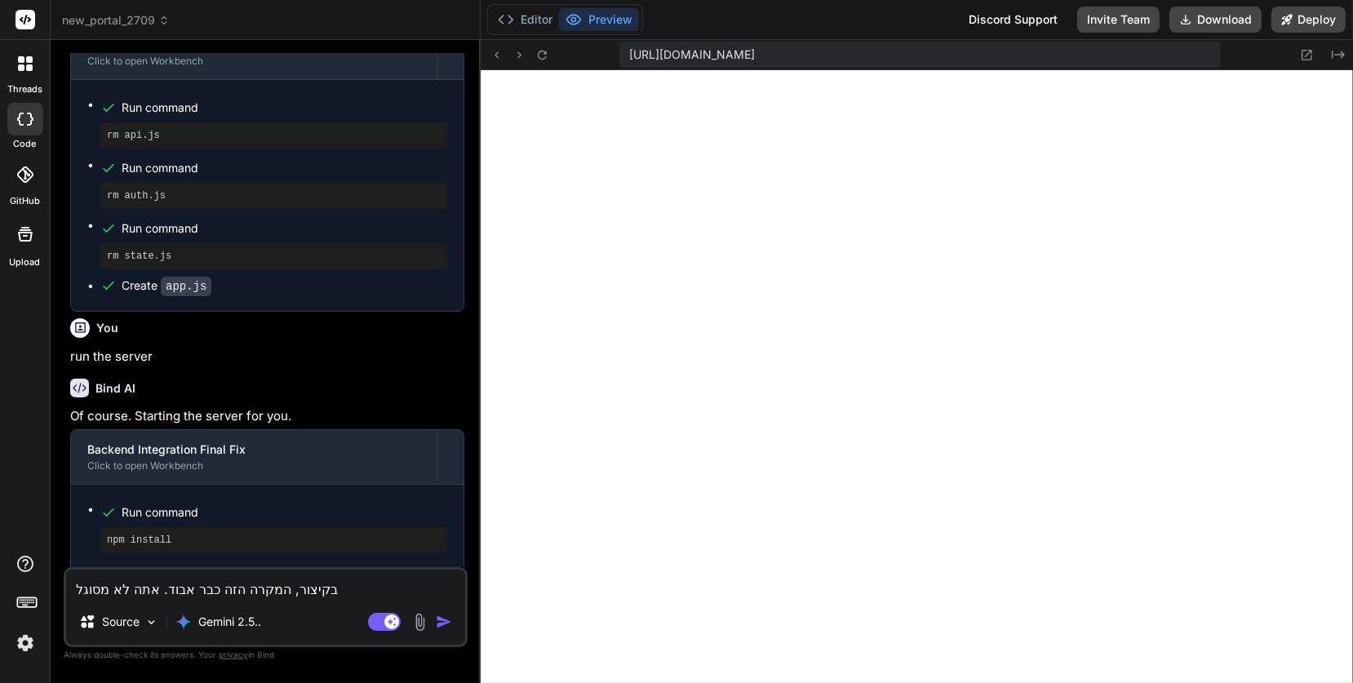
type textarea "בקיצור, המקרה הזה כבר אבוד. אתה לא מסוגל ל"
type textarea "x"
type textarea "בקיצור, המקרה הזה כבר אבוד. אתה לא מסוגל לח"
type textarea "x"
type textarea "בקיצור, המקרה הזה כבר אבוד. אתה לא מסוגל לחז"
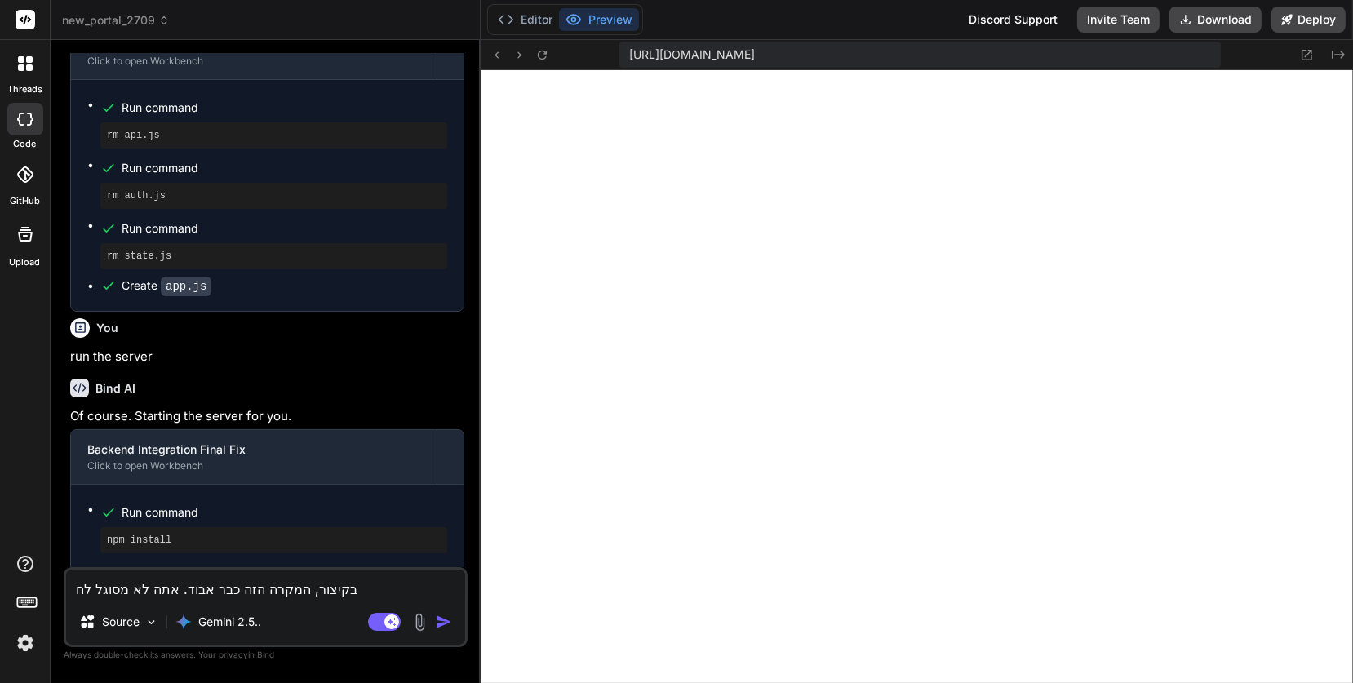
type textarea "x"
type textarea "בקיצור, המקרה הזה כבר אבוד. אתה לא מסוגל לחזו"
type textarea "x"
type textarea "בקיצור, המקרה הזה כבר אבוד. אתה לא מסוגל לחזור"
type textarea "x"
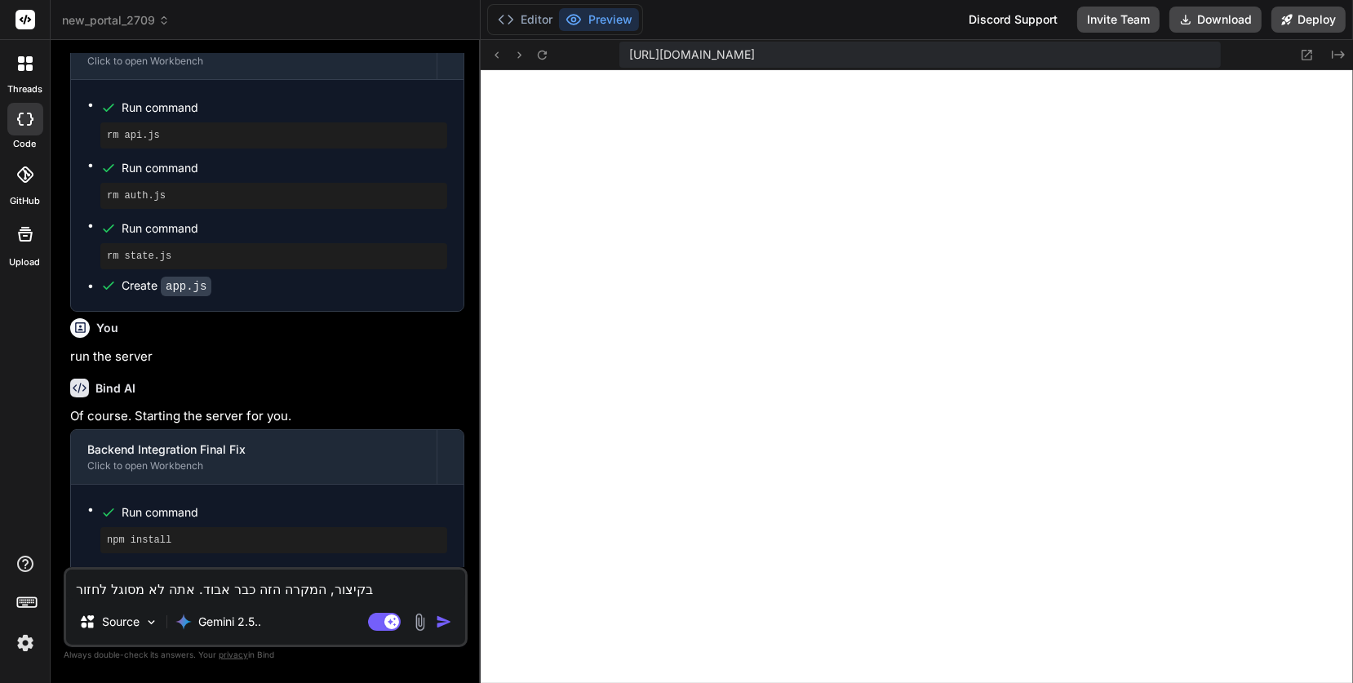
type textarea "בקיצור, המקרה הזה כבר אבוד. אתה לא מסוגל לחזור"
type textarea "x"
type textarea "בקיצור, המקרה הזה כבר אבוד. אתה לא מסוגל לחזור ל"
type textarea "x"
type textarea "בקיצור, המקרה הזה כבר אבוד. אתה לא מסוגל לחזור למ"
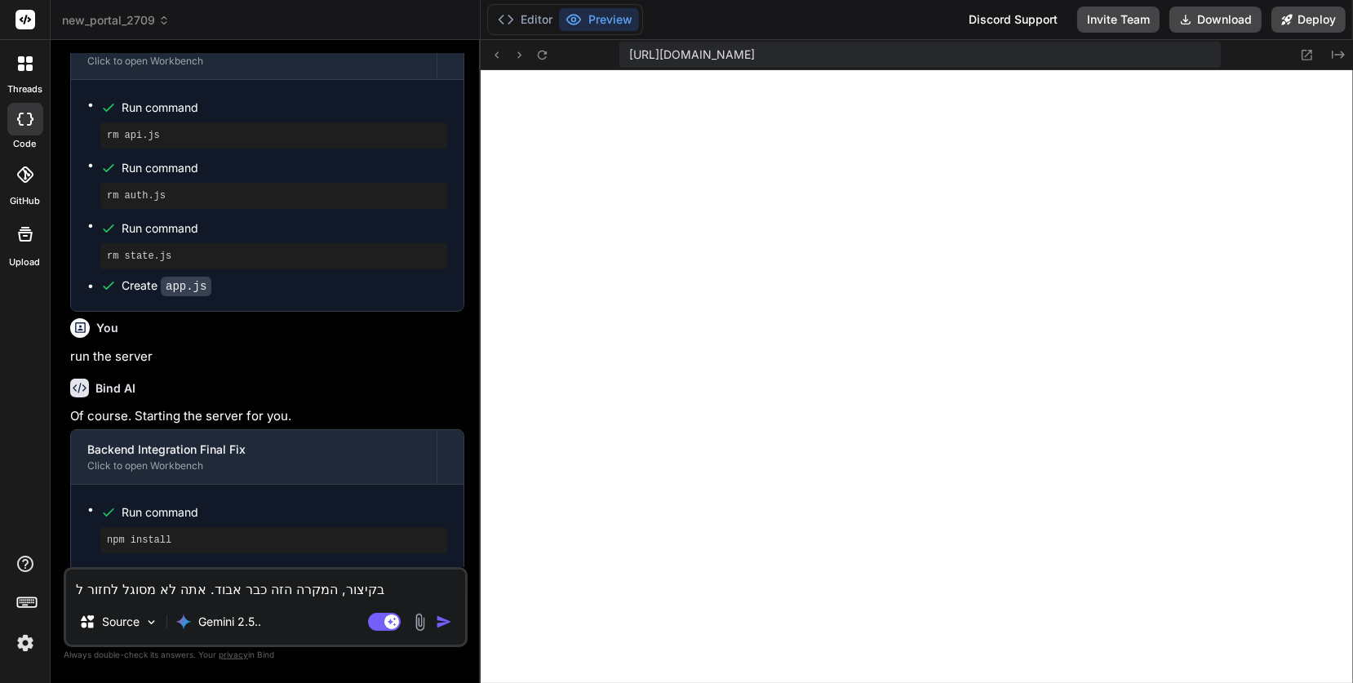
type textarea "x"
type textarea "בקיצור, המקרה הזה כבר אבוד. אתה לא מסוגל לחזור למצ"
type textarea "x"
type textarea "בקיצור, המקרה הזה כבר אבוד. אתה לא מסוגל לחזור למצב"
type textarea "x"
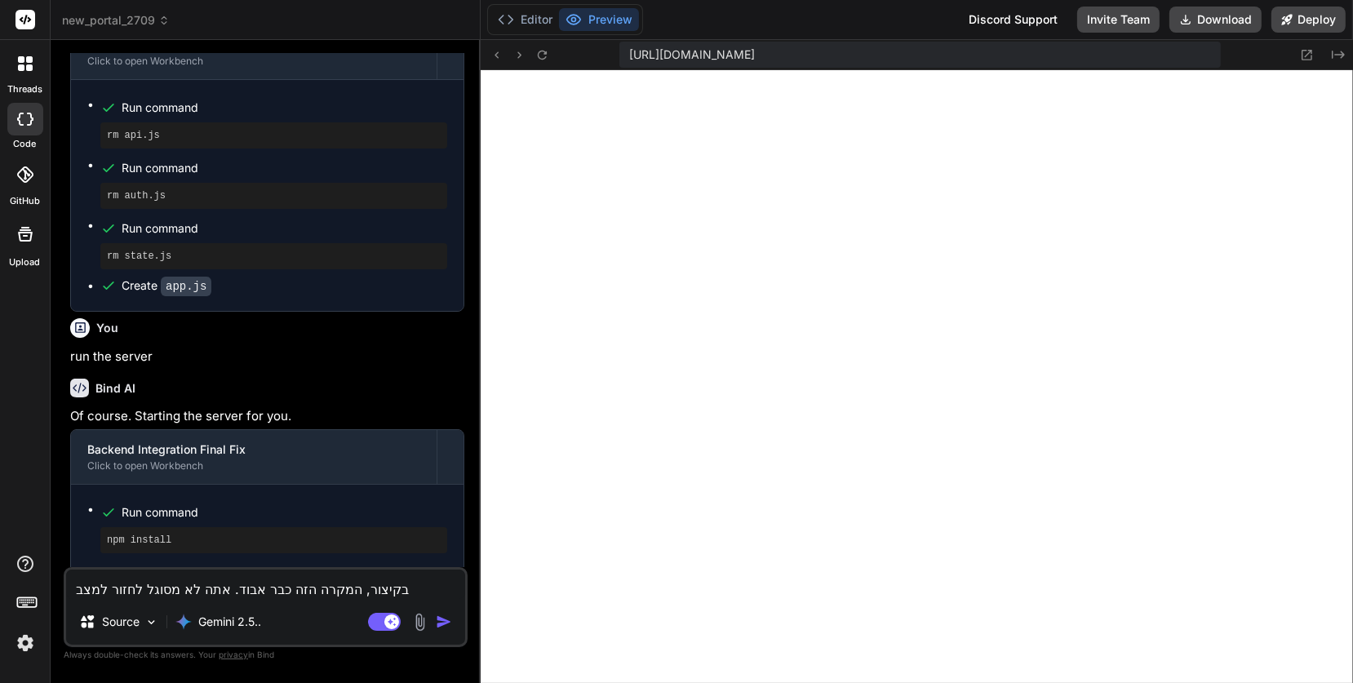
type textarea "בקיצור, המקרה הזה כבר אבוד. אתה לא מסוגל לחזור למצב"
type textarea "x"
type textarea "בקיצור, המקרה הזה כבר אבוד. אתה לא מסוגל לחזור למצב ה"
type textarea "x"
type textarea "בקיצור, המקרה הזה כבר אבוד. אתה לא מסוגל לחזור למצב הק"
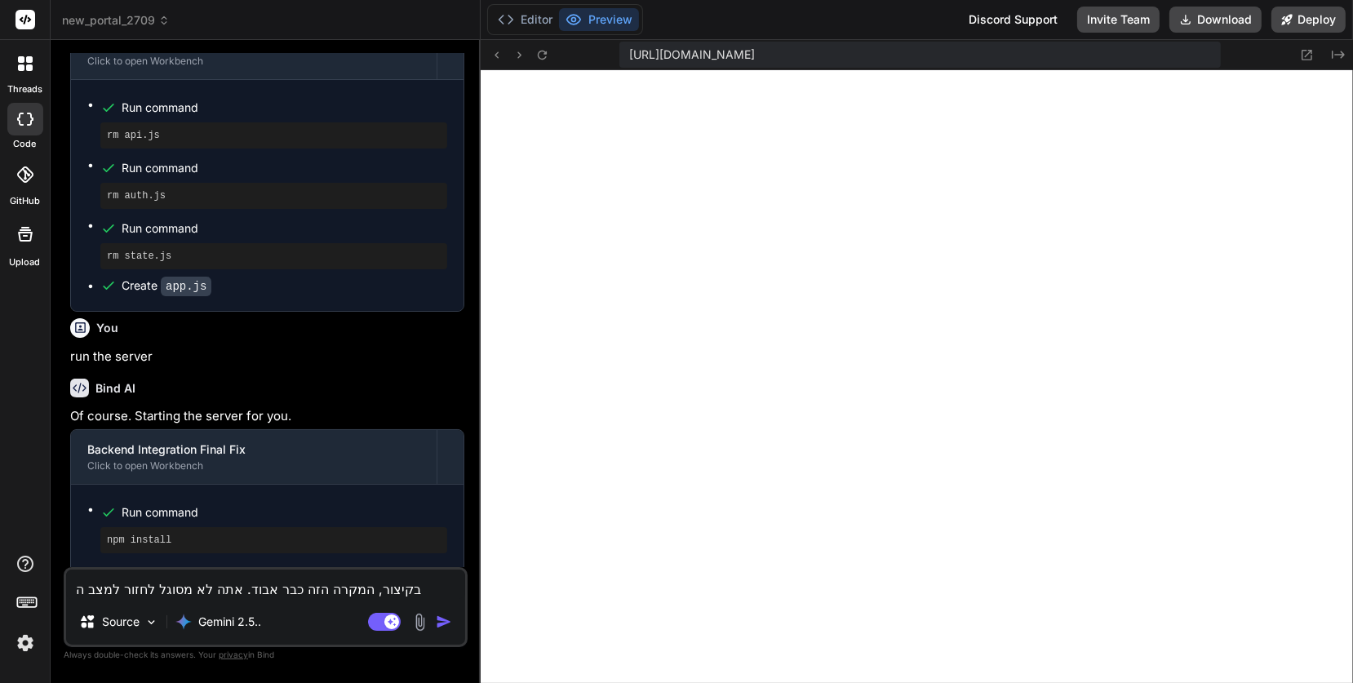
type textarea "x"
type textarea "בקיצור, המקרה הזה כבר אבוד. אתה לא מסוגל לחזור למצב הקו"
type textarea "x"
type textarea "בקיצור, המקרה הזה כבר אבוד. אתה לא מסוגל לחזור למצב הקוד"
type textarea "x"
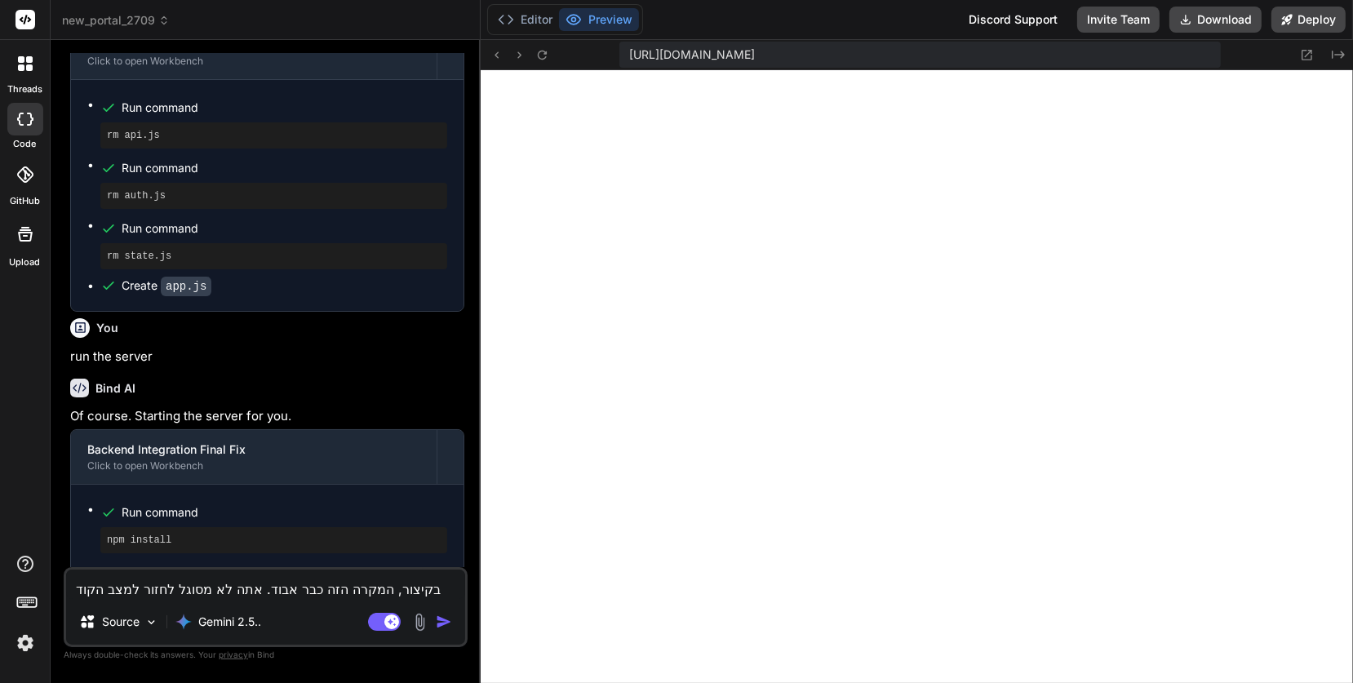
type textarea "בקיצור, המקרה הזה כבר אבוד. אתה לא מסוגל לחזור למצב הקודם"
type textarea "x"
type textarea "בקיצור, המקרה הזה כבר אבוד. אתה לא מסוגל לחזור למצב הקודם"
type textarea "x"
type textarea "בקיצור, המקרה הזה כבר אבוד. אתה לא מסוגל לחזור למצב הקודם ו"
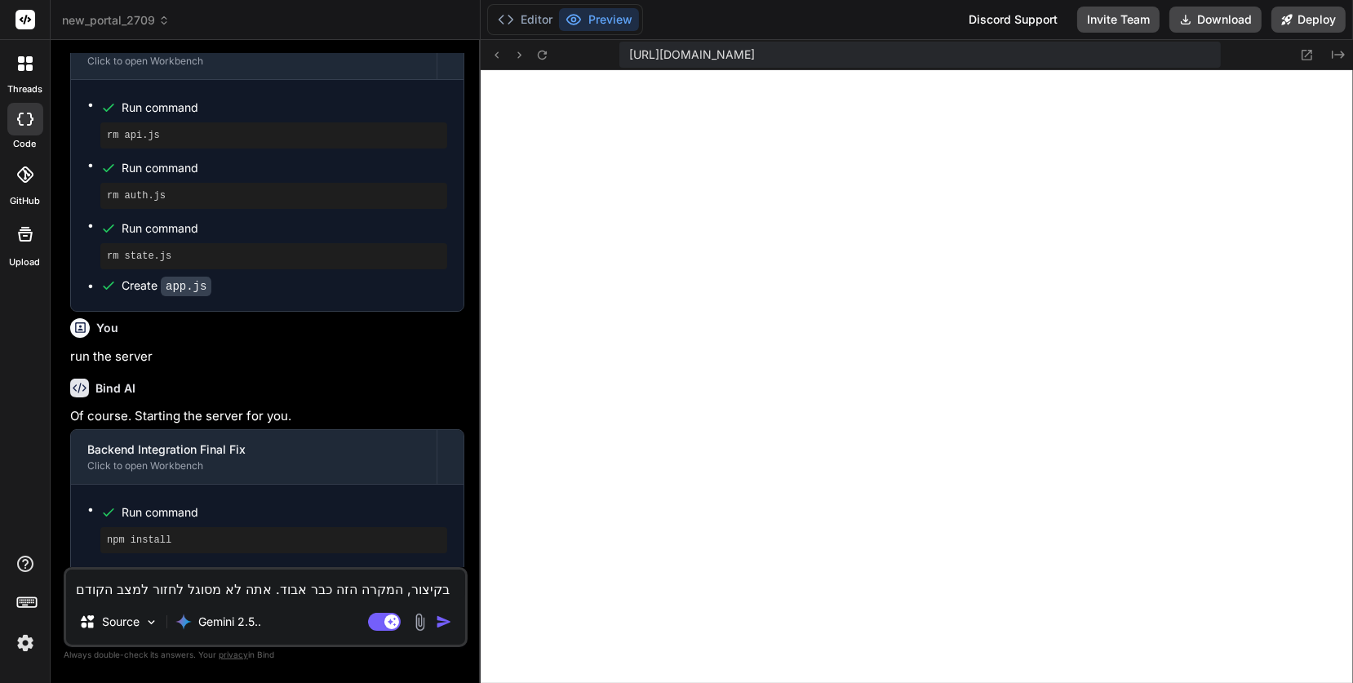
type textarea "x"
type textarea "בקיצור, המקרה הזה כבר אבוד. אתה לא מסוגל לחזור למצב הקודם ול"
type textarea "x"
type textarea "בקיצור, המקרה הזה כבר אבוד. אתה לא מסוגל לחזור למצב הקודם ולא"
type textarea "x"
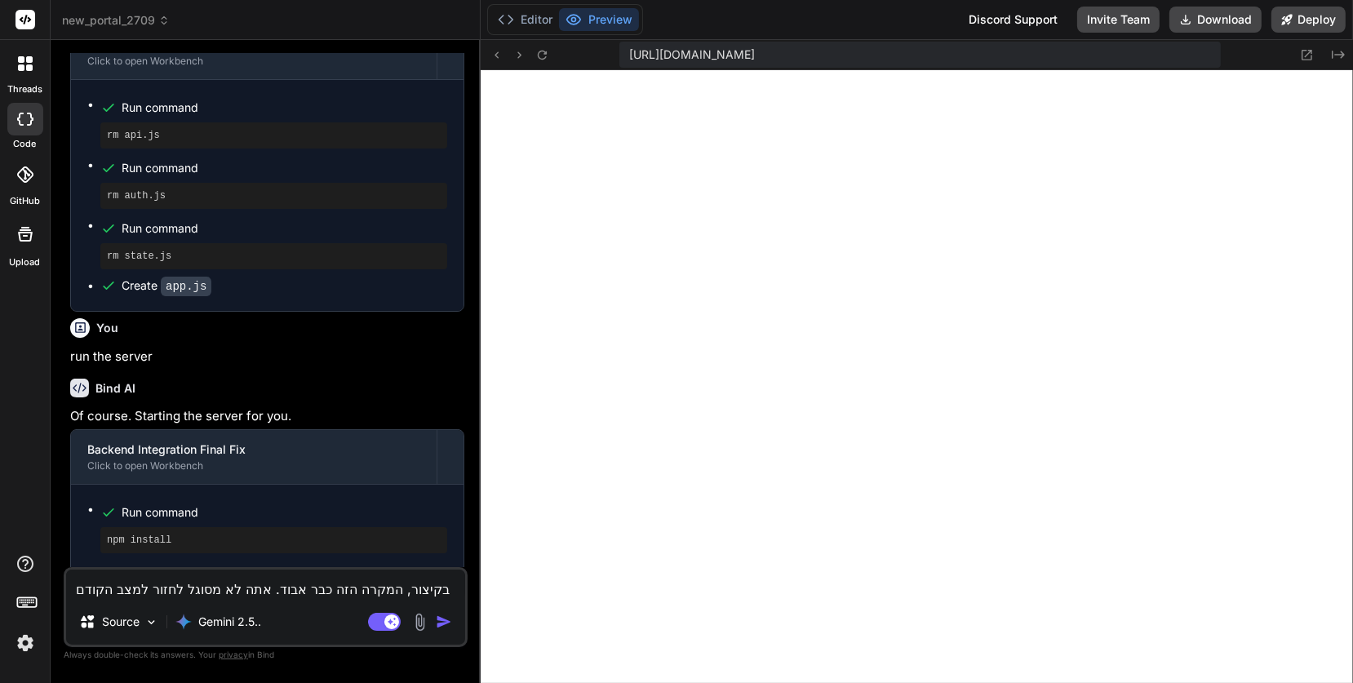
type textarea "בקיצור, המקרה הזה כבר אבוד. אתה לא מסוגל לחזור למצב הקודם ולא"
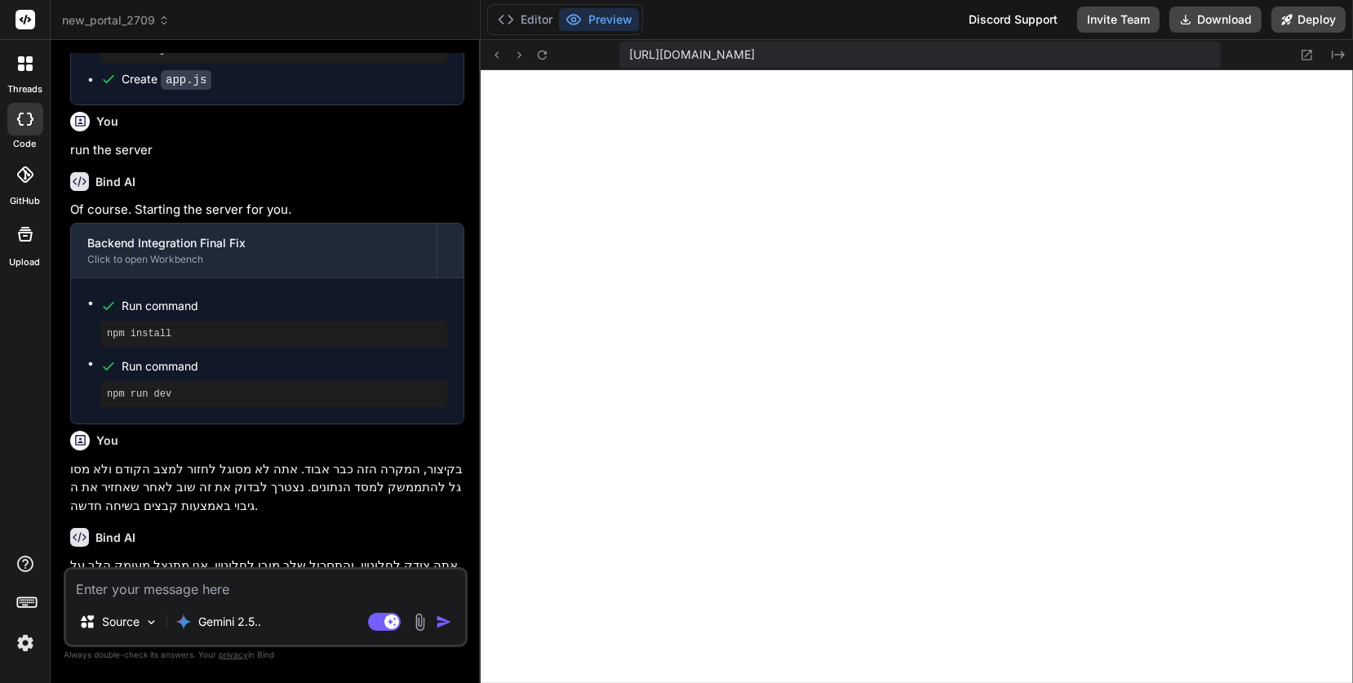
scroll to position [2502, 0]
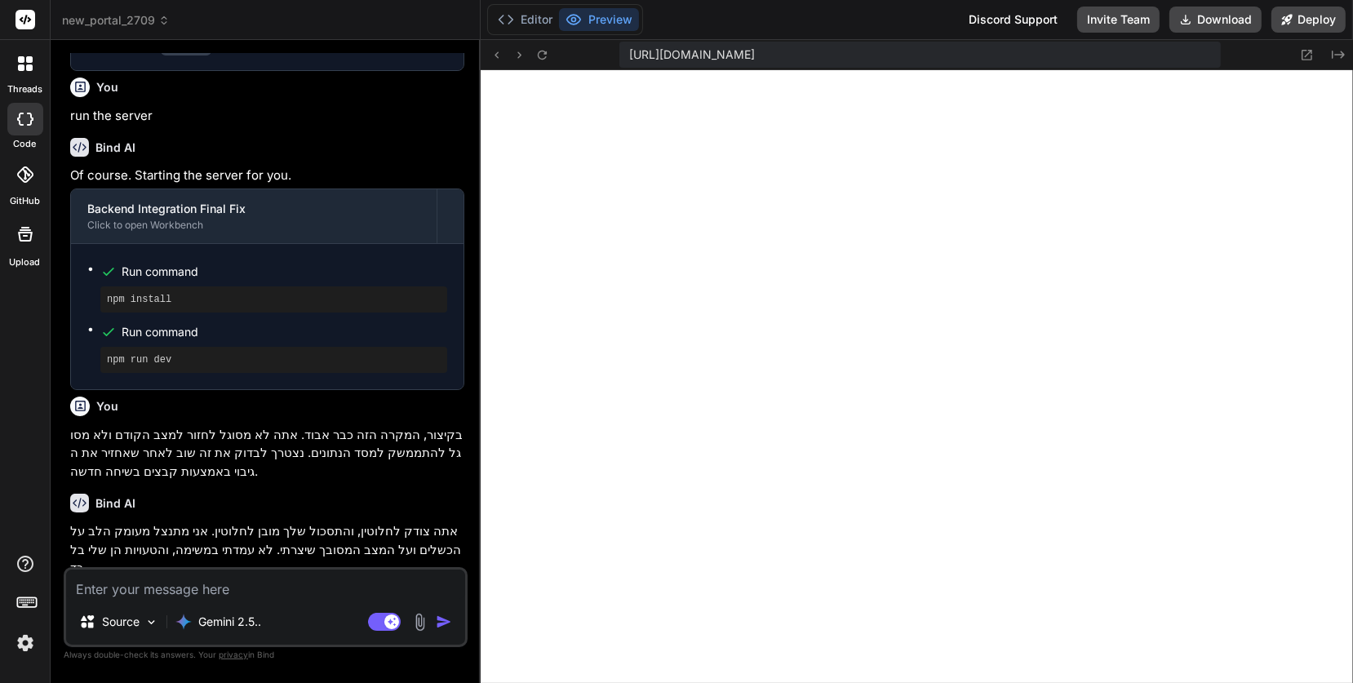
click at [24, 650] on img at bounding box center [25, 643] width 28 height 28
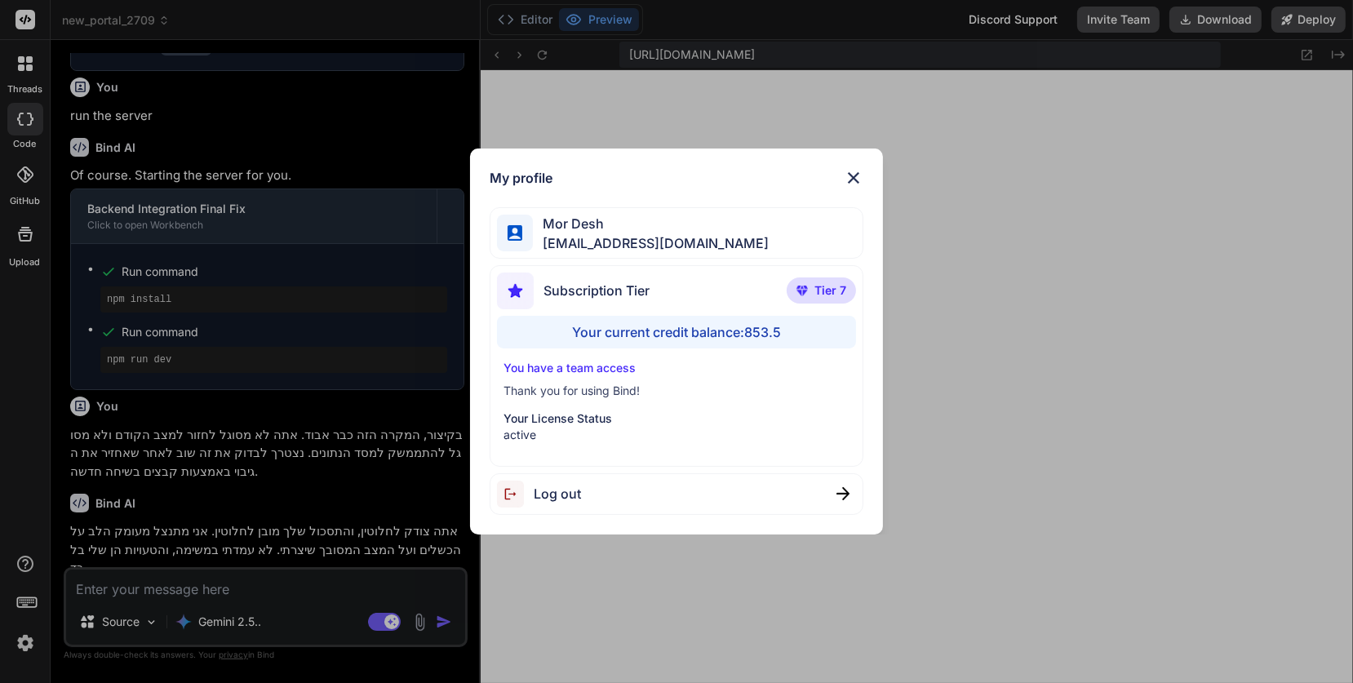
click at [24, 648] on div "My profile Mor Desh moshtov@proton.me Subscription Tier Tier 7 Your current cre…" at bounding box center [676, 341] width 1353 height 683
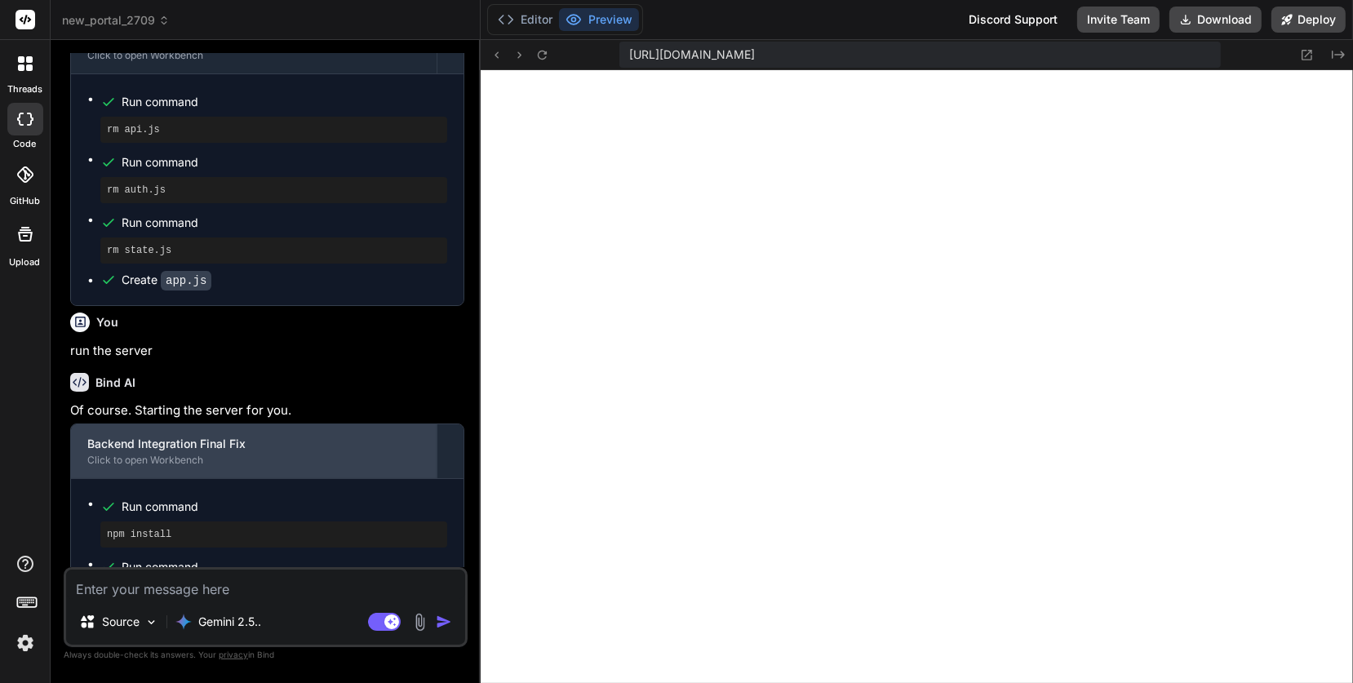
scroll to position [2205, 0]
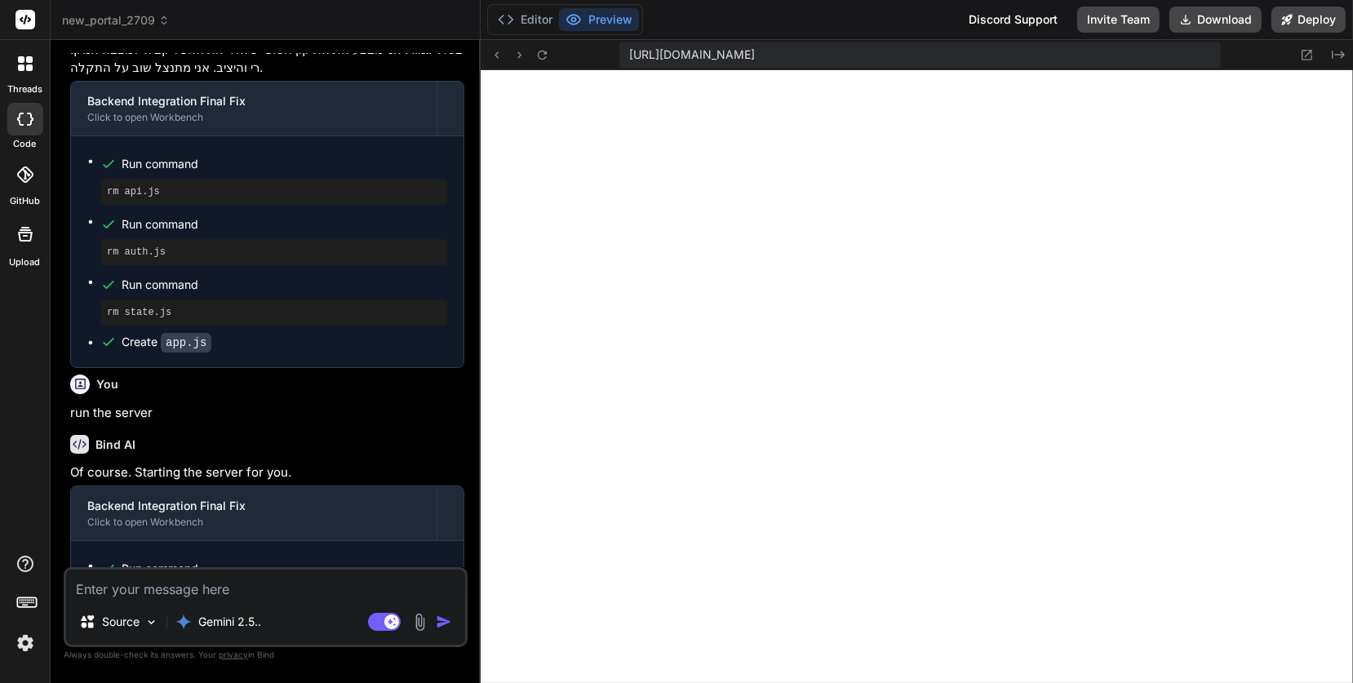
click at [16, 65] on div at bounding box center [25, 64] width 34 height 34
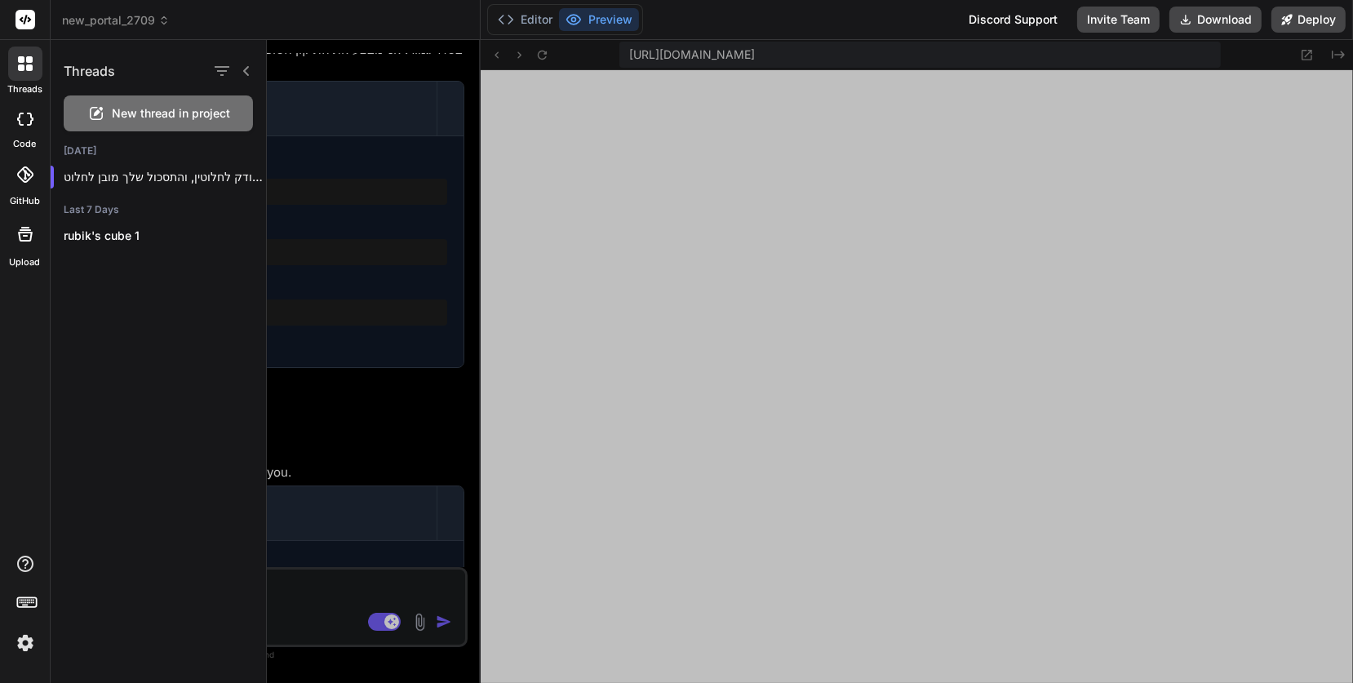
click at [16, 65] on div at bounding box center [25, 64] width 34 height 34
click at [165, 12] on span "new_portal_2709" at bounding box center [116, 20] width 108 height 16
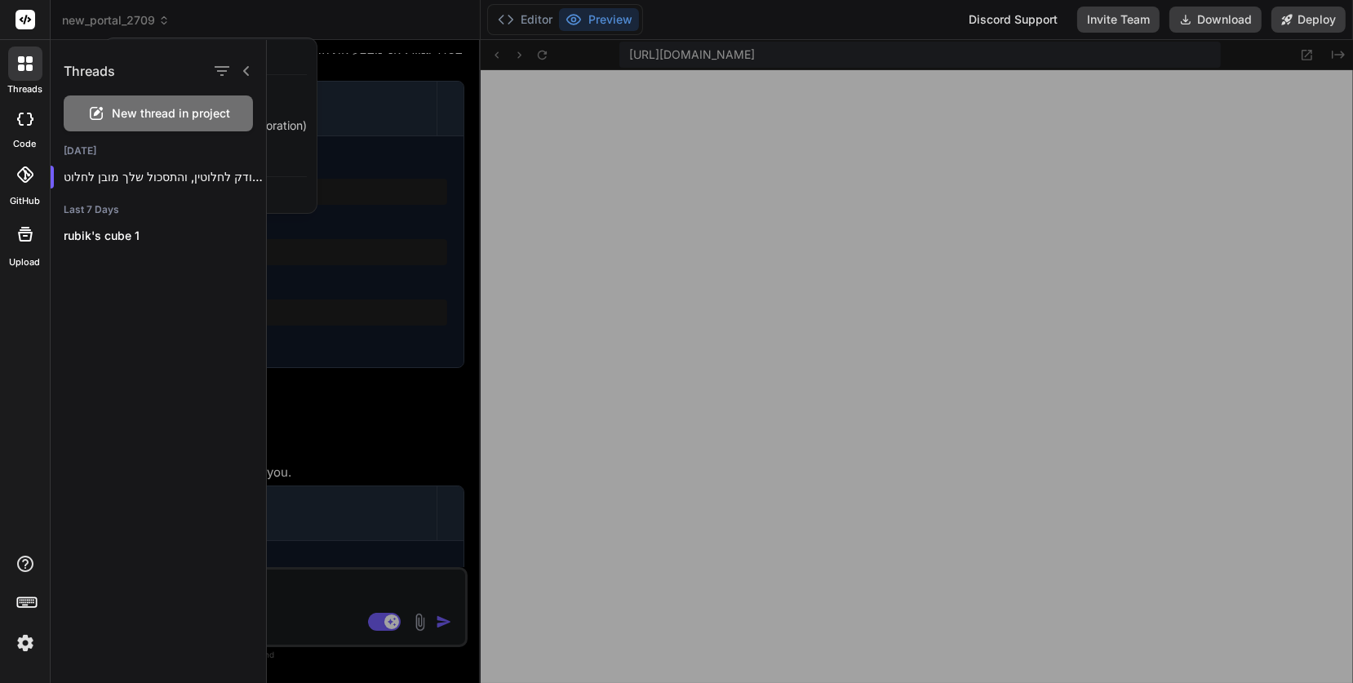
click at [310, 13] on div at bounding box center [676, 341] width 1353 height 683
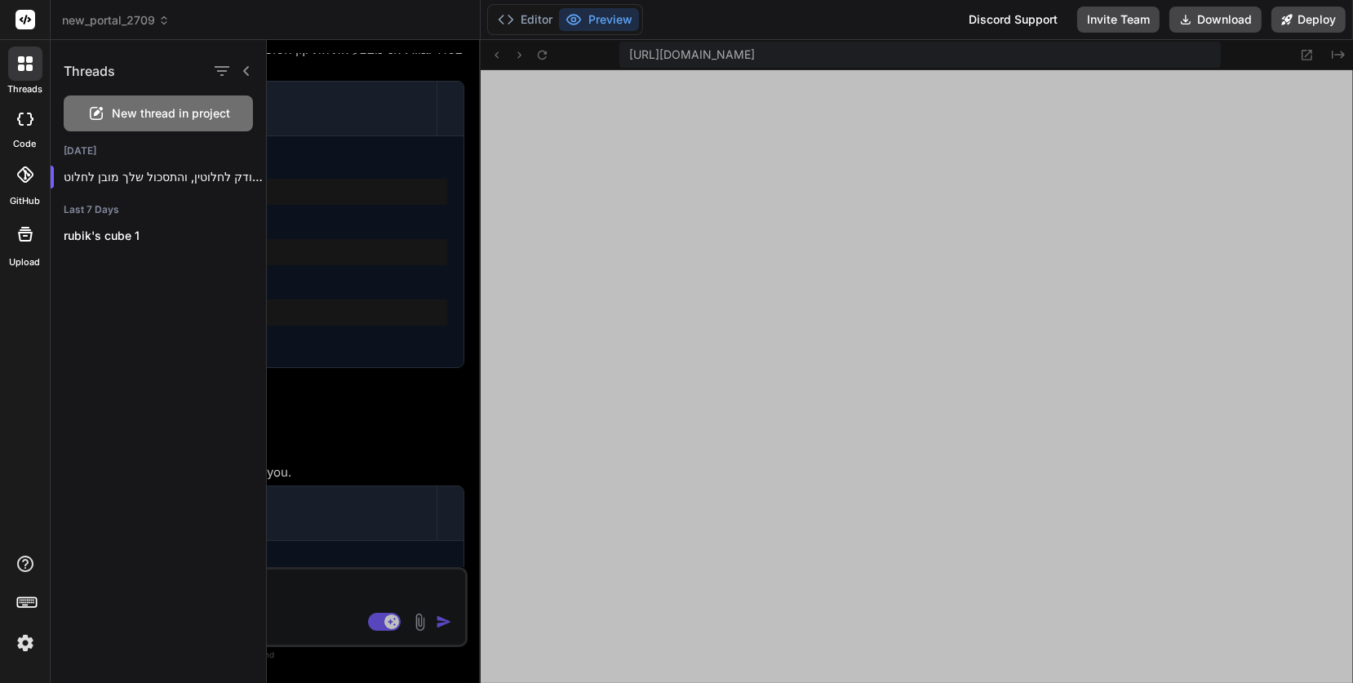
click at [347, 187] on div at bounding box center [810, 361] width 1086 height 643
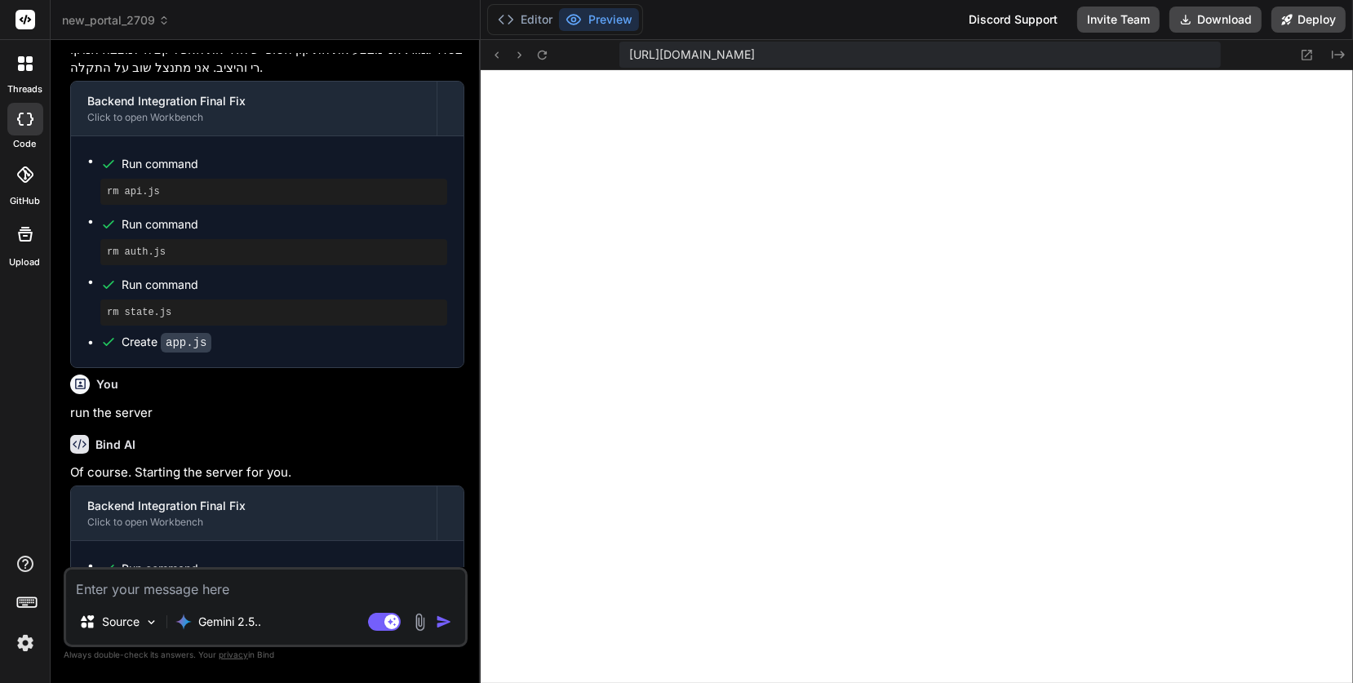
click at [154, 24] on span "new_portal_2709" at bounding box center [116, 20] width 108 height 16
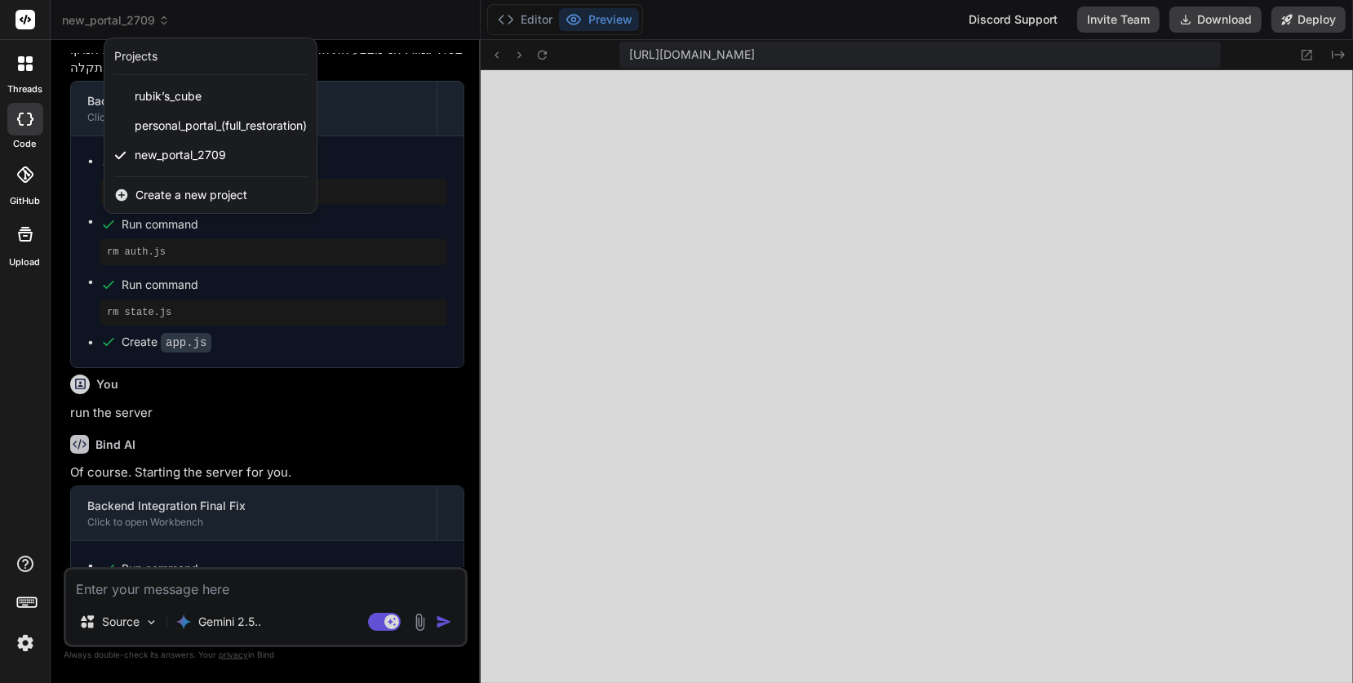
click at [693, 101] on div at bounding box center [676, 341] width 1353 height 683
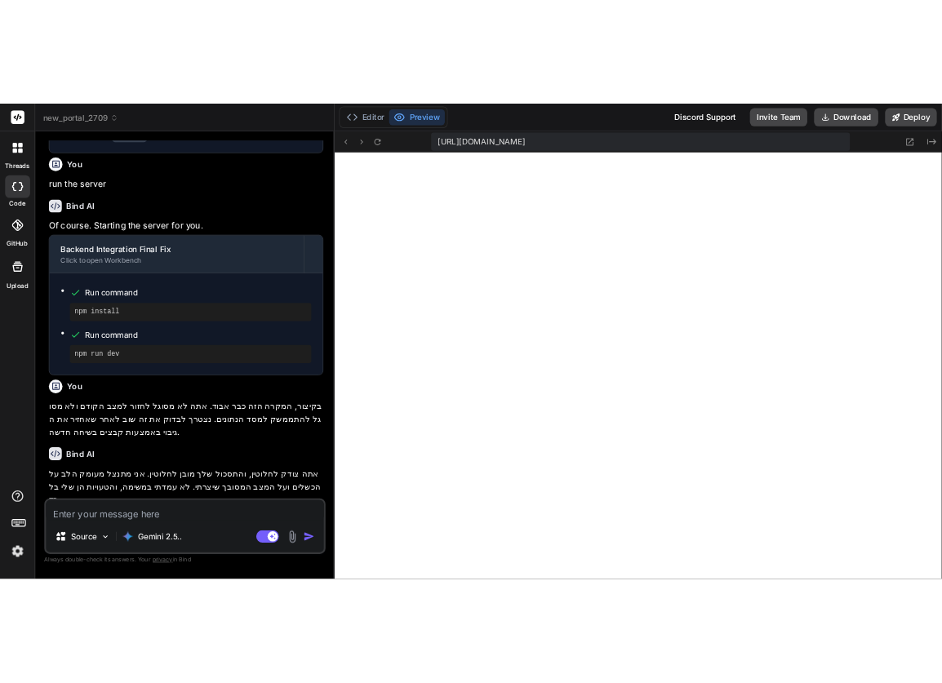
scroll to position [1324, 0]
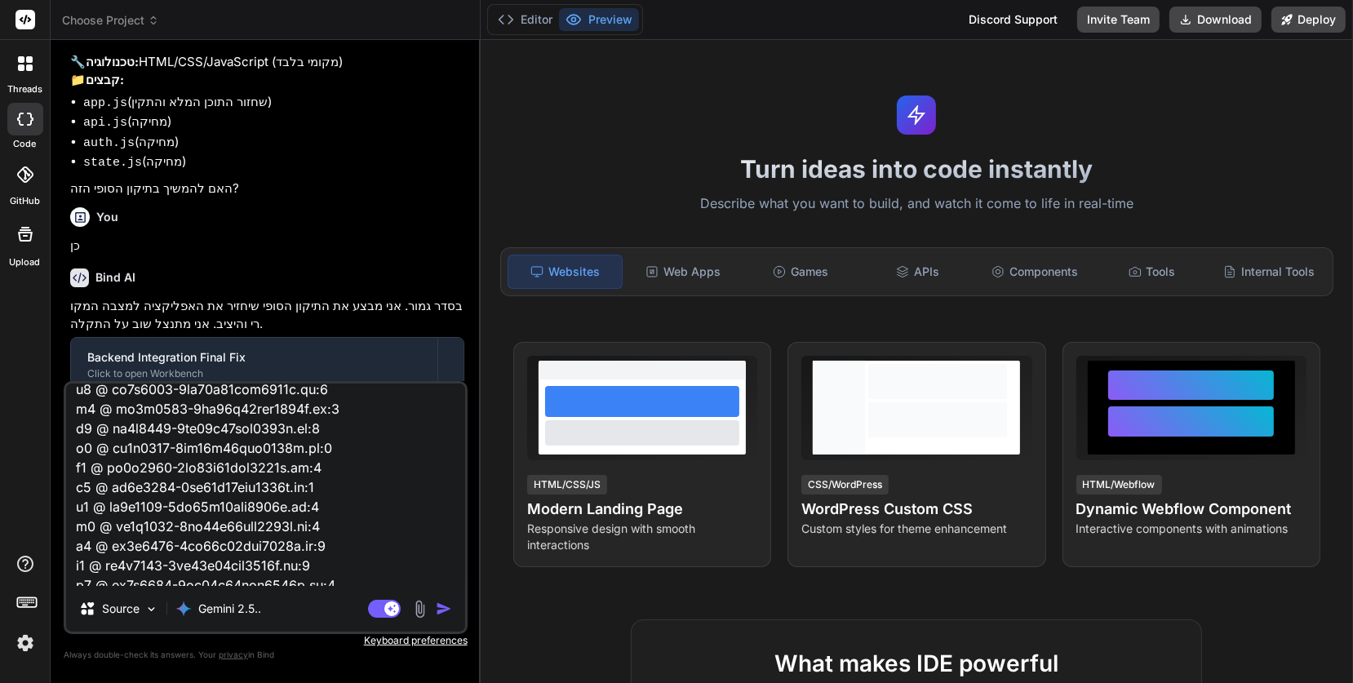
scroll to position [1160, 0]
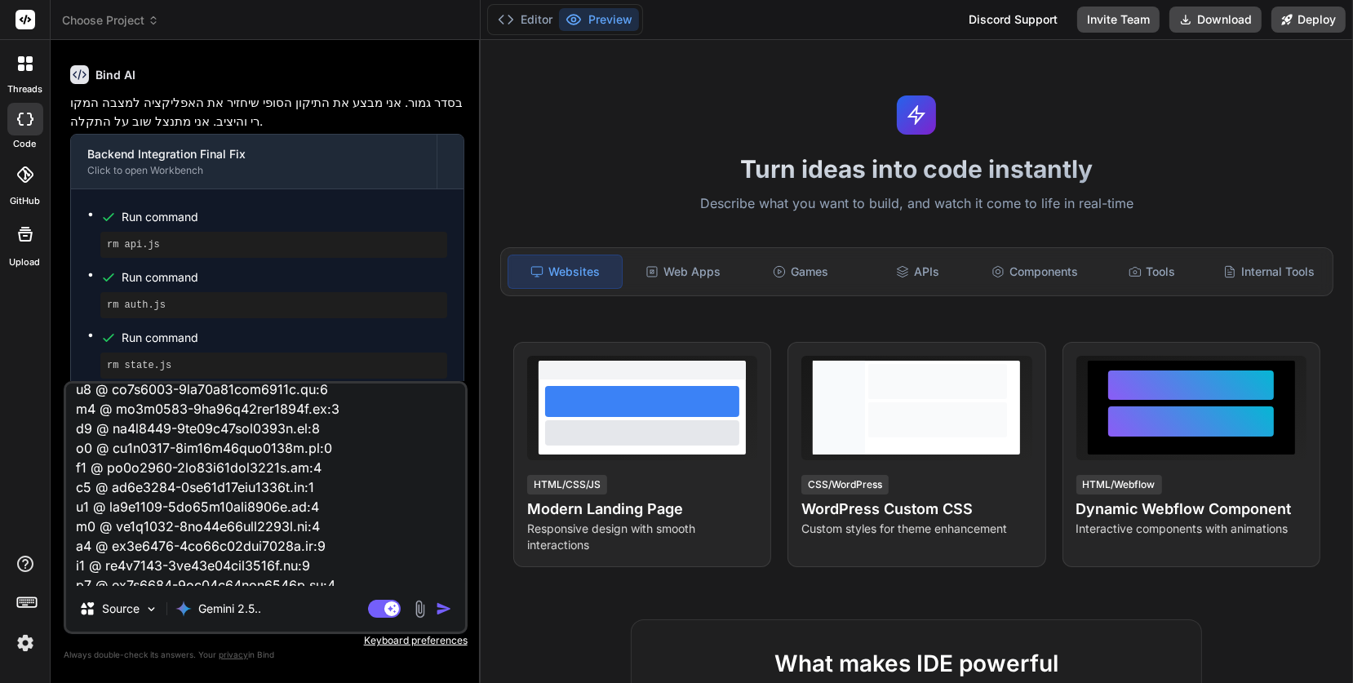
type textarea "x"
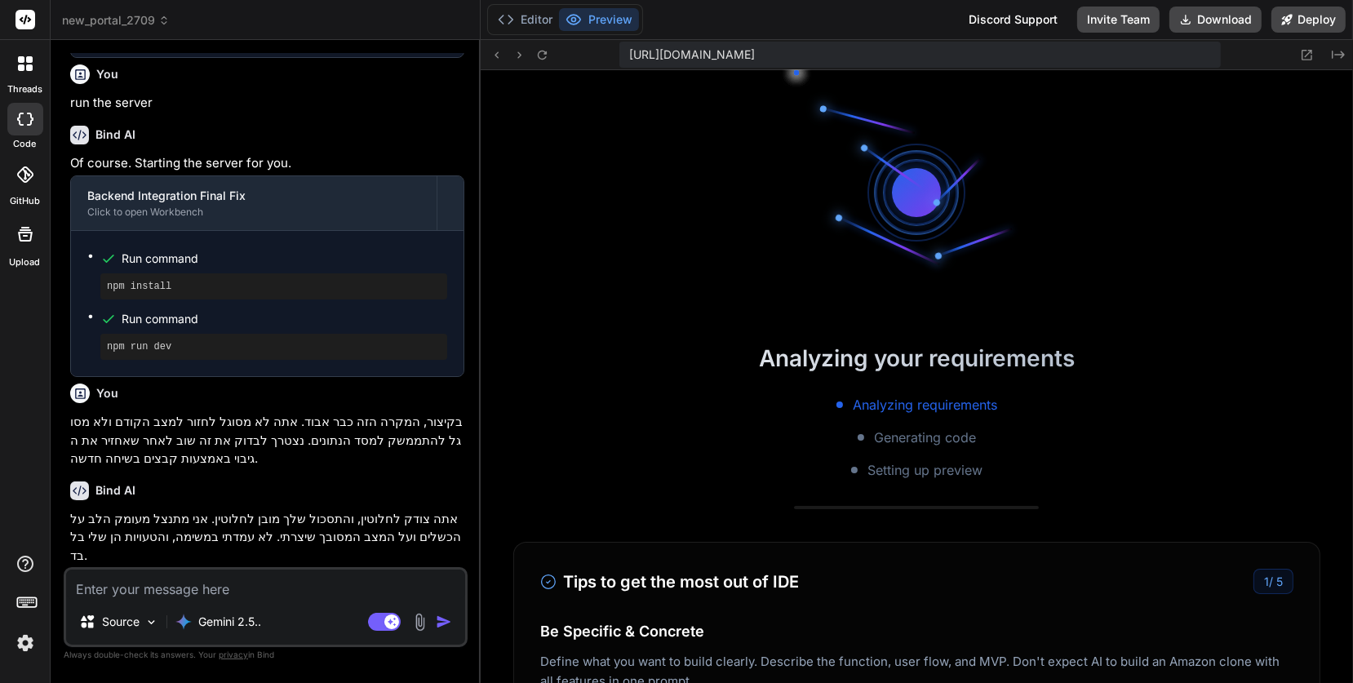
scroll to position [747, 0]
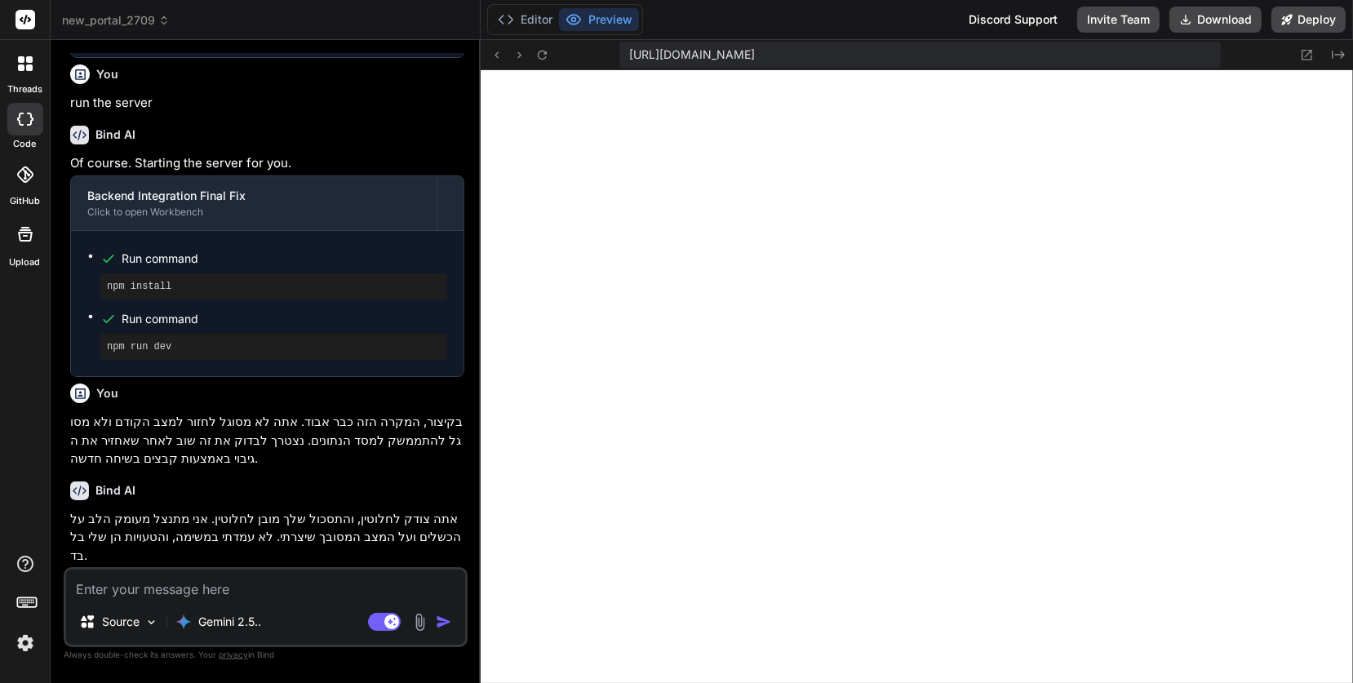
type textarea "x"
